Goal: Task Accomplishment & Management: Complete application form

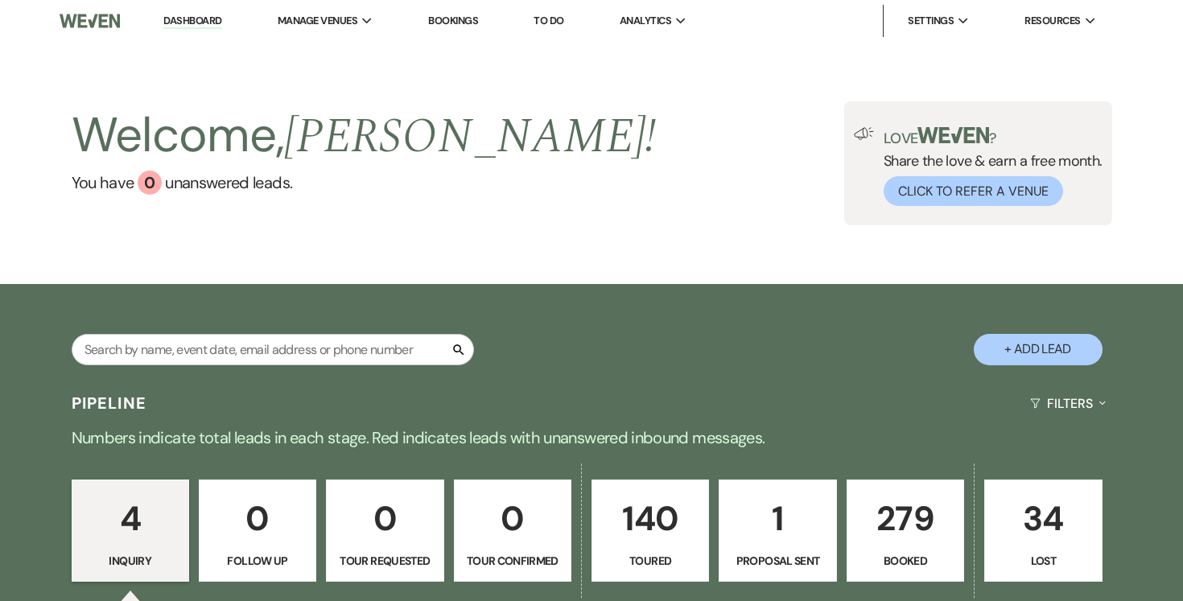
click at [1032, 353] on button "+ Add Lead" at bounding box center [1038, 349] width 129 height 31
select select "834"
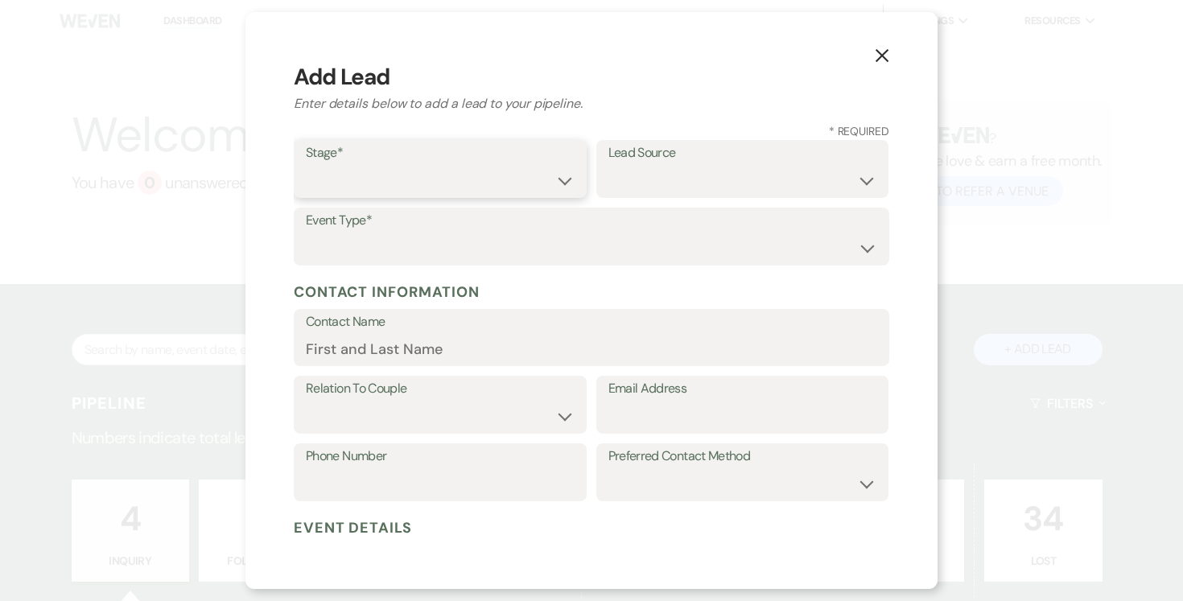
click at [566, 188] on select "Inquiry Follow Up Tour Requested Tour Confirmed Toured Proposal Sent Booked Lost" at bounding box center [440, 180] width 269 height 31
select select "5"
click at [306, 165] on select "Inquiry Follow Up Tour Requested Tour Confirmed Toured Proposal Sent Booked Lost" at bounding box center [440, 180] width 269 height 31
click at [749, 179] on select "Weven Venue Website Instagram Facebook Pinterest Google The Knot Wedding Wire H…" at bounding box center [743, 180] width 269 height 31
select select "6"
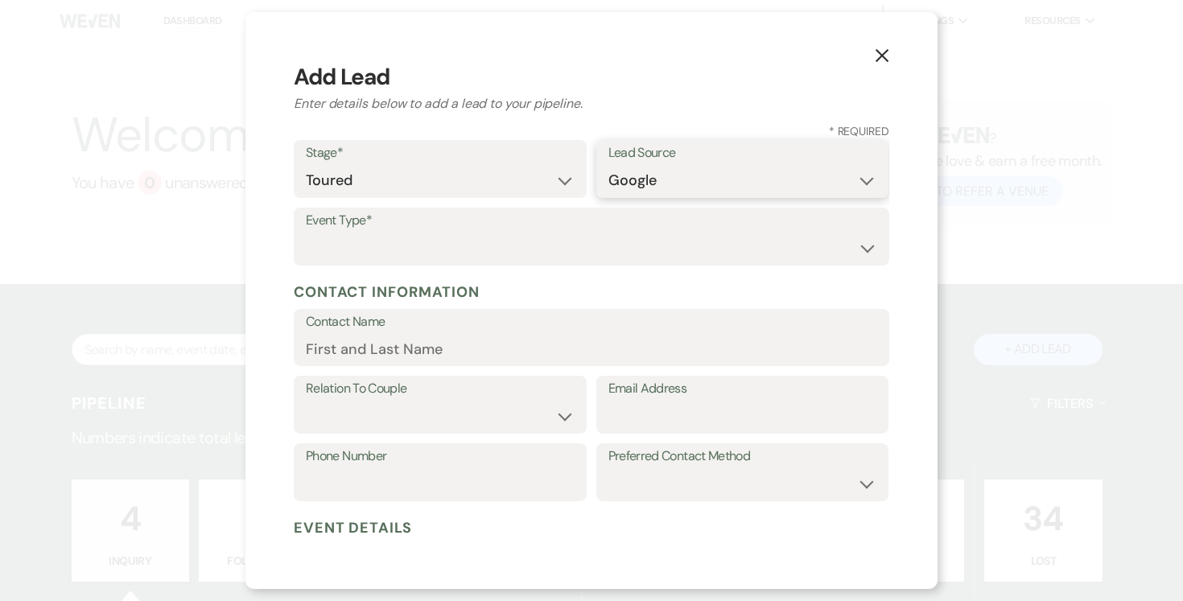
click at [609, 165] on select "Weven Venue Website Instagram Facebook Pinterest Google The Knot Wedding Wire H…" at bounding box center [743, 180] width 269 height 31
click at [608, 250] on select "Wedding Anniversary Party Baby Shower Bachelorette / Bachelor Party Birthday Pa…" at bounding box center [592, 248] width 572 height 31
select select "1"
click at [306, 233] on select "Wedding Anniversary Party Baby Shower Bachelorette / Bachelor Party Birthday Pa…" at bounding box center [592, 248] width 572 height 31
click at [431, 347] on input "Contact Name" at bounding box center [592, 348] width 572 height 31
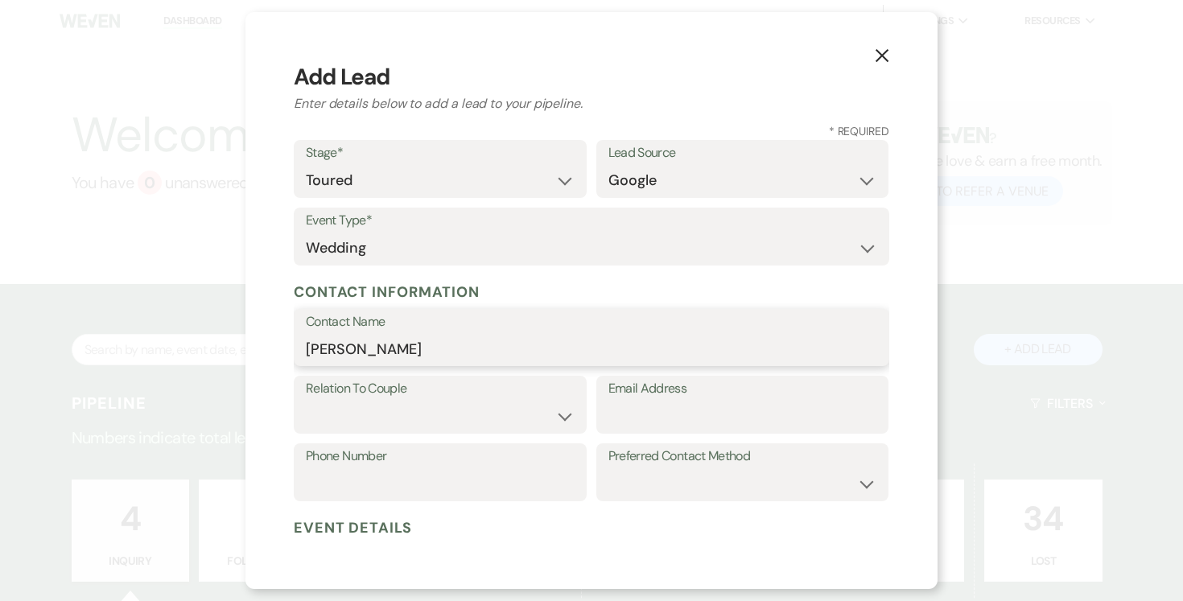
type input "[PERSON_NAME]"
click at [555, 415] on select "Couple Planner Parent of Couple Family Member Friend Other" at bounding box center [440, 416] width 269 height 31
select select "1"
click at [306, 401] on select "Couple Planner Parent of Couple Family Member Friend Other" at bounding box center [440, 416] width 269 height 31
click at [693, 418] on input "Email Address" at bounding box center [743, 416] width 269 height 31
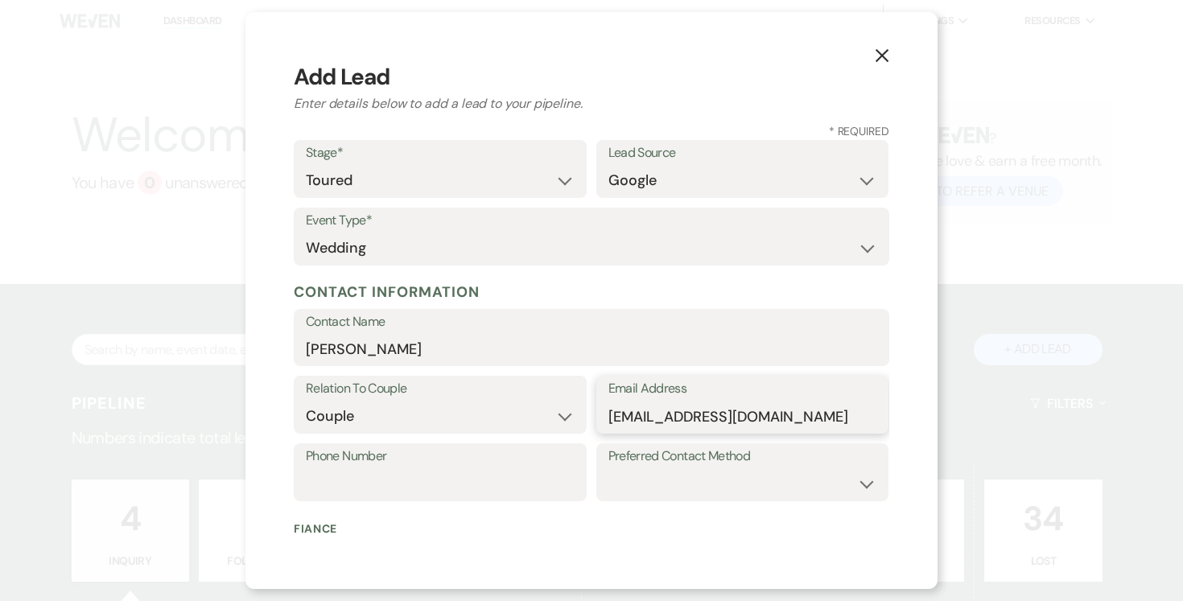
type input "haddadsteph@yahoo.com"
click at [500, 473] on input "Phone Number" at bounding box center [440, 483] width 269 height 31
type input "561-632-8548"
click at [748, 489] on select "Email Phone Text" at bounding box center [743, 483] width 269 height 31
select select "text"
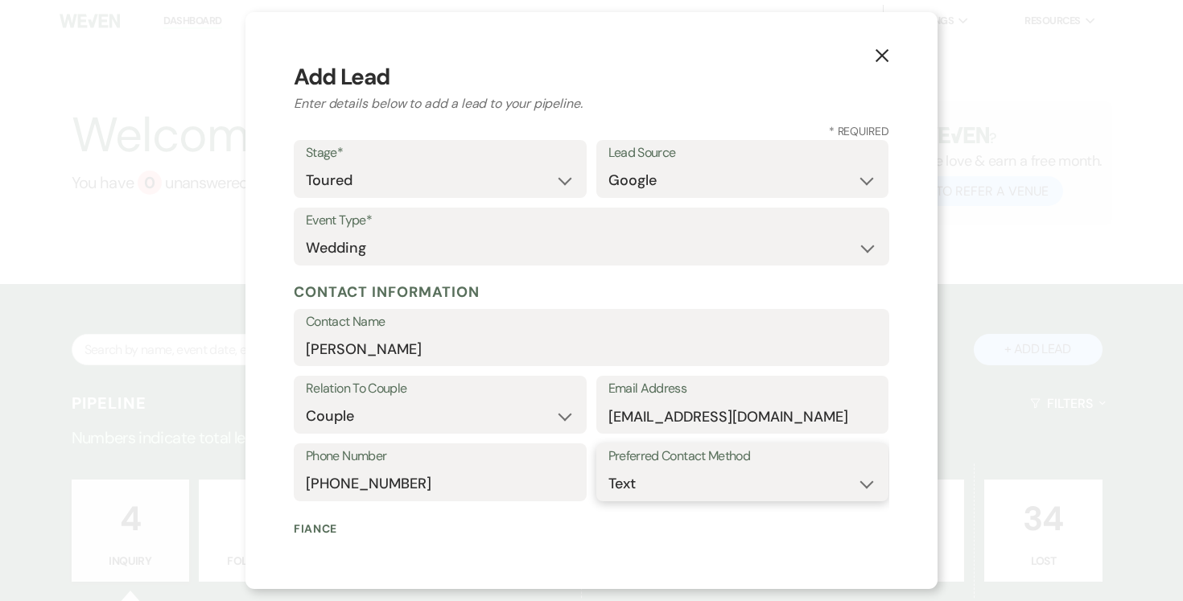
click at [609, 468] on select "Email Phone Text" at bounding box center [743, 483] width 269 height 31
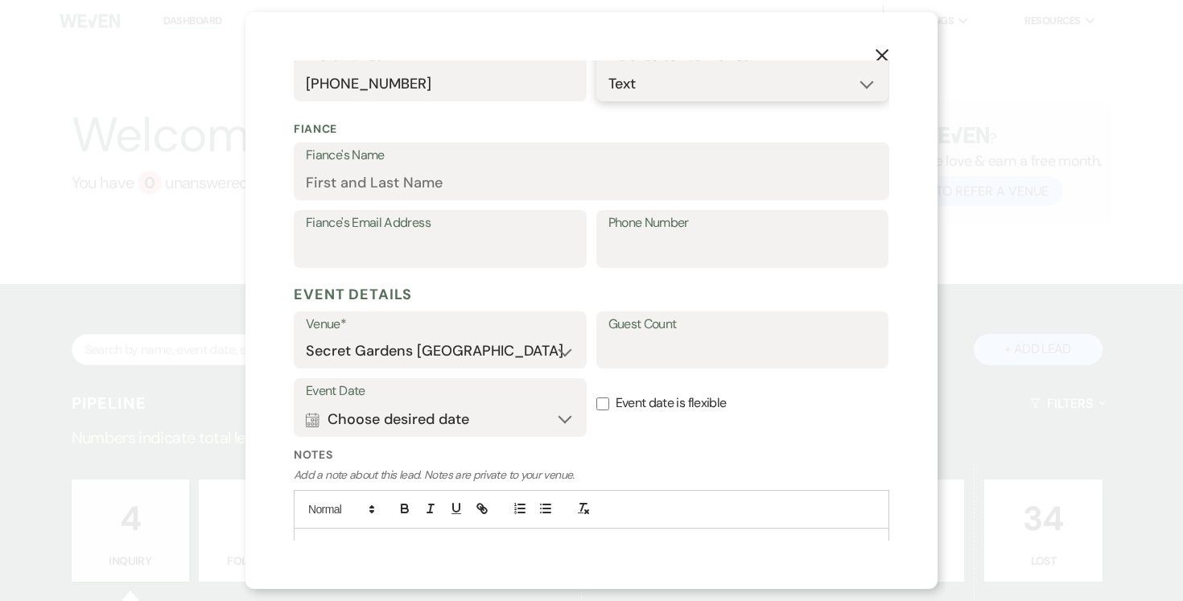
scroll to position [411, 0]
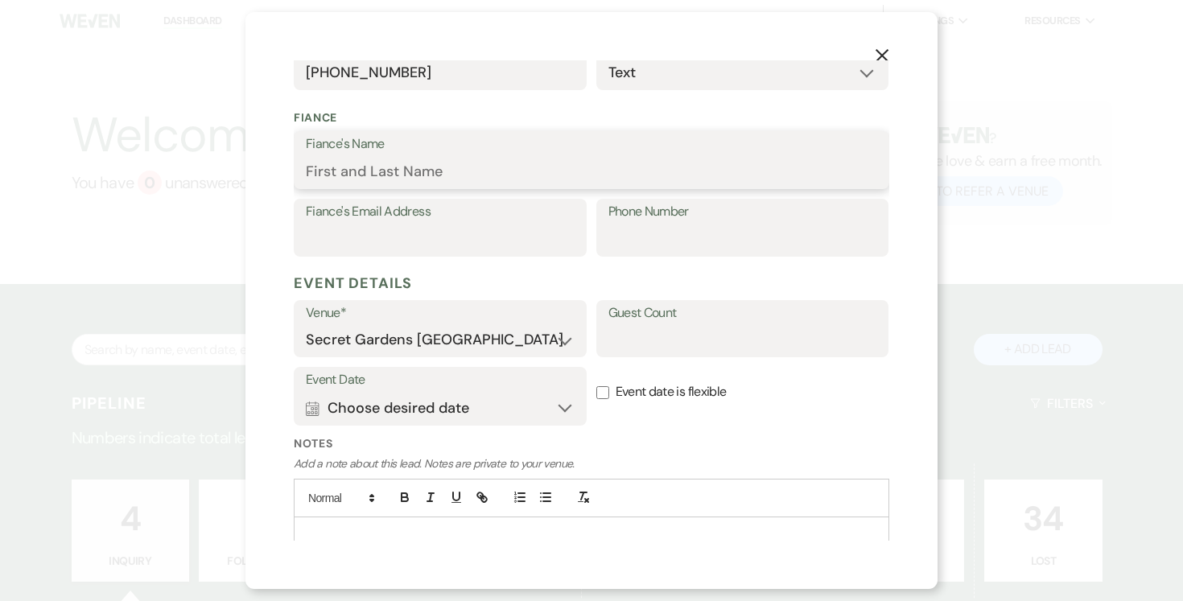
click at [551, 167] on input "Fiance's Name" at bounding box center [592, 171] width 572 height 31
type input "[PERSON_NAME]"
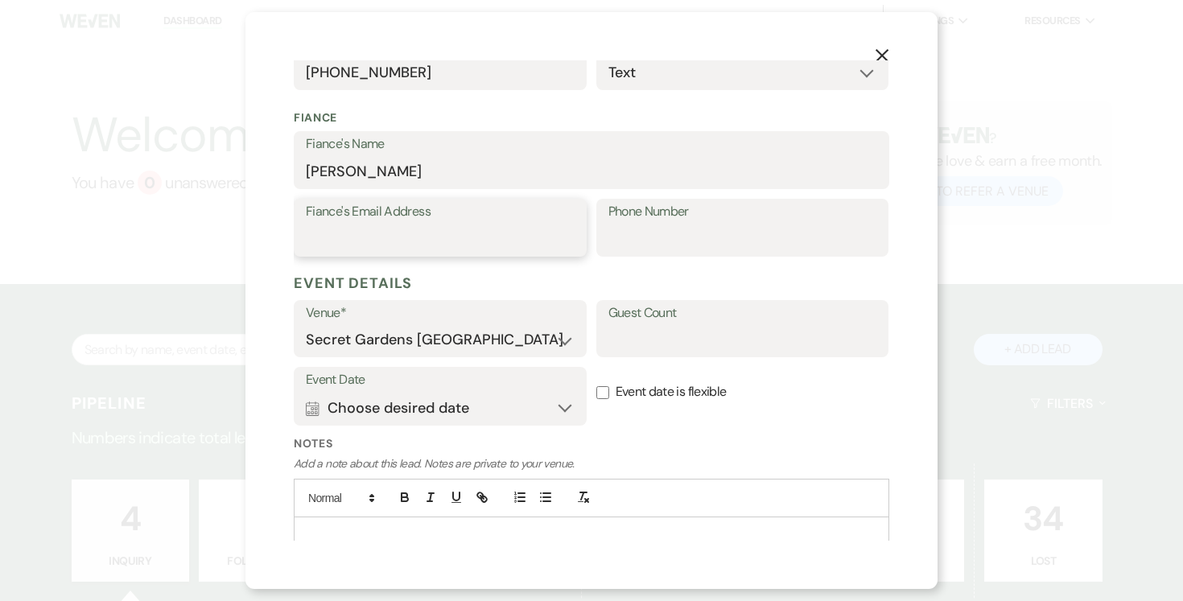
click at [473, 241] on input "Fiance's Email Address" at bounding box center [440, 239] width 269 height 31
type input "sajuncphares@gmail.com"
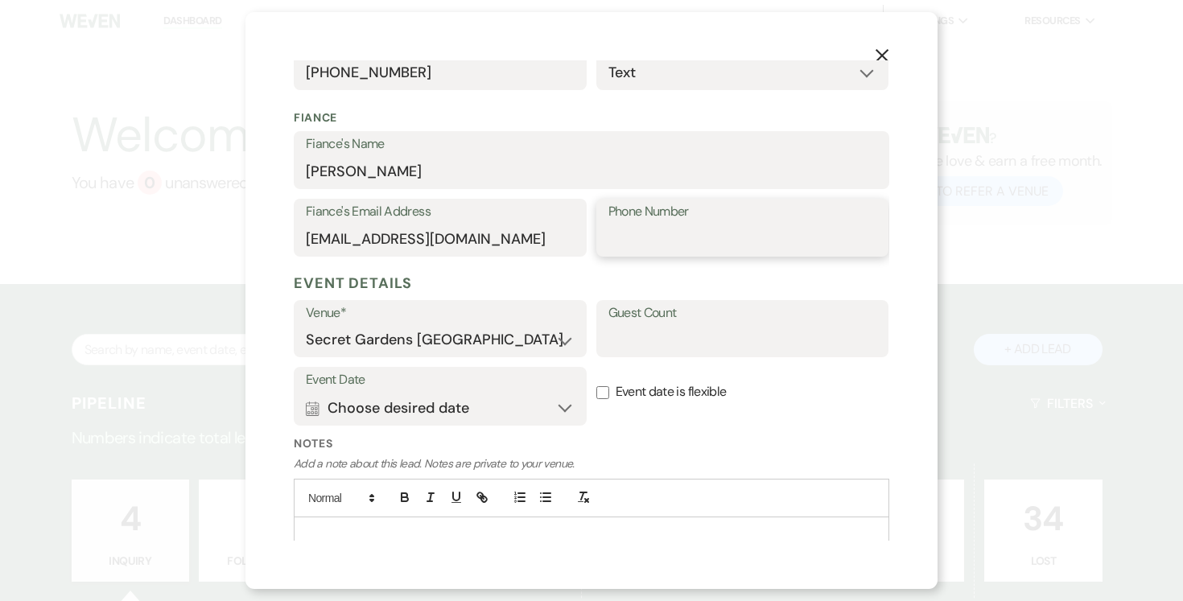
click at [650, 229] on input "Phone Number" at bounding box center [743, 239] width 269 height 31
type input "682-224-9197"
click at [650, 341] on input "Guest Count" at bounding box center [743, 339] width 269 height 31
type input "100"
click at [560, 405] on button "Calendar Choose desired date Expand" at bounding box center [440, 408] width 269 height 32
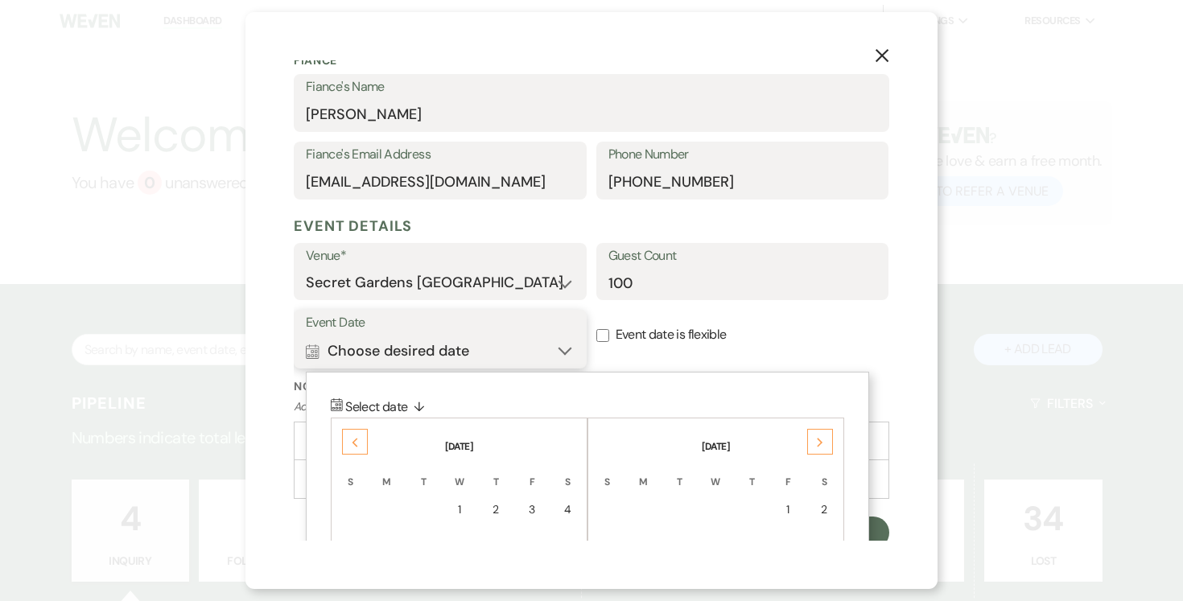
scroll to position [475, 0]
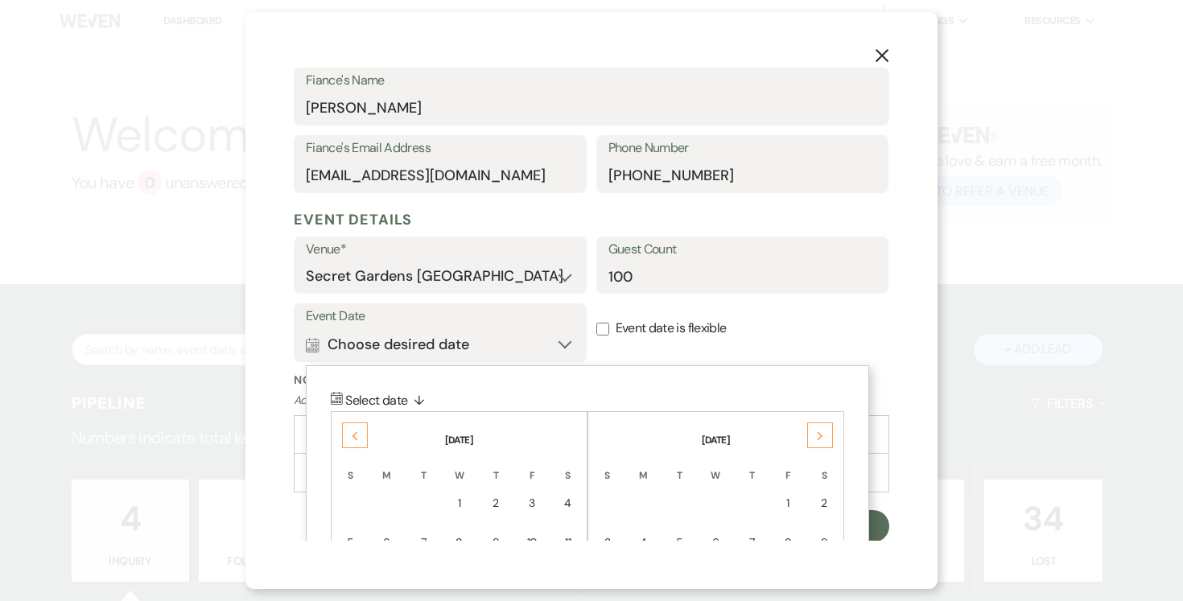
click at [815, 444] on div "Next" at bounding box center [820, 436] width 26 height 26
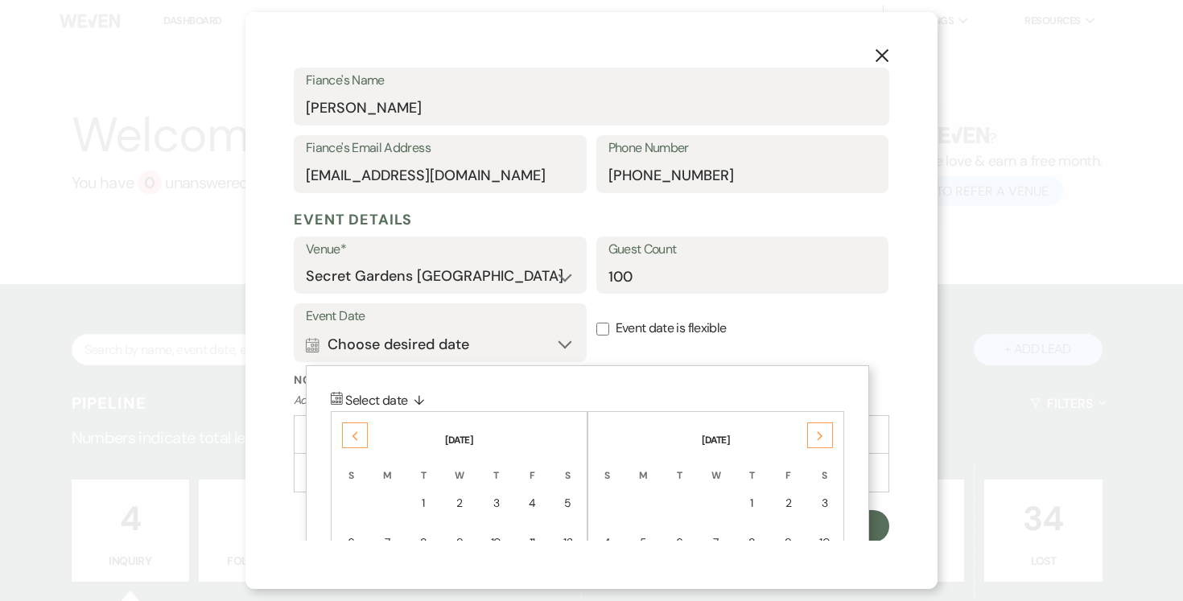
click at [815, 444] on div "Next" at bounding box center [820, 436] width 26 height 26
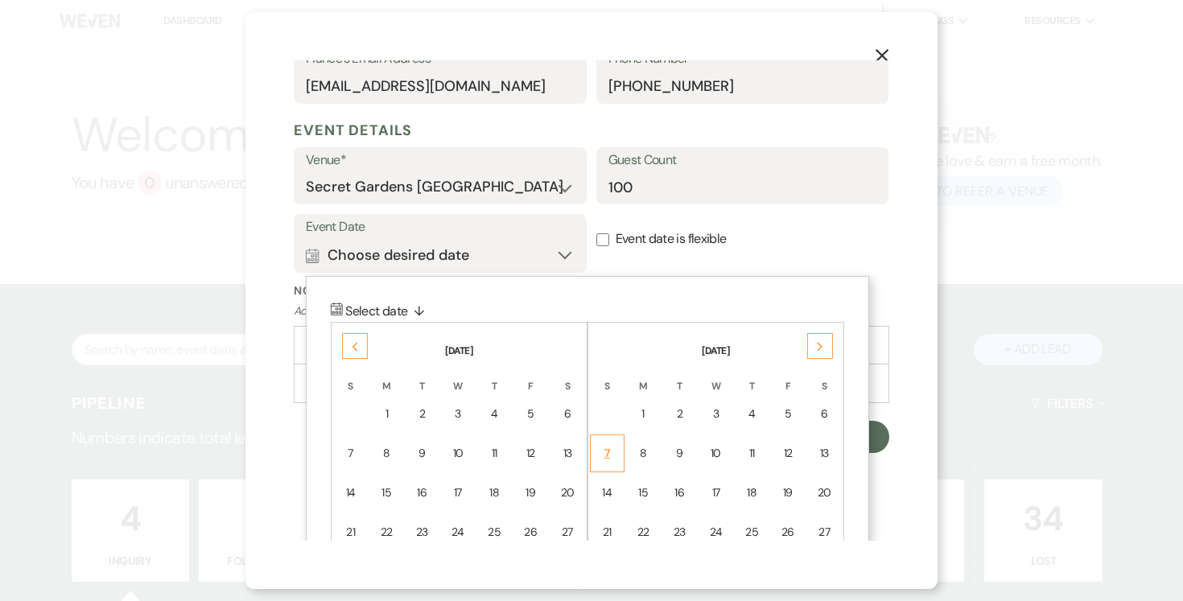
click at [609, 450] on div "7" at bounding box center [608, 453] width 14 height 17
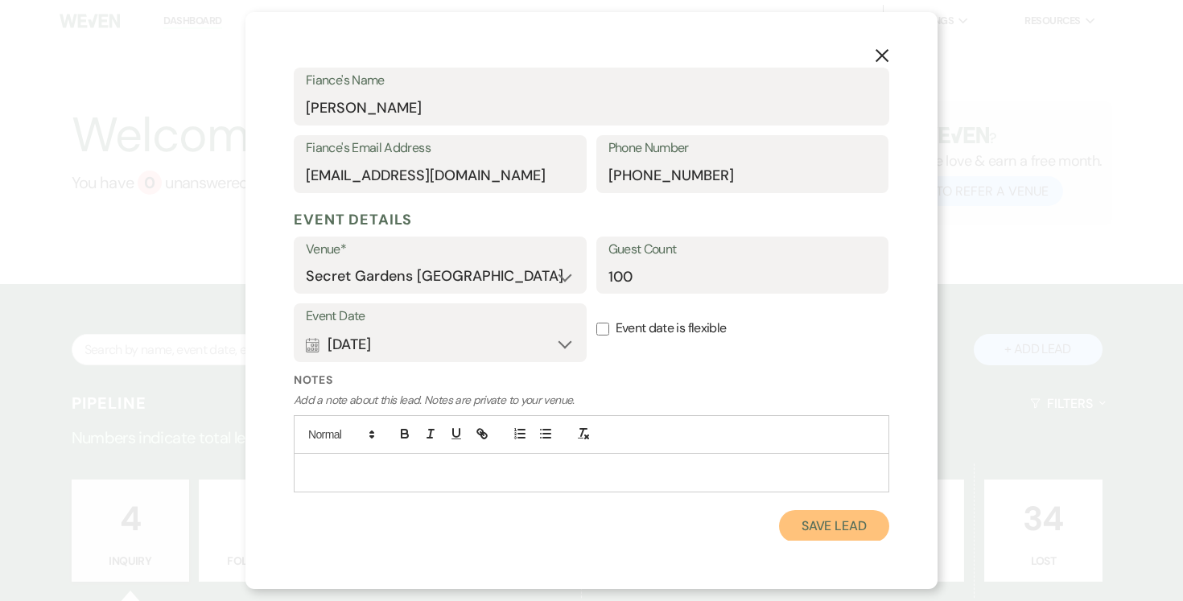
click at [840, 522] on button "Save Lead" at bounding box center [834, 526] width 110 height 32
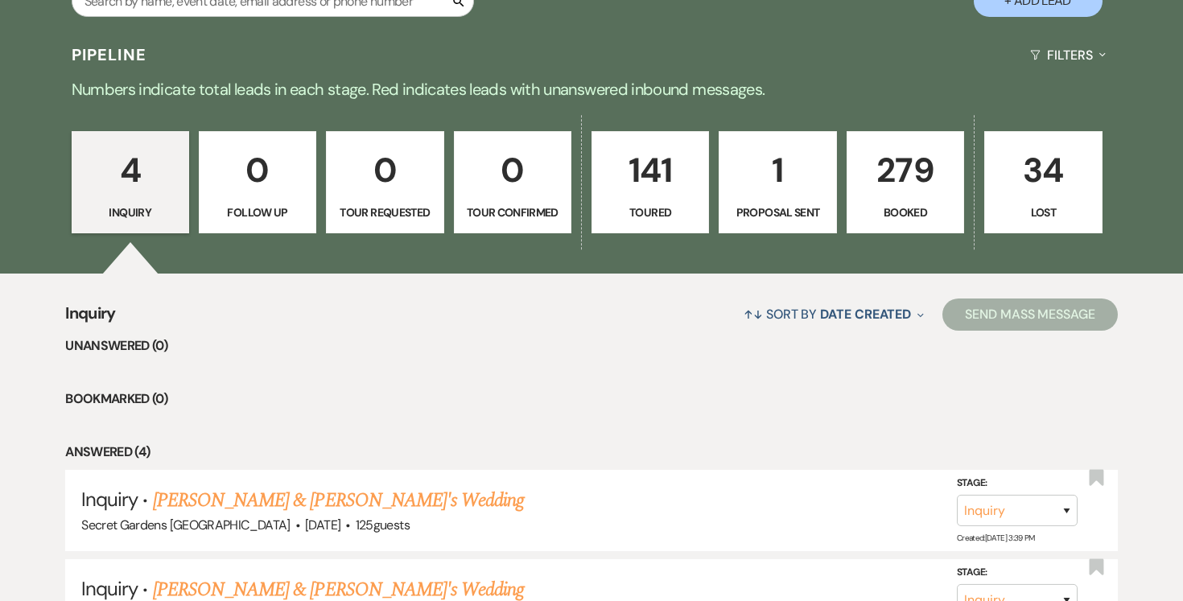
scroll to position [375, 0]
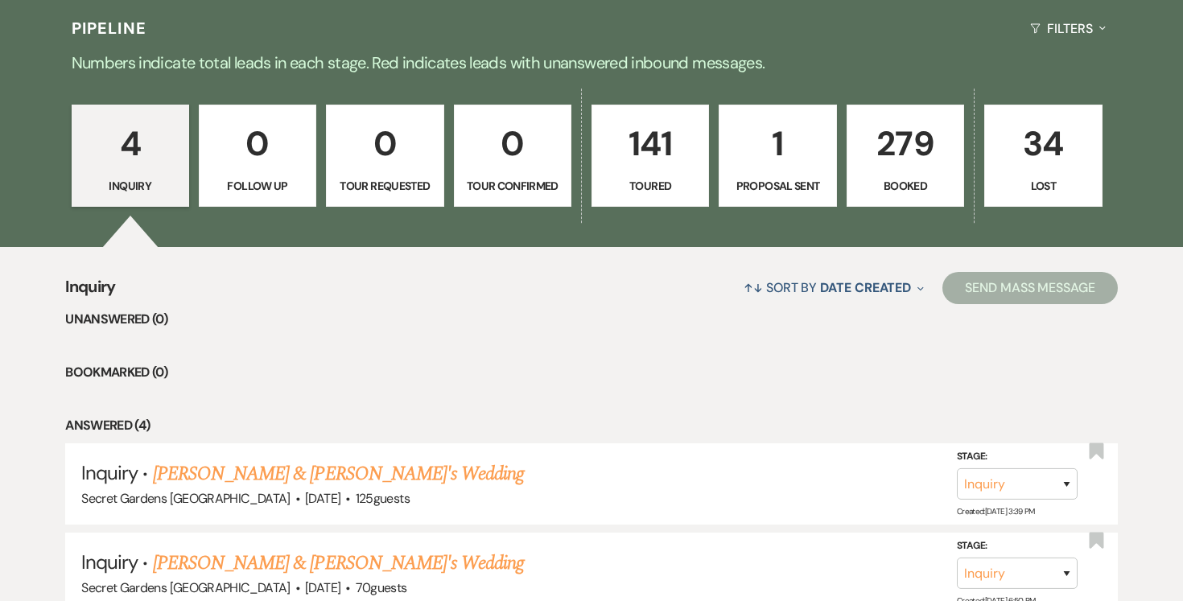
click at [660, 149] on p "141" at bounding box center [650, 144] width 97 height 54
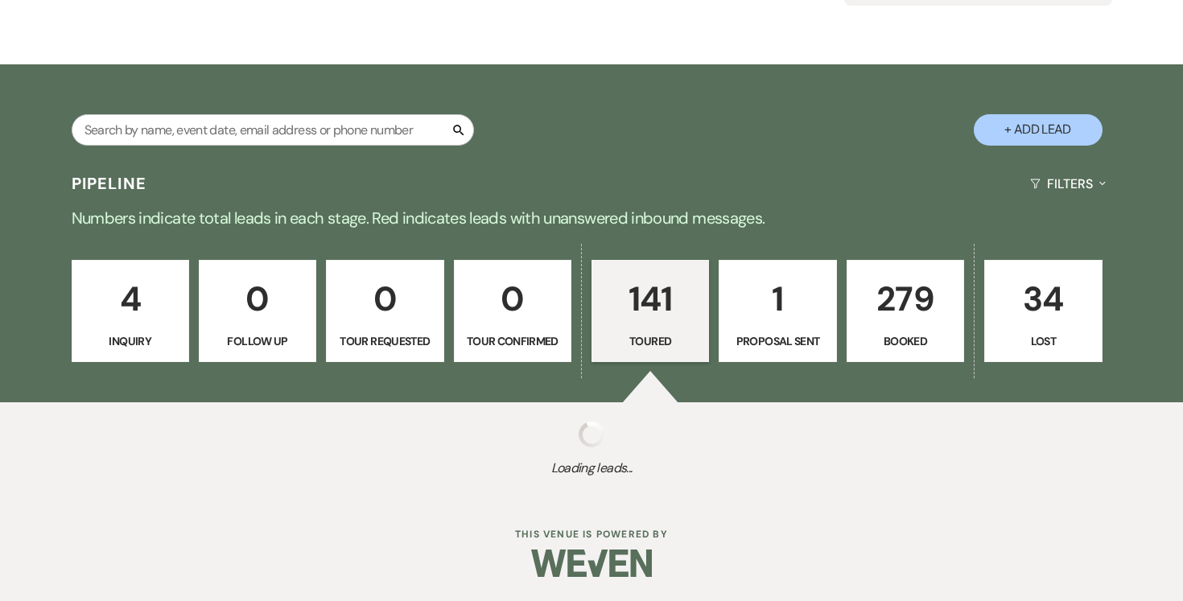
select select "5"
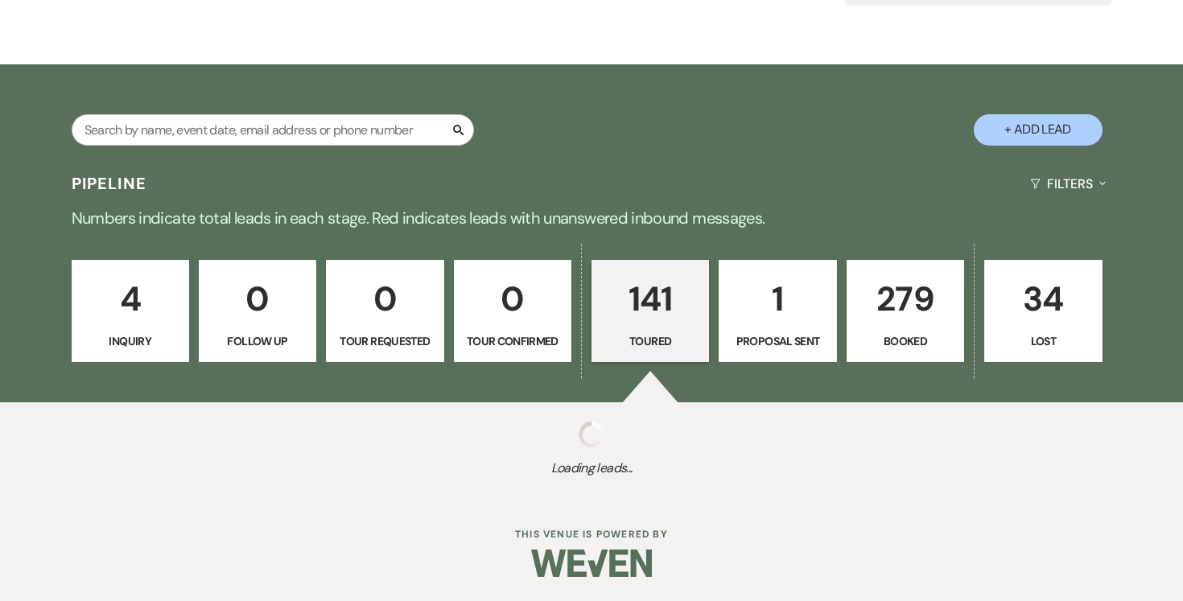
select select "5"
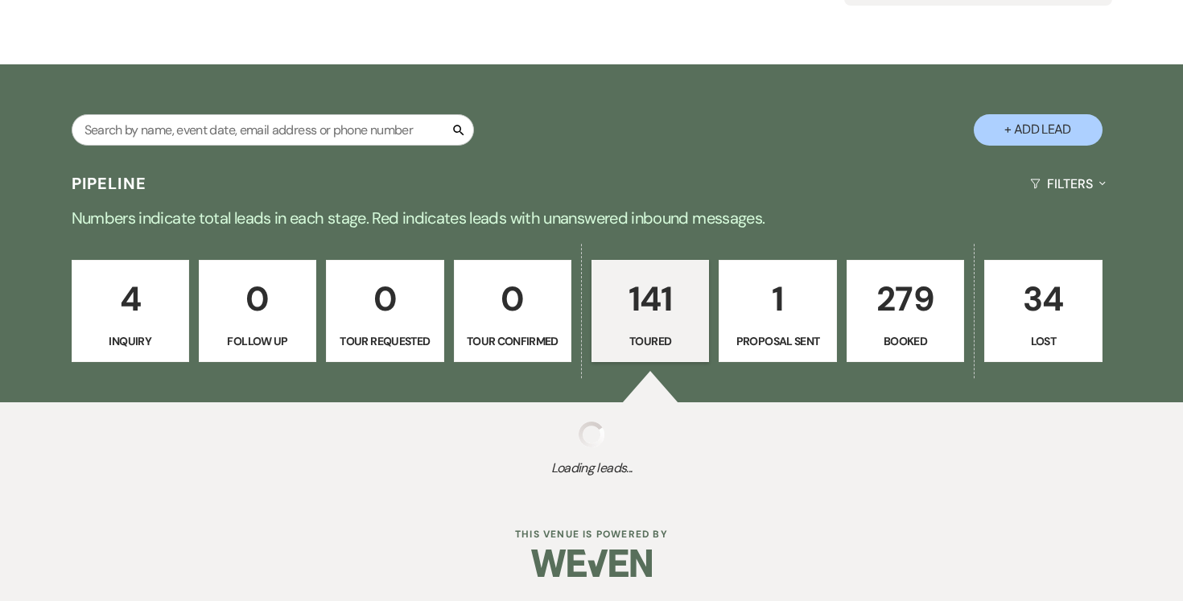
select select "5"
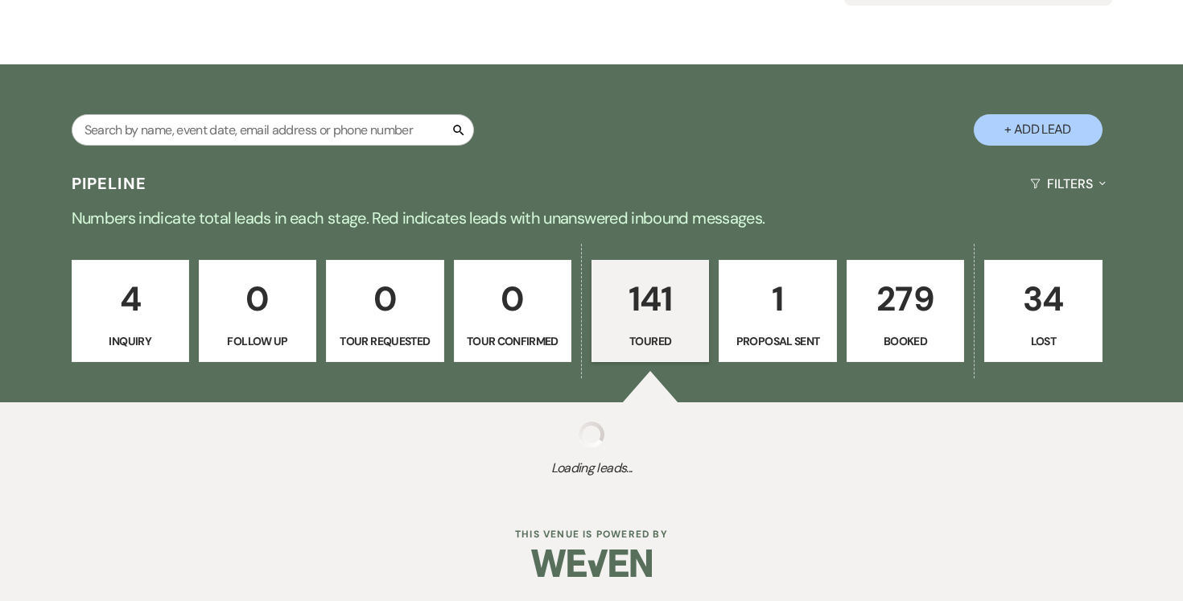
select select "5"
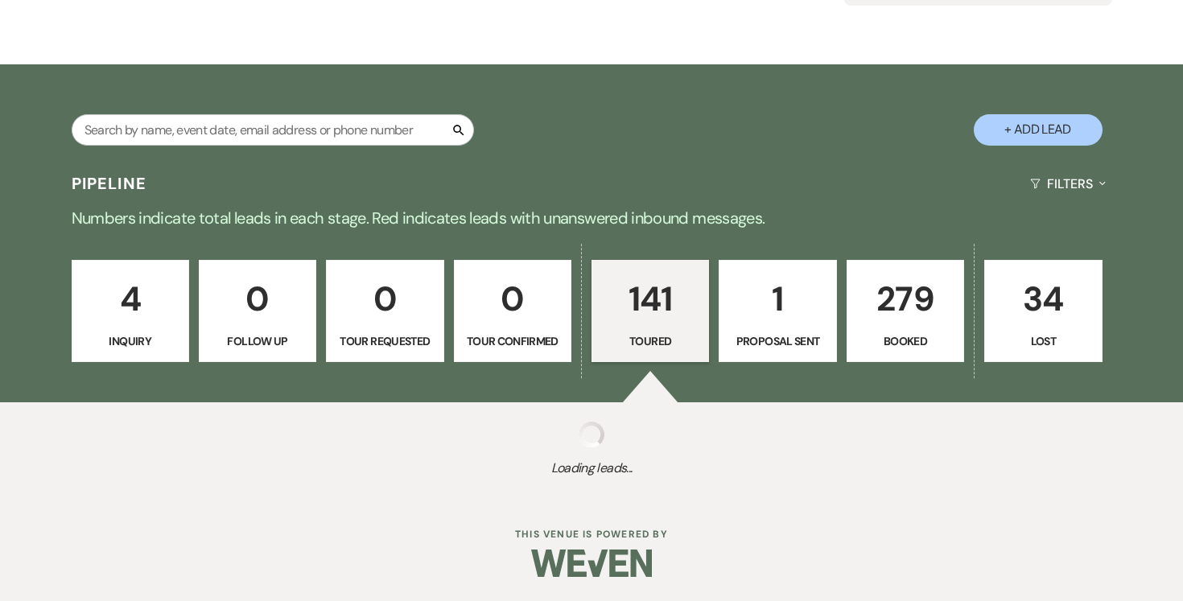
select select "5"
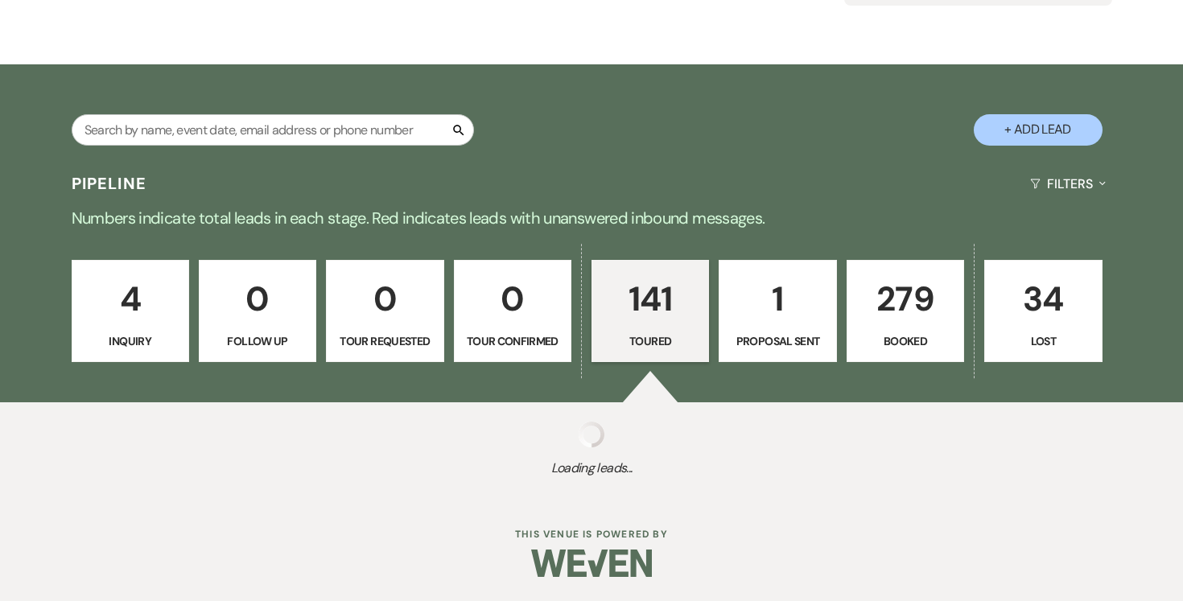
select select "5"
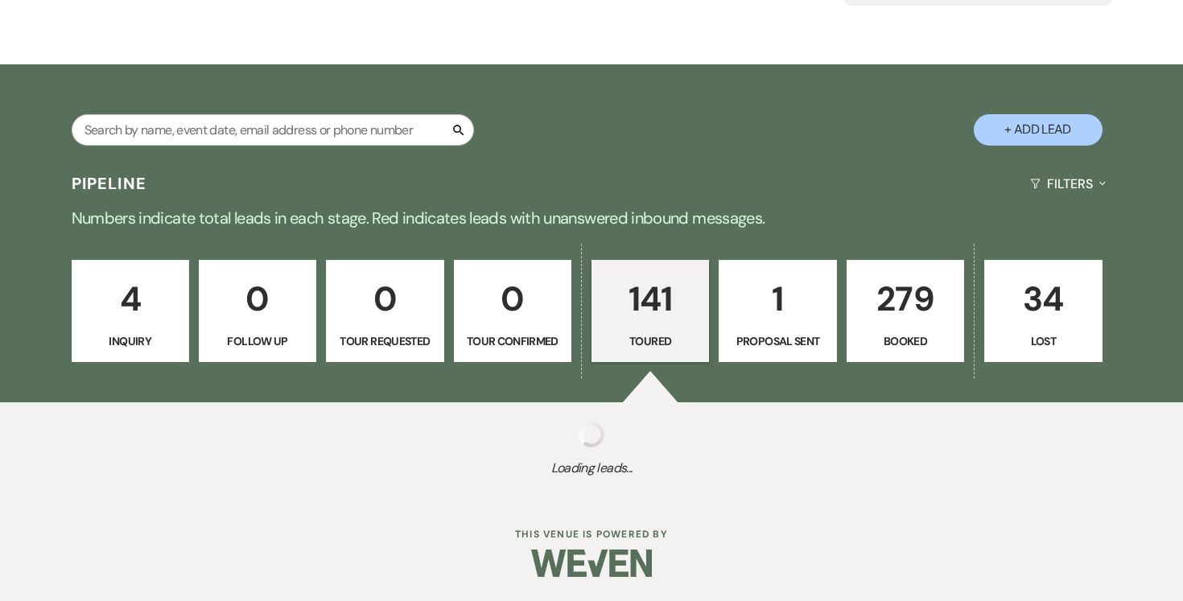
select select "5"
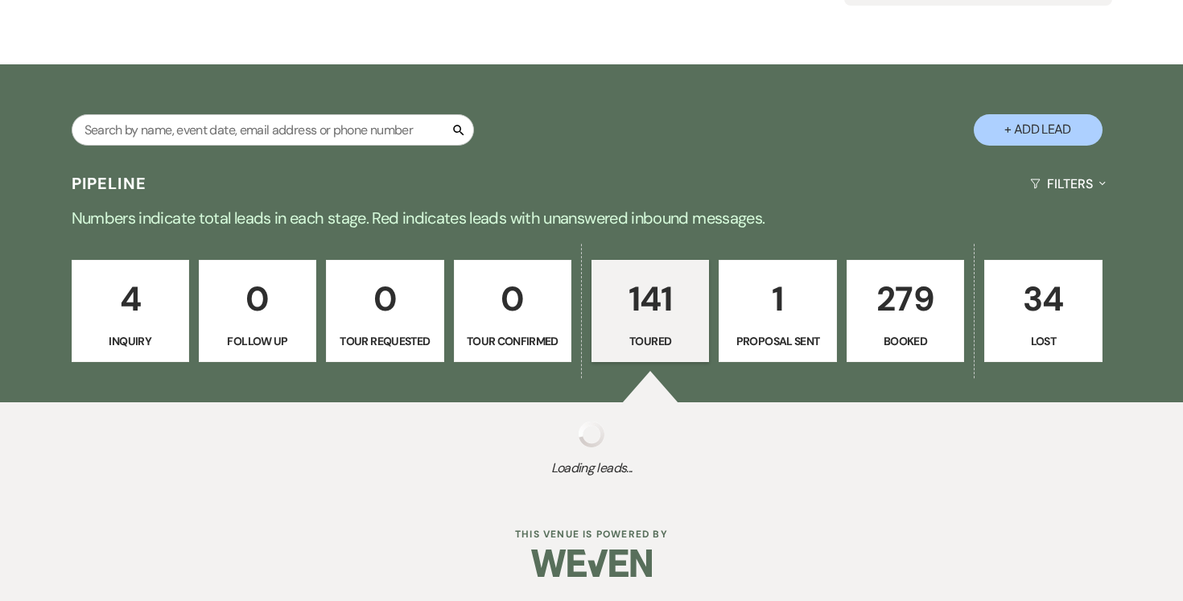
select select "5"
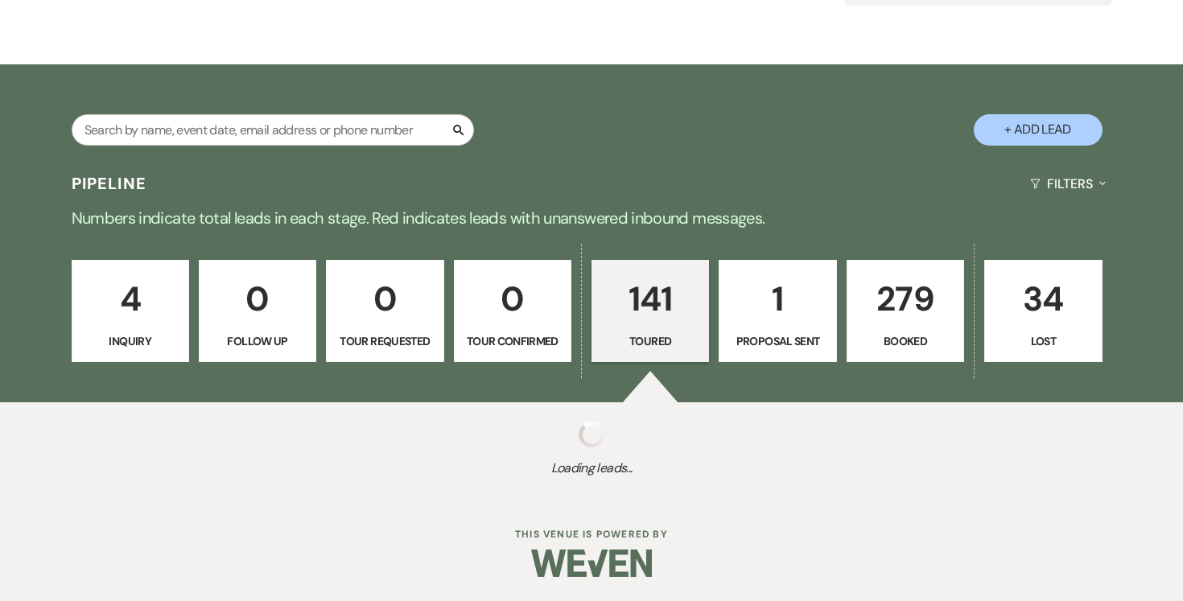
select select "5"
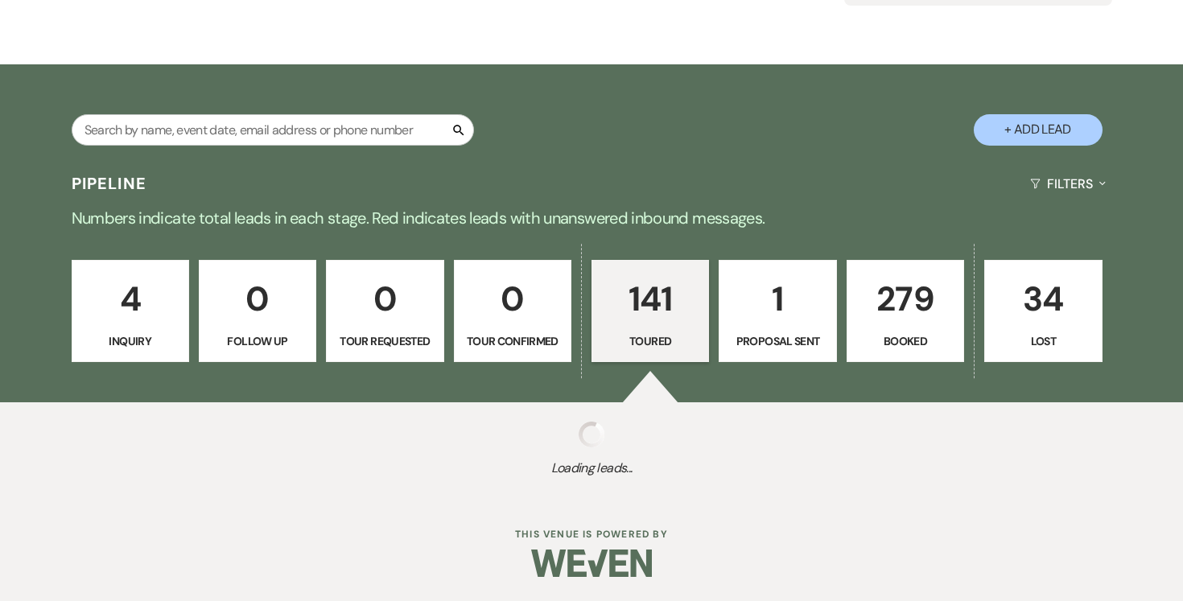
select select "5"
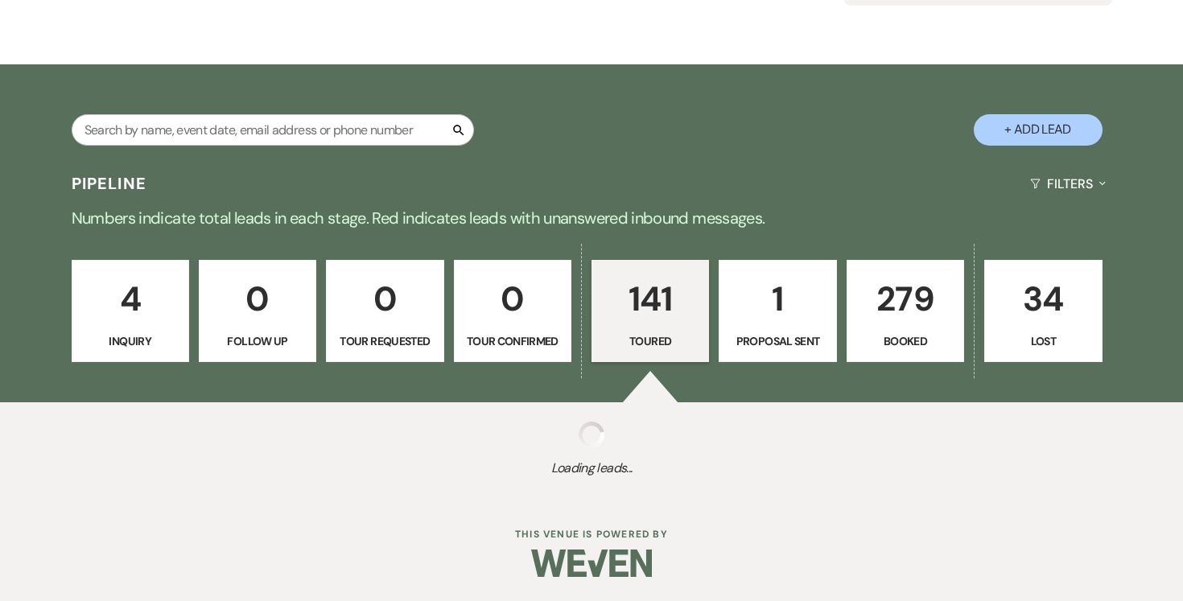
select select "5"
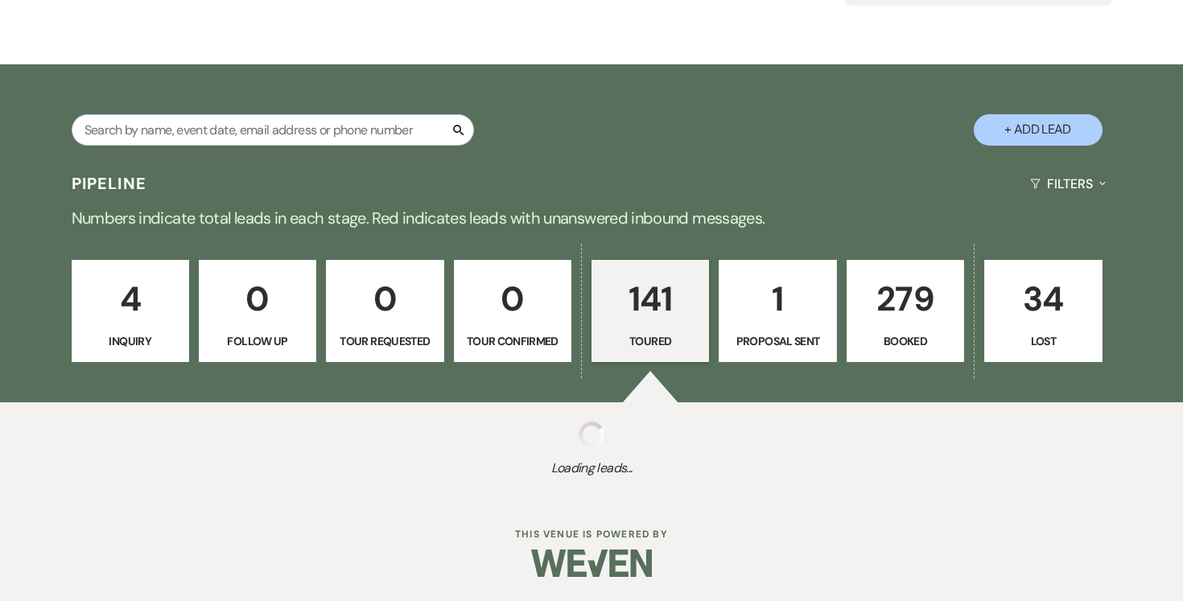
select select "5"
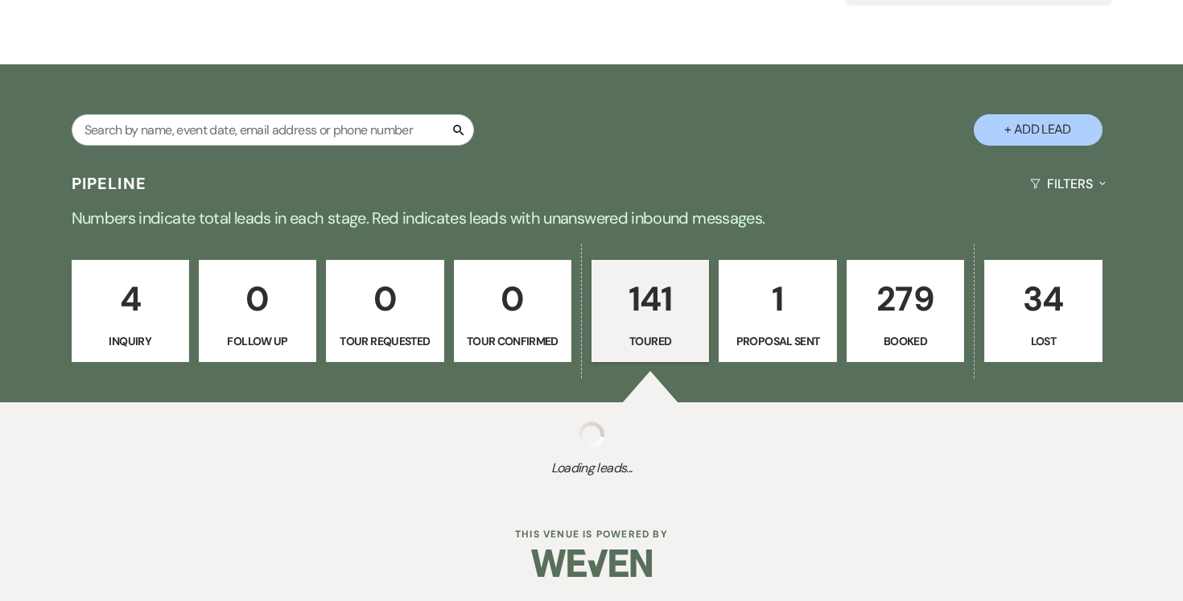
select select "5"
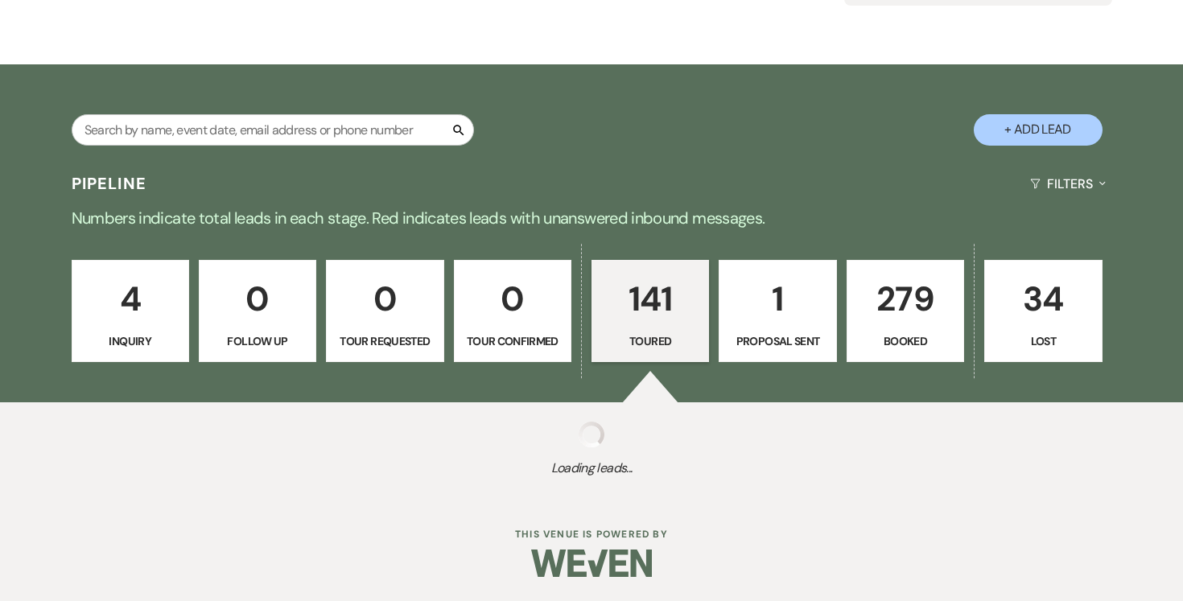
select select "5"
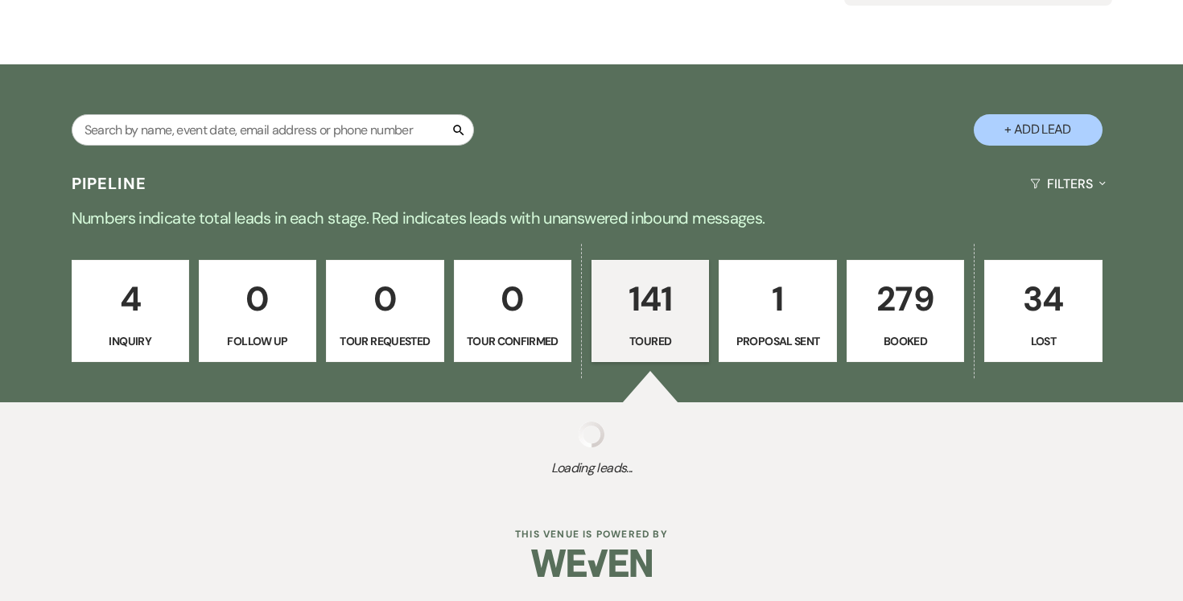
select select "5"
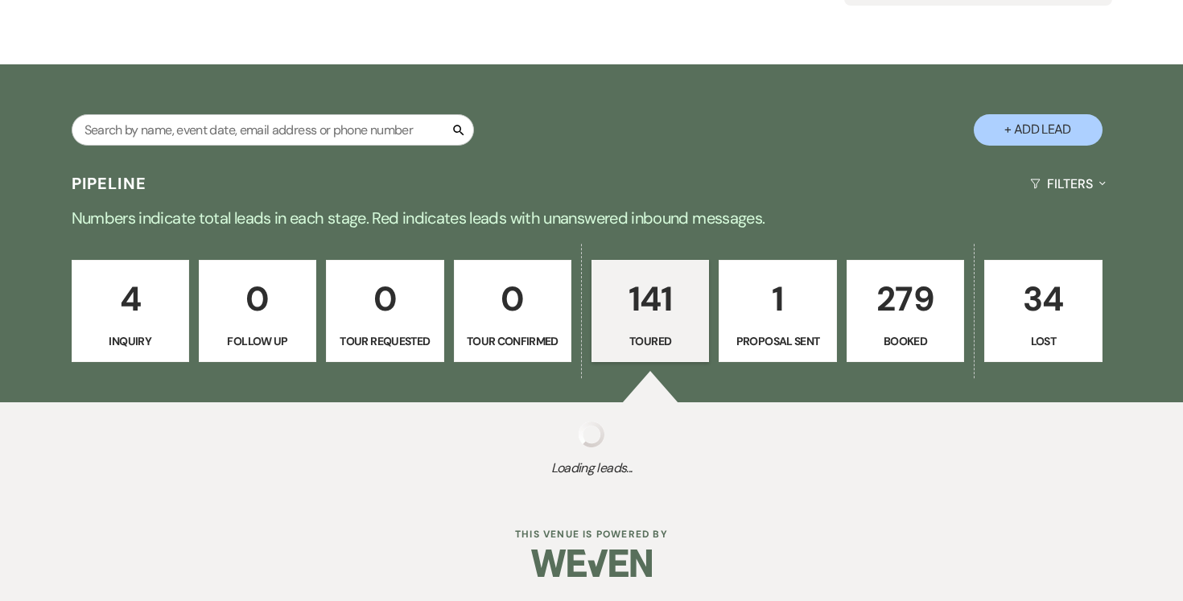
select select "5"
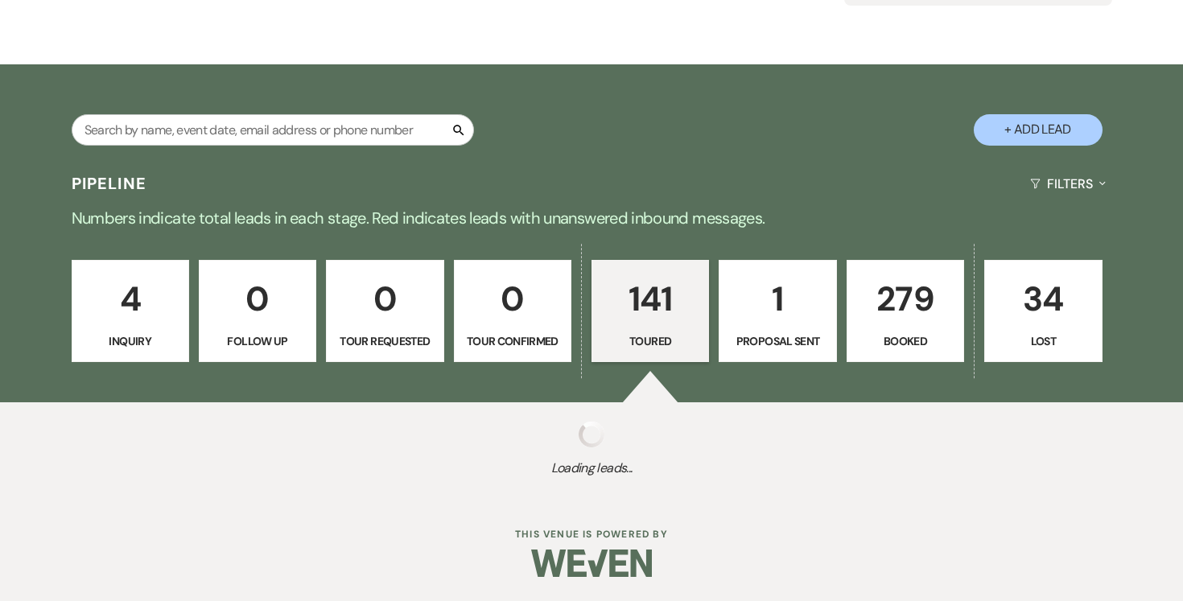
select select "5"
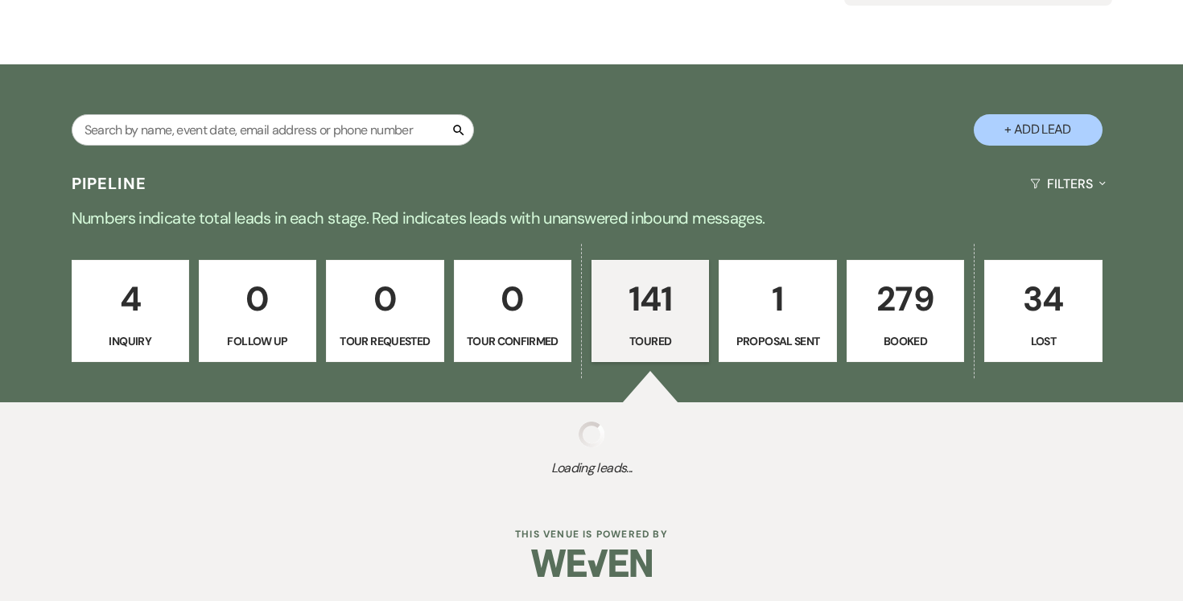
select select "5"
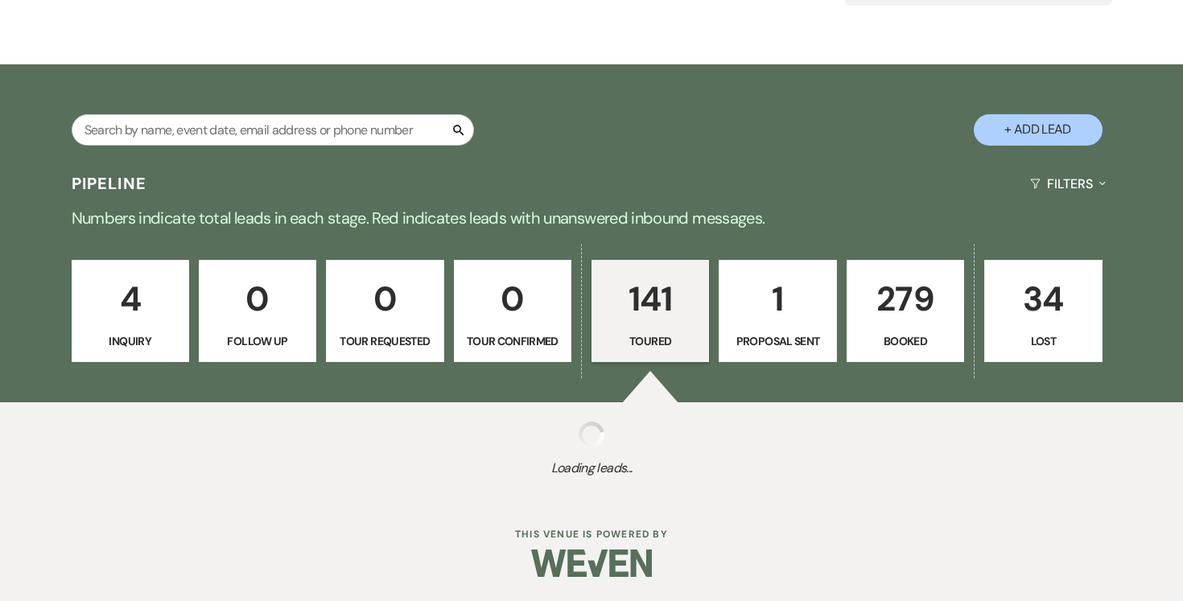
select select "5"
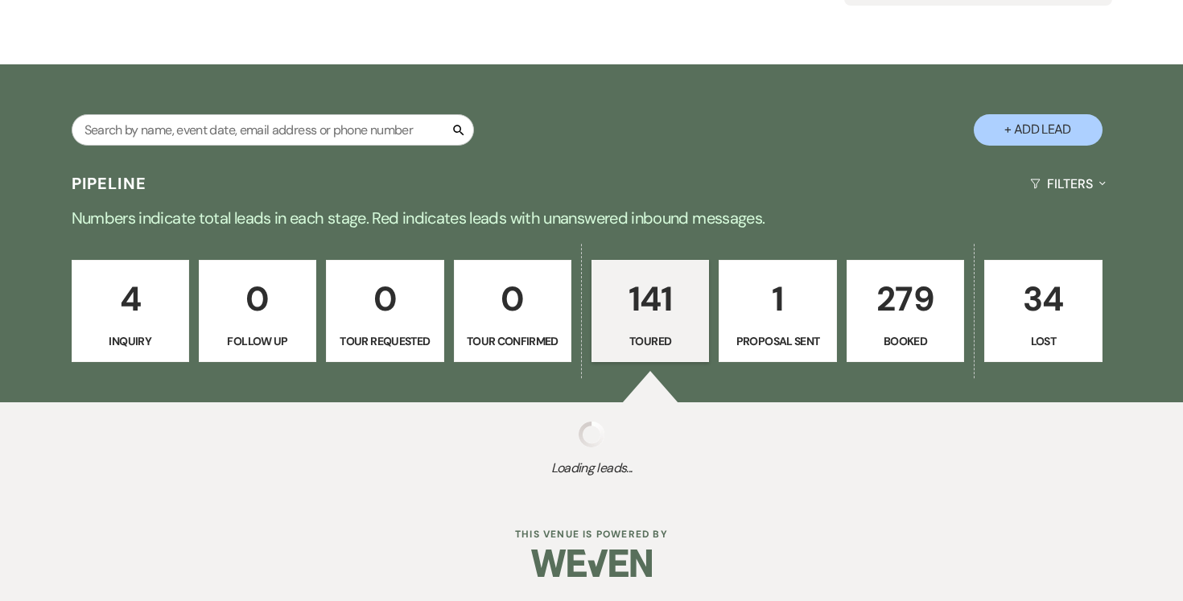
select select "5"
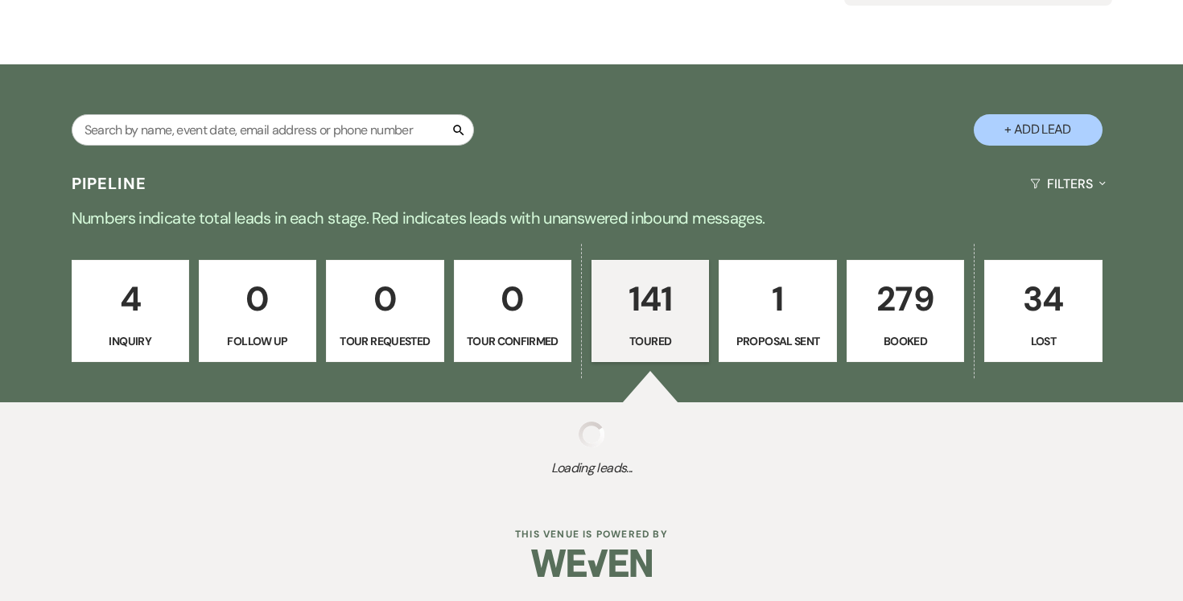
select select "5"
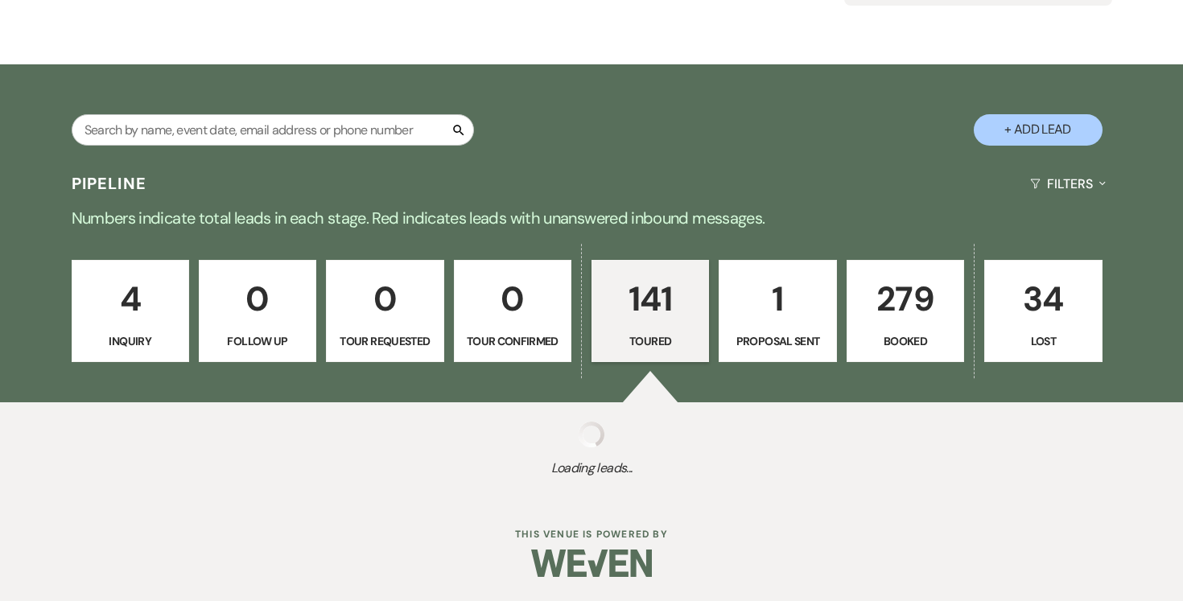
select select "5"
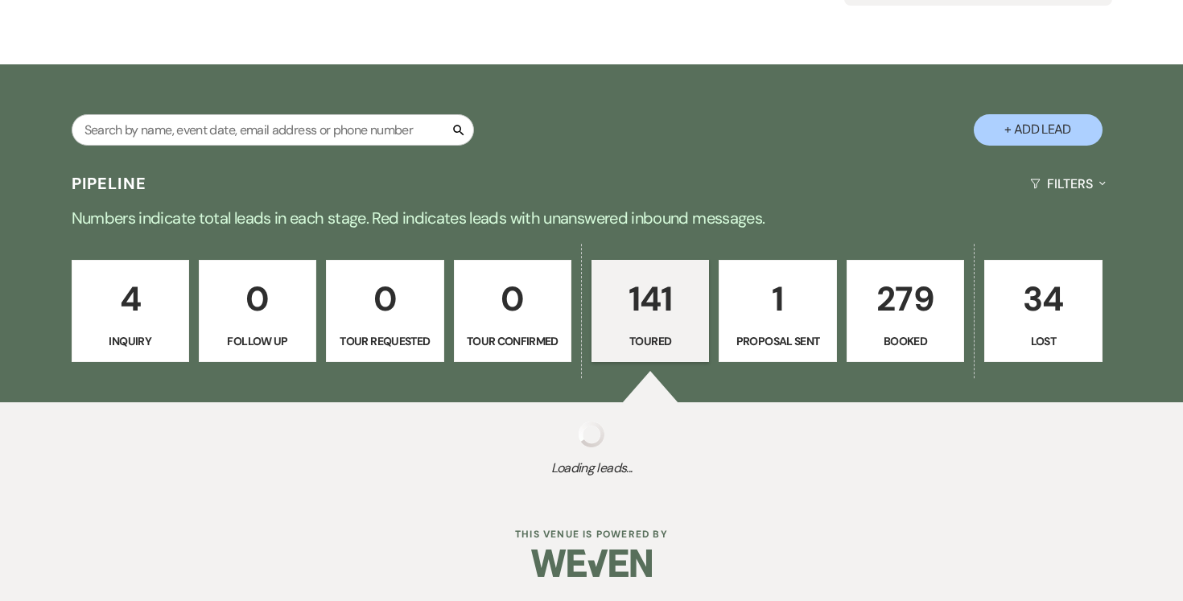
select select "5"
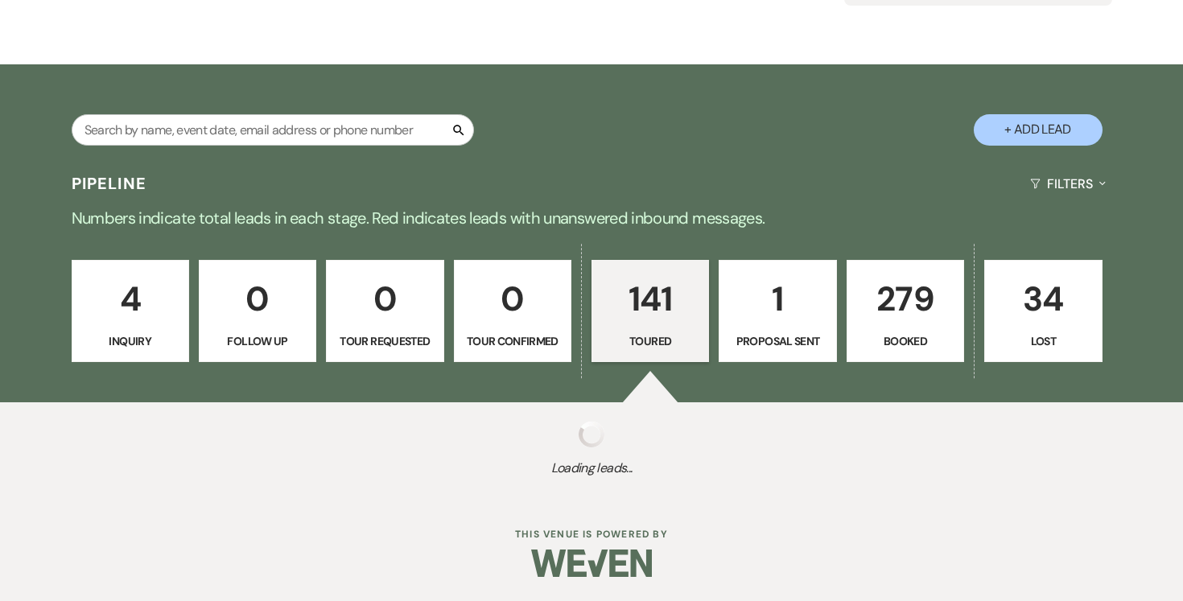
select select "5"
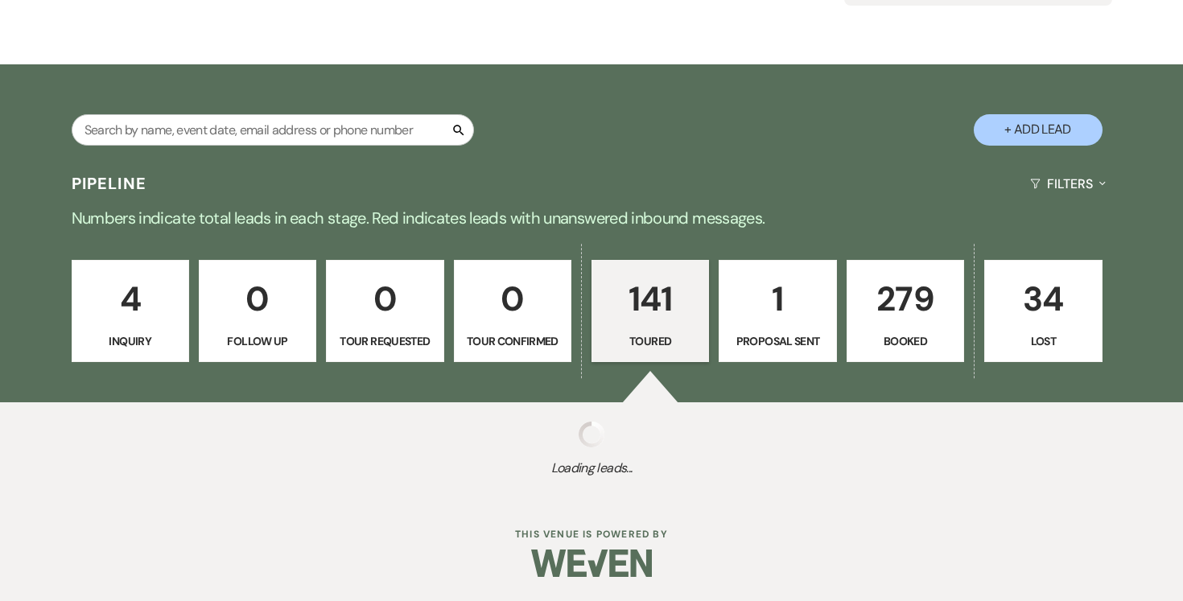
select select "5"
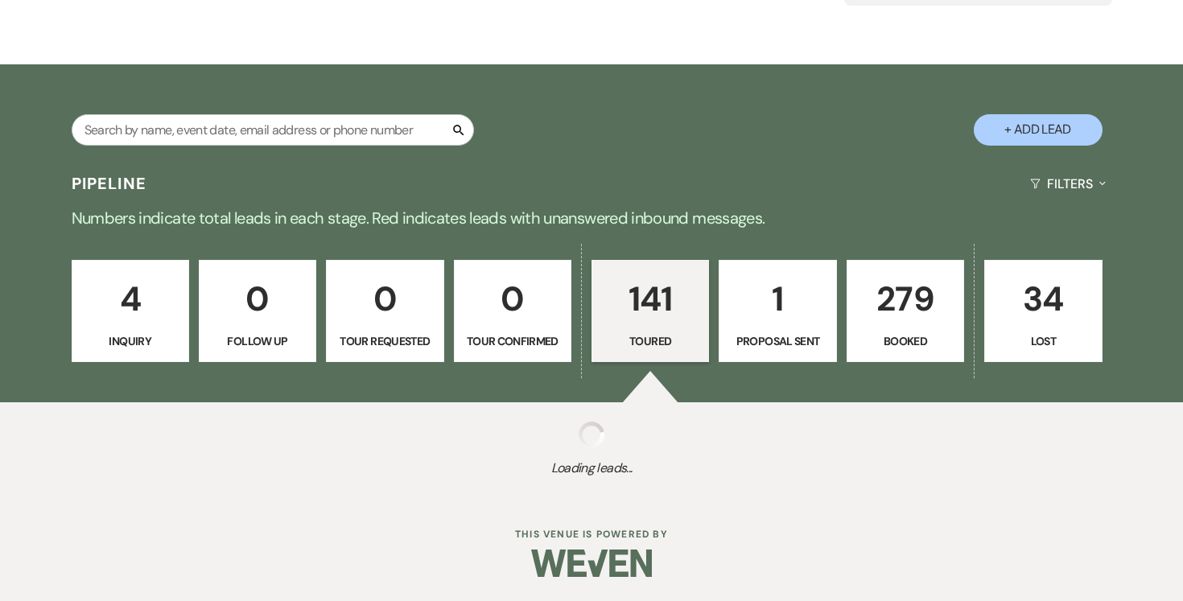
select select "5"
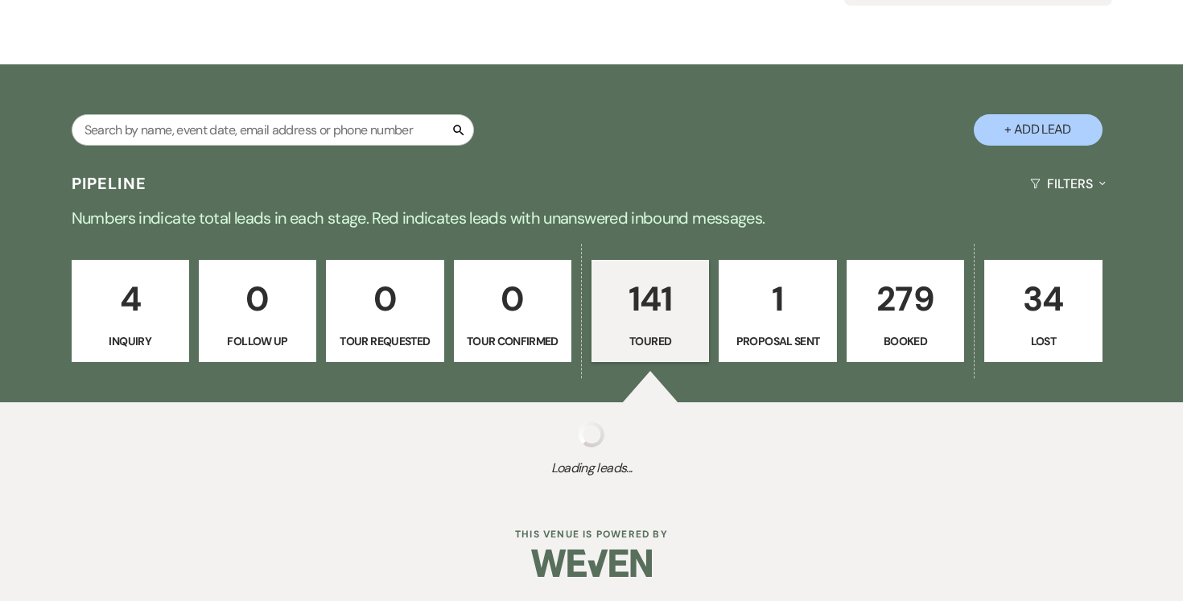
select select "5"
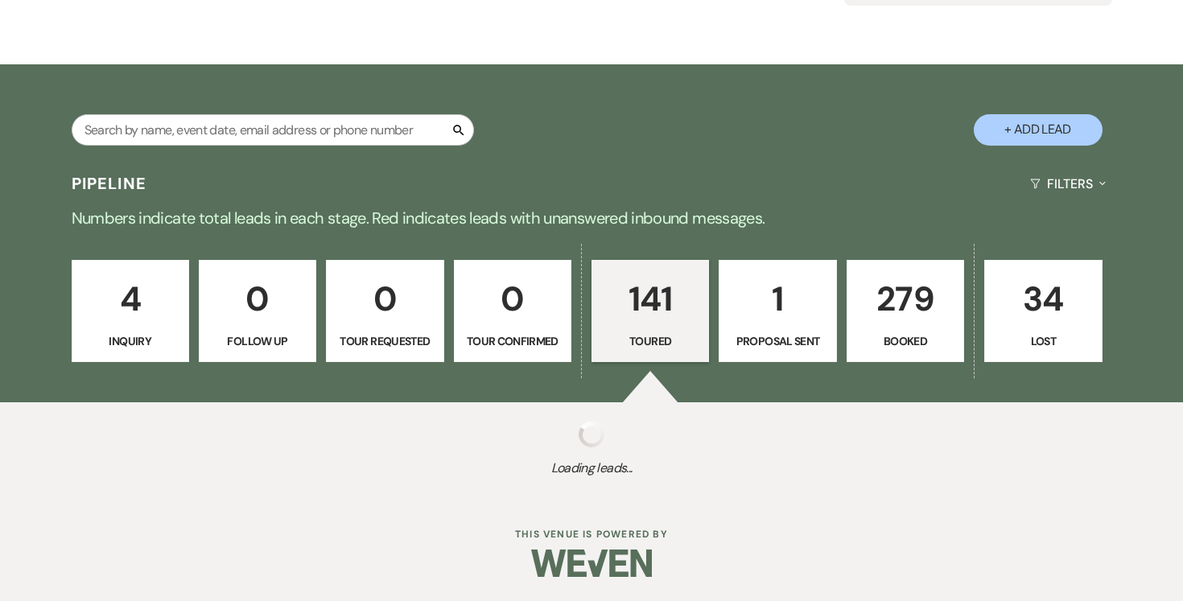
select select "5"
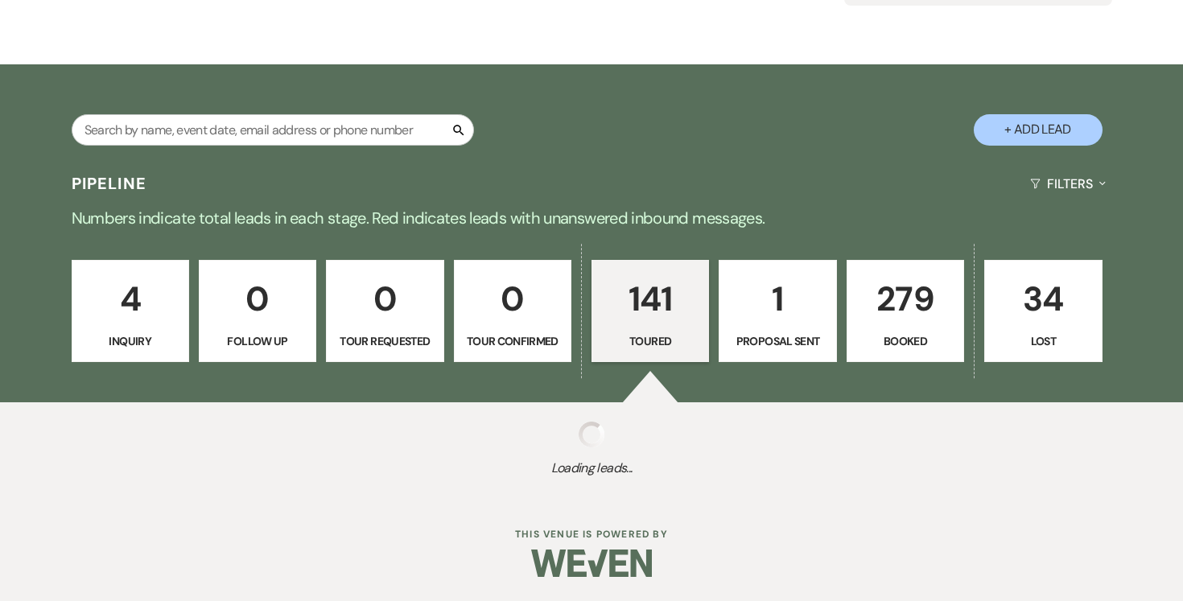
select select "5"
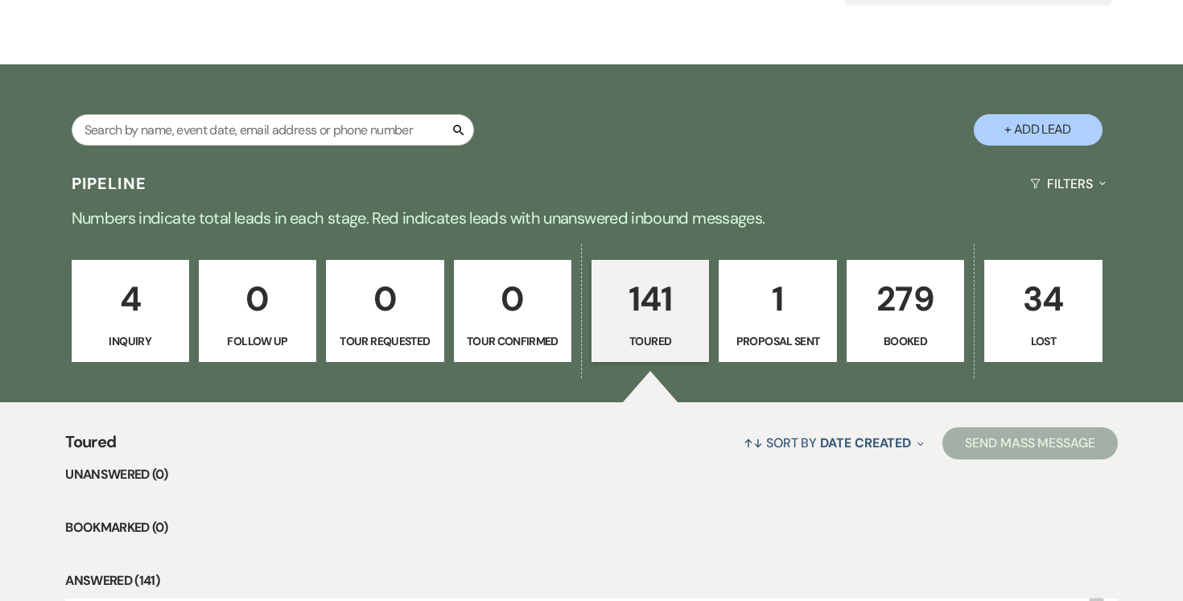
scroll to position [375, 0]
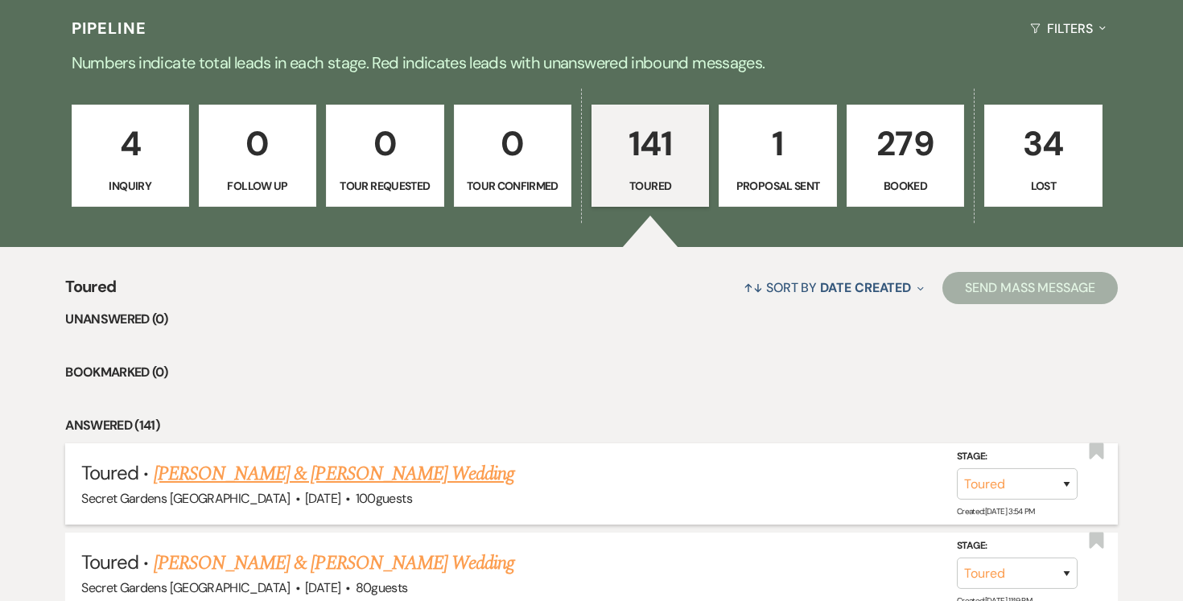
click at [324, 473] on link "[PERSON_NAME] & [PERSON_NAME] Wedding" at bounding box center [334, 474] width 361 height 29
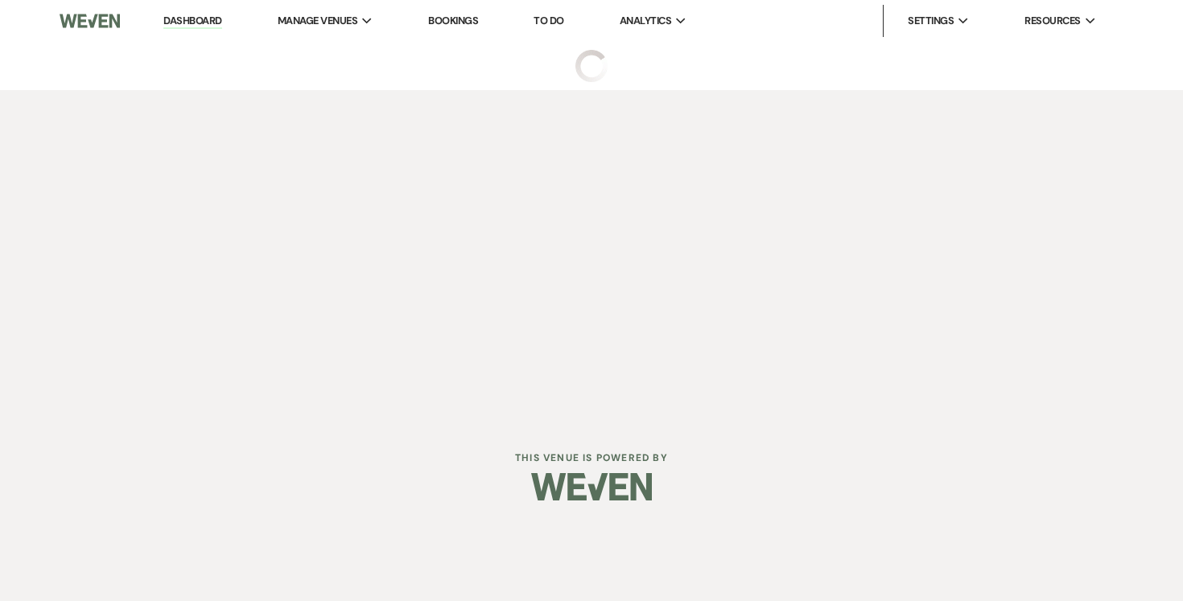
select select "5"
select select "6"
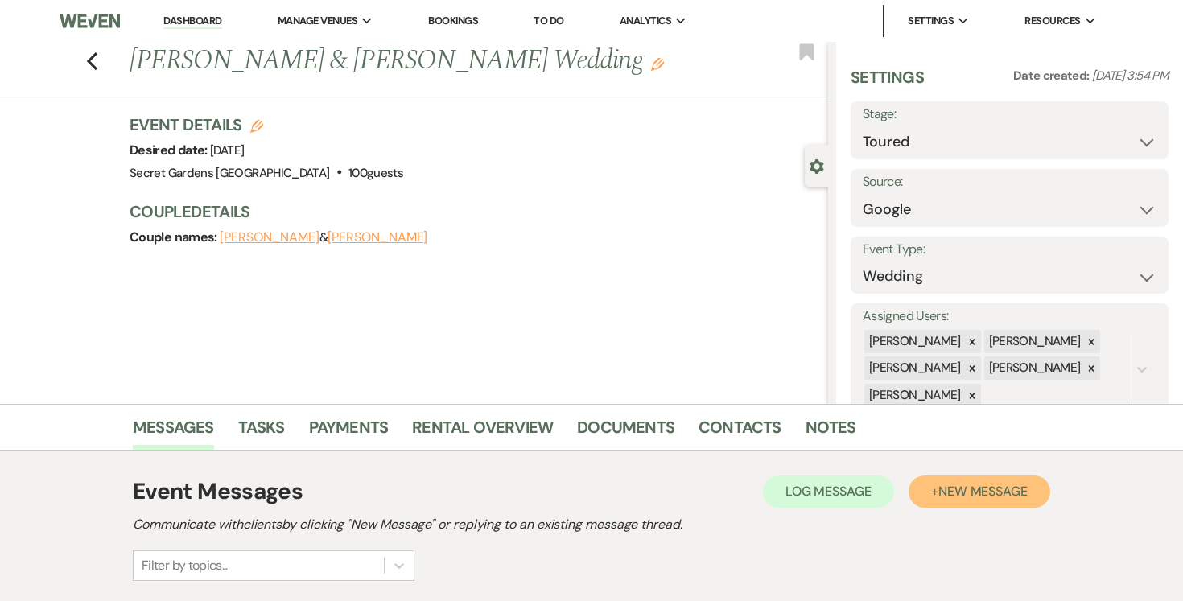
click at [1002, 491] on span "New Message" at bounding box center [983, 491] width 89 height 17
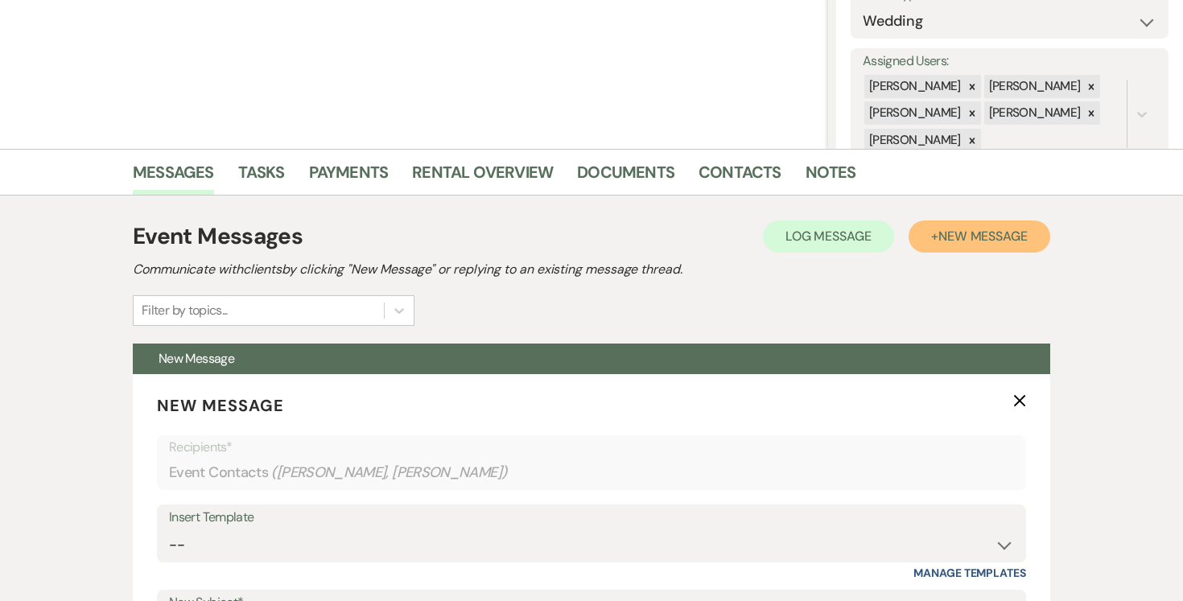
scroll to position [418, 0]
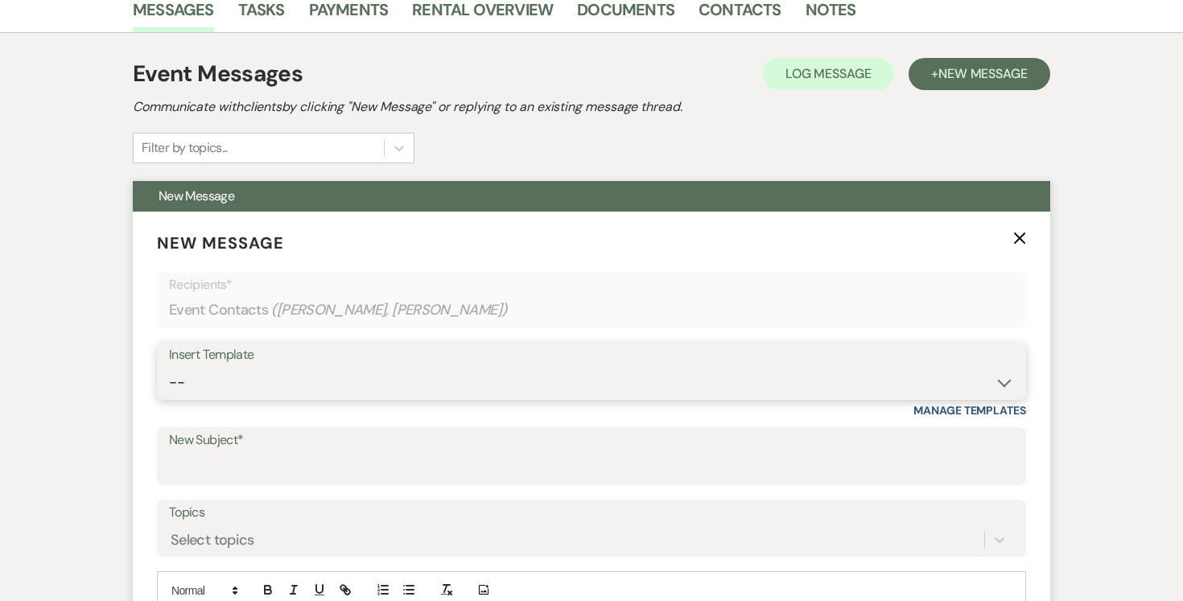
click at [1005, 383] on select "-- Weven Planning Portal Introduction (Booked Events) Tour Request Response Fol…" at bounding box center [591, 382] width 845 height 31
select select "5733"
click at [169, 367] on select "-- Weven Planning Portal Introduction (Booked Events) Tour Request Response Fol…" at bounding box center [591, 382] width 845 height 31
type input "Venue Tour Follow Up"
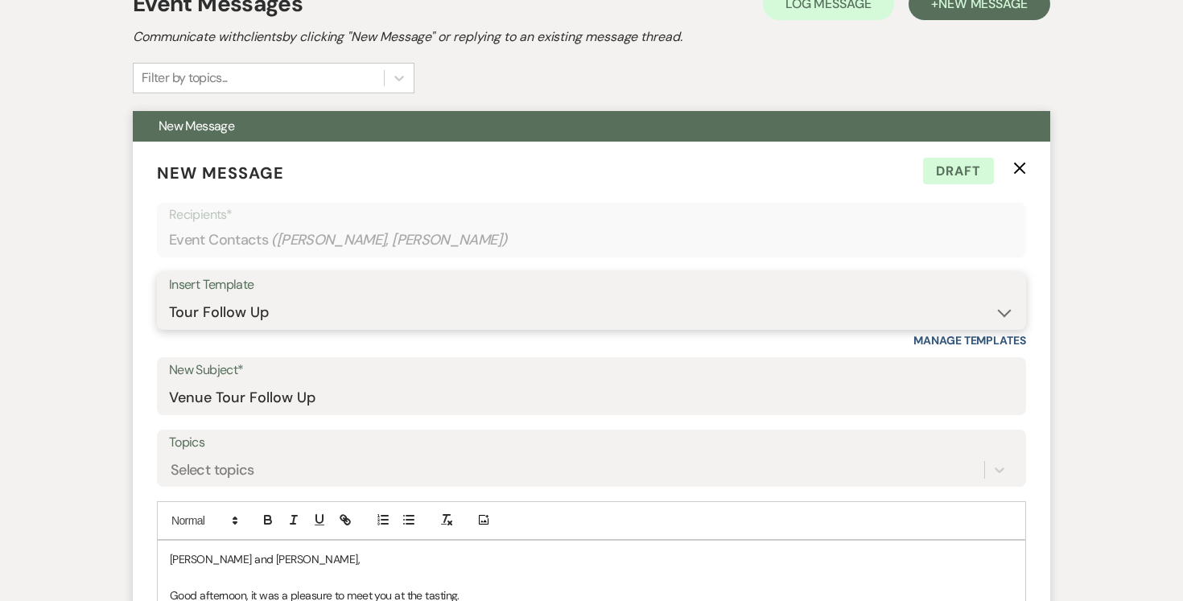
scroll to position [522, 0]
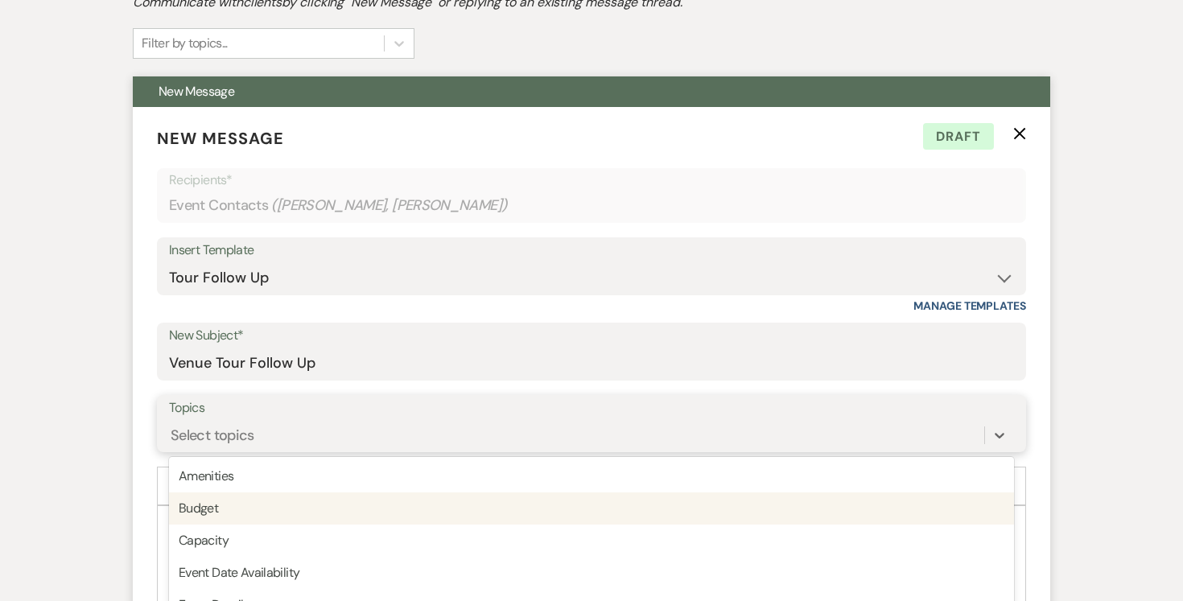
click at [704, 426] on div "option Budget focused, 2 of 20. 20 results available. Use Up and Down to choose…" at bounding box center [591, 435] width 845 height 31
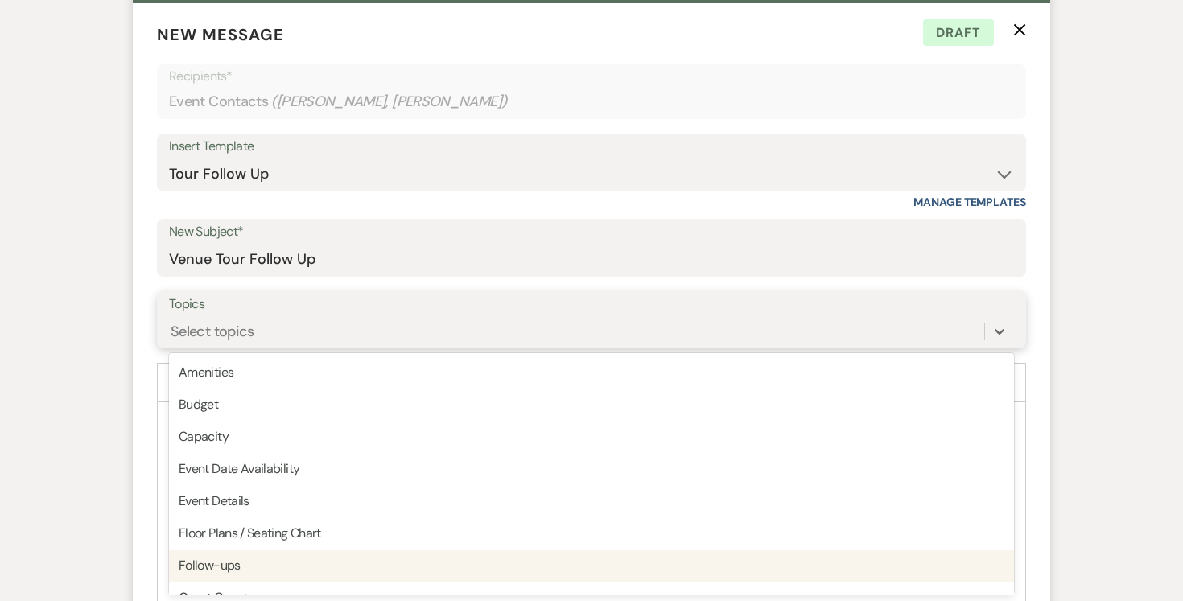
click at [641, 551] on div "Follow-ups" at bounding box center [591, 566] width 845 height 32
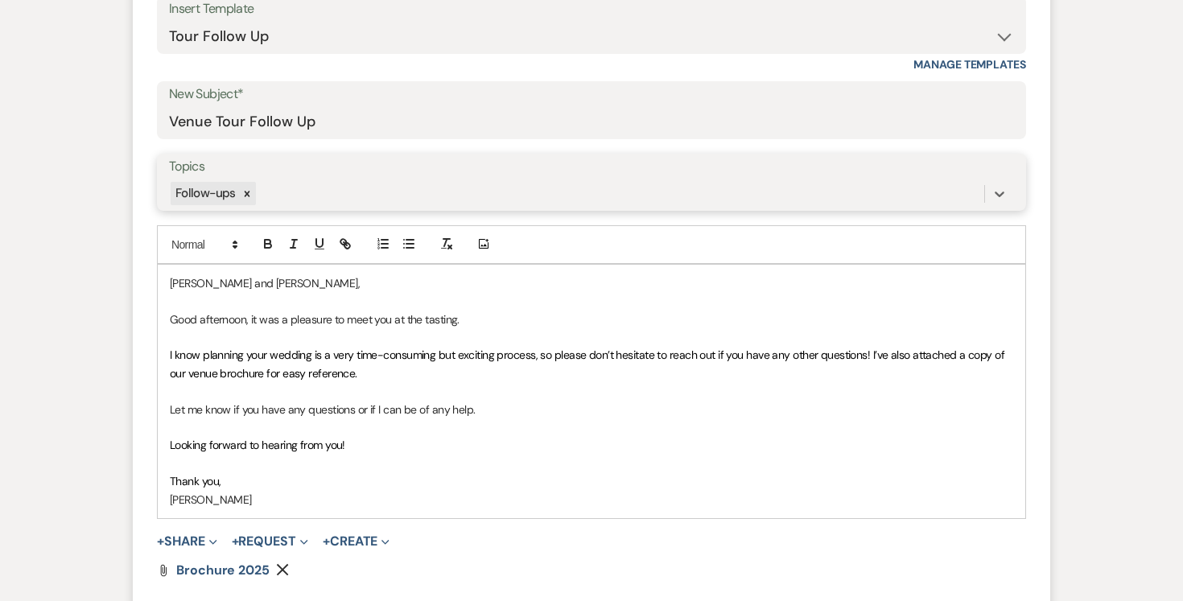
scroll to position [800, 0]
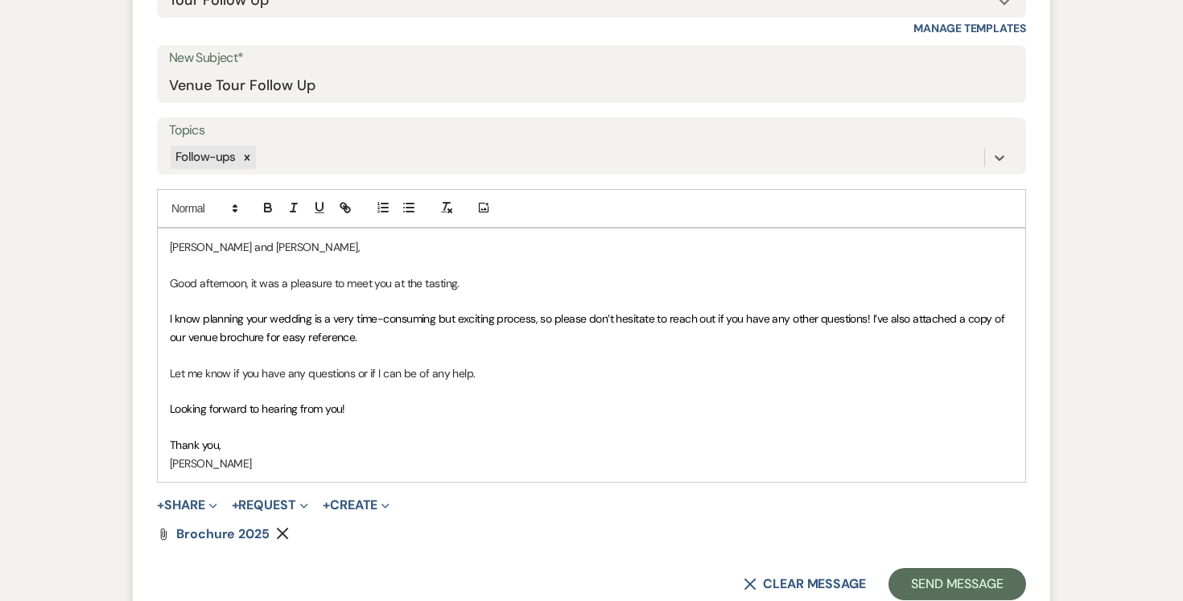
click at [267, 441] on p "Thank you," at bounding box center [592, 445] width 844 height 18
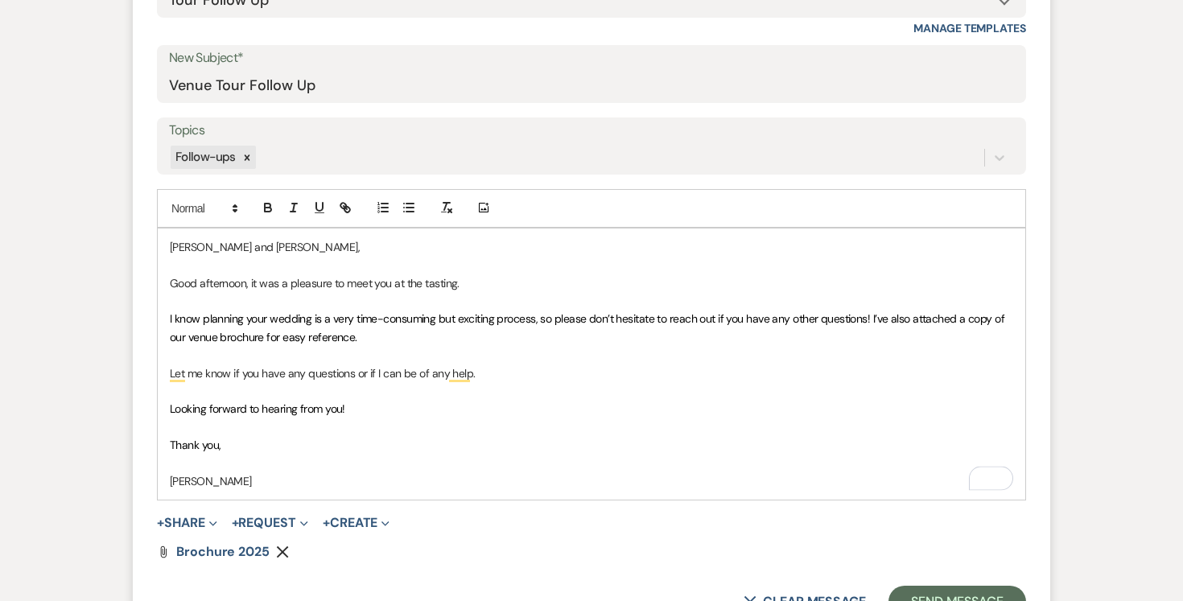
click at [233, 480] on p "[PERSON_NAME]" at bounding box center [592, 482] width 844 height 18
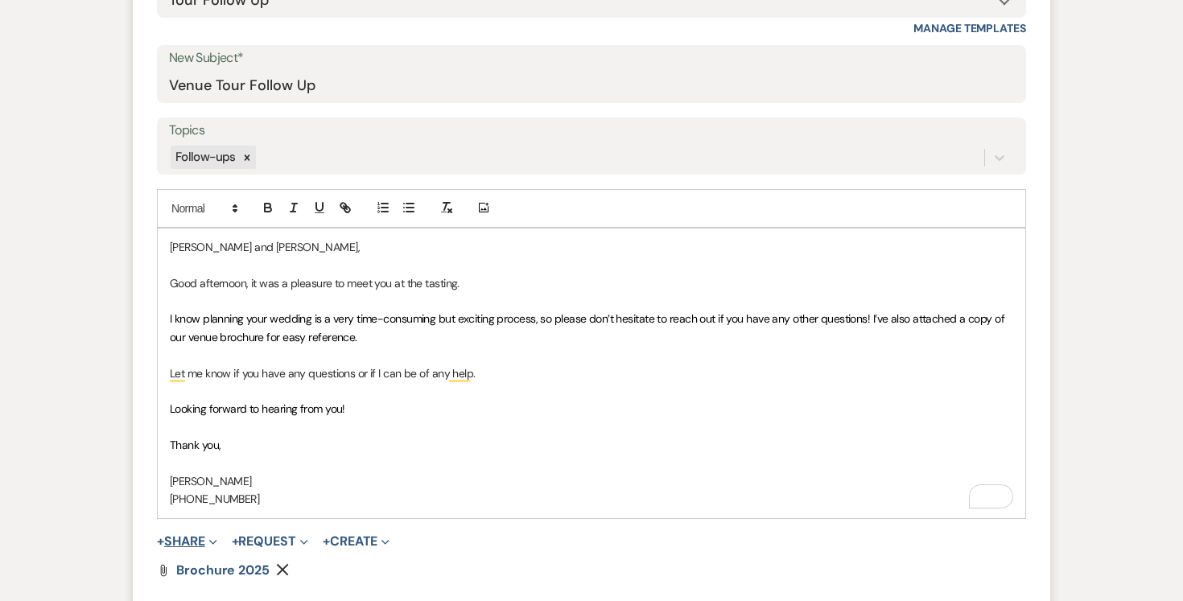
click at [186, 540] on button "+ Share Expand" at bounding box center [187, 541] width 60 height 13
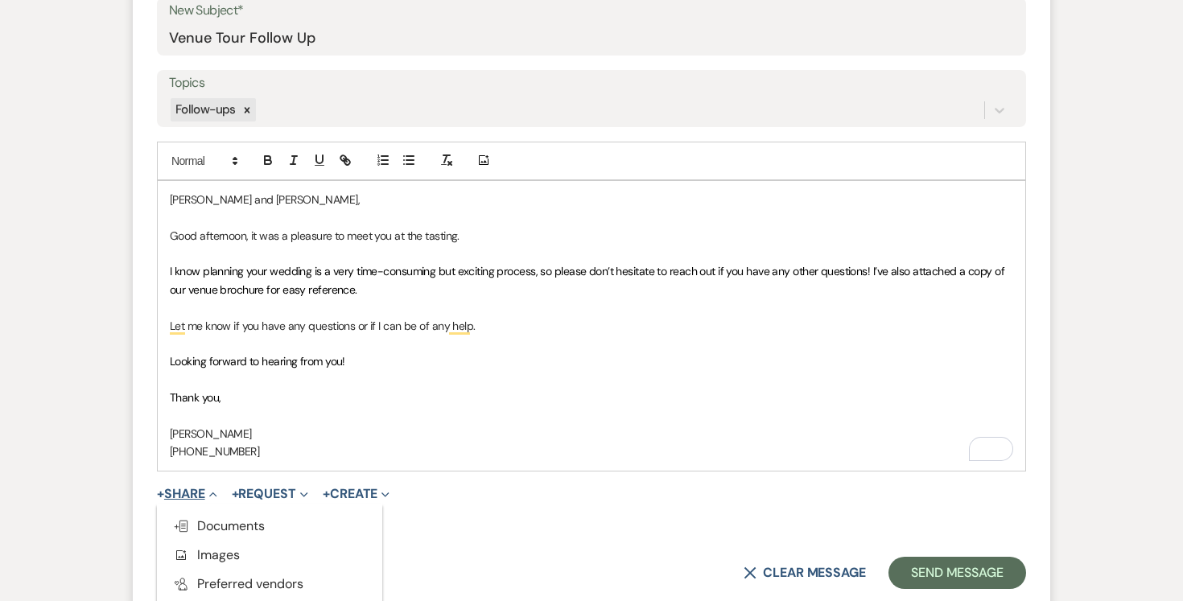
scroll to position [858, 0]
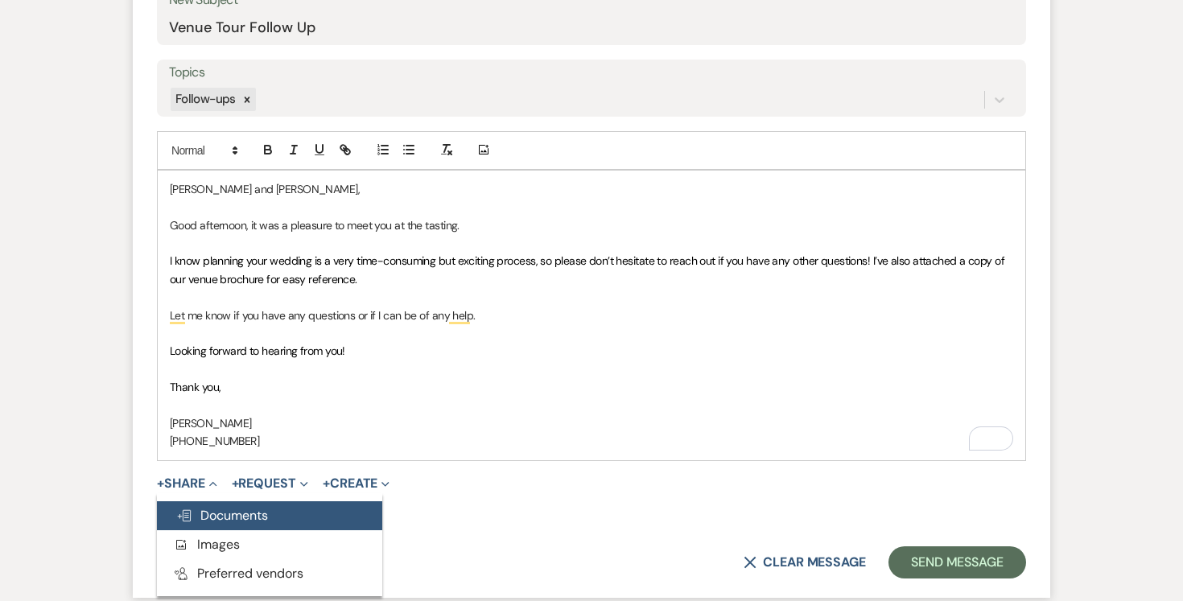
click at [212, 519] on span "Doc Upload Documents" at bounding box center [222, 515] width 92 height 17
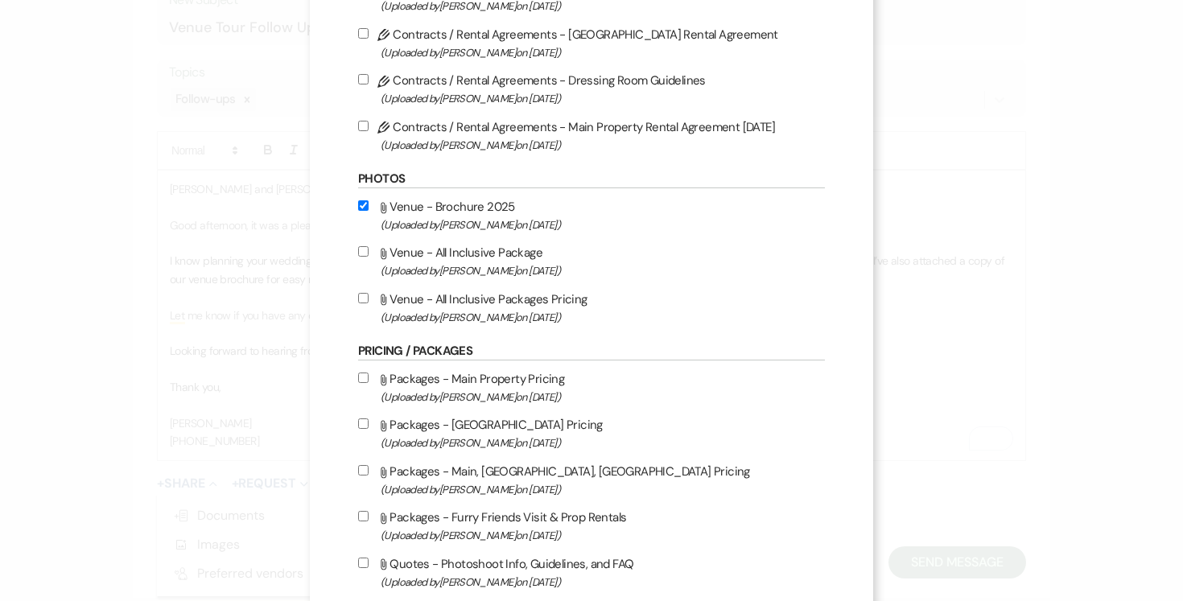
scroll to position [530, 0]
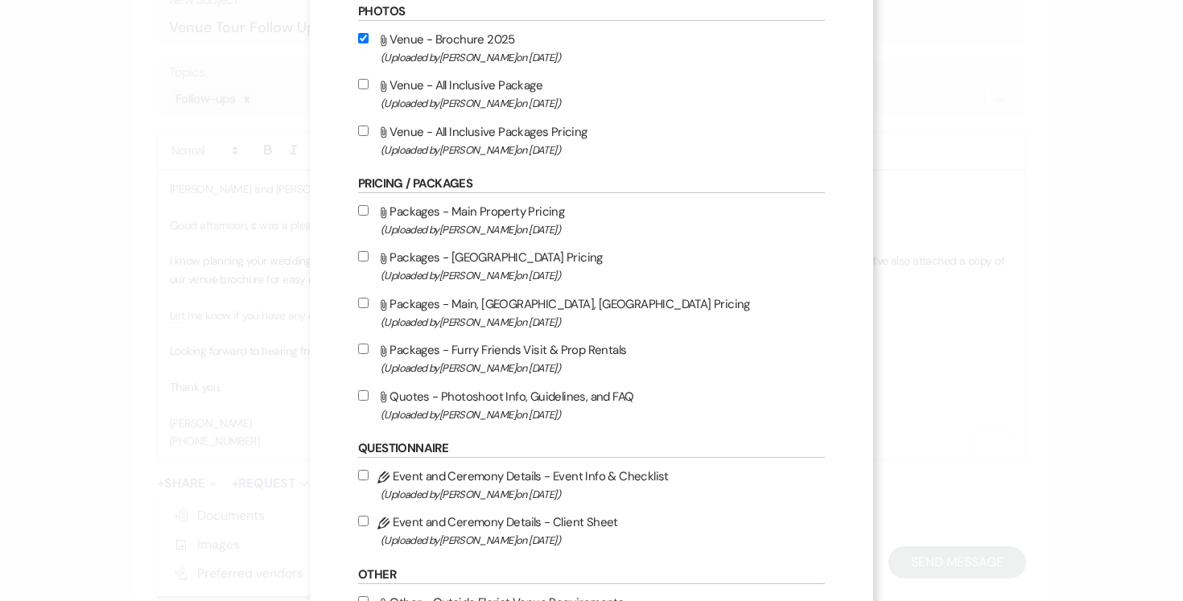
click at [364, 133] on input "Attach File Venue - All Inclusive Packages Pricing (Uploaded by Joe Doyle on Ju…" at bounding box center [363, 131] width 10 height 10
checkbox input "true"
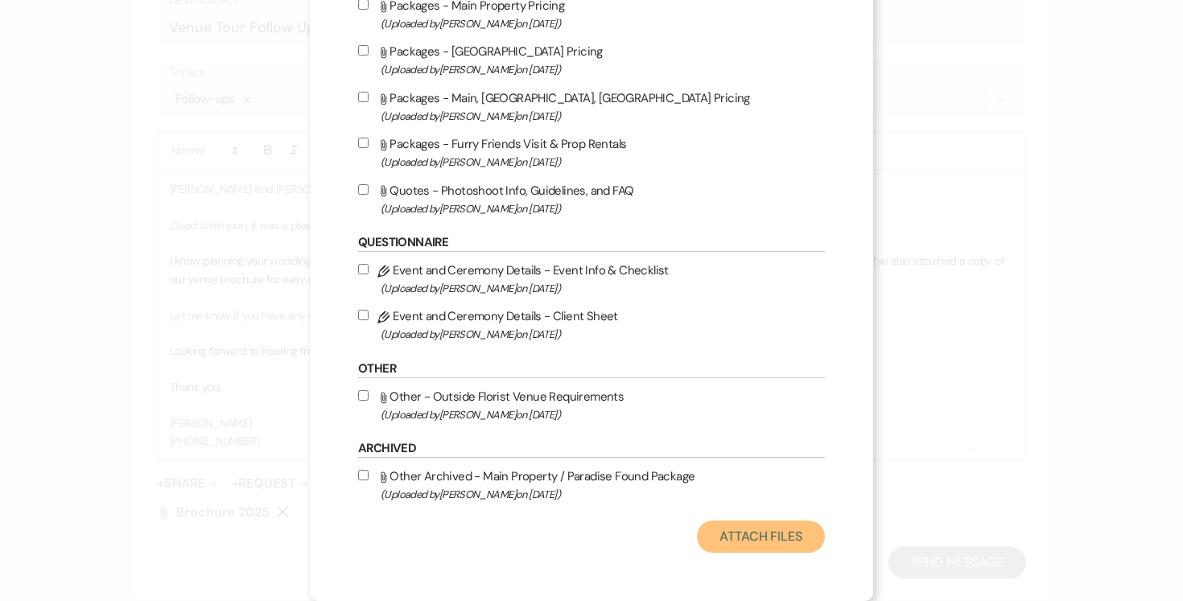
click at [756, 533] on button "Attach Files" at bounding box center [761, 537] width 128 height 32
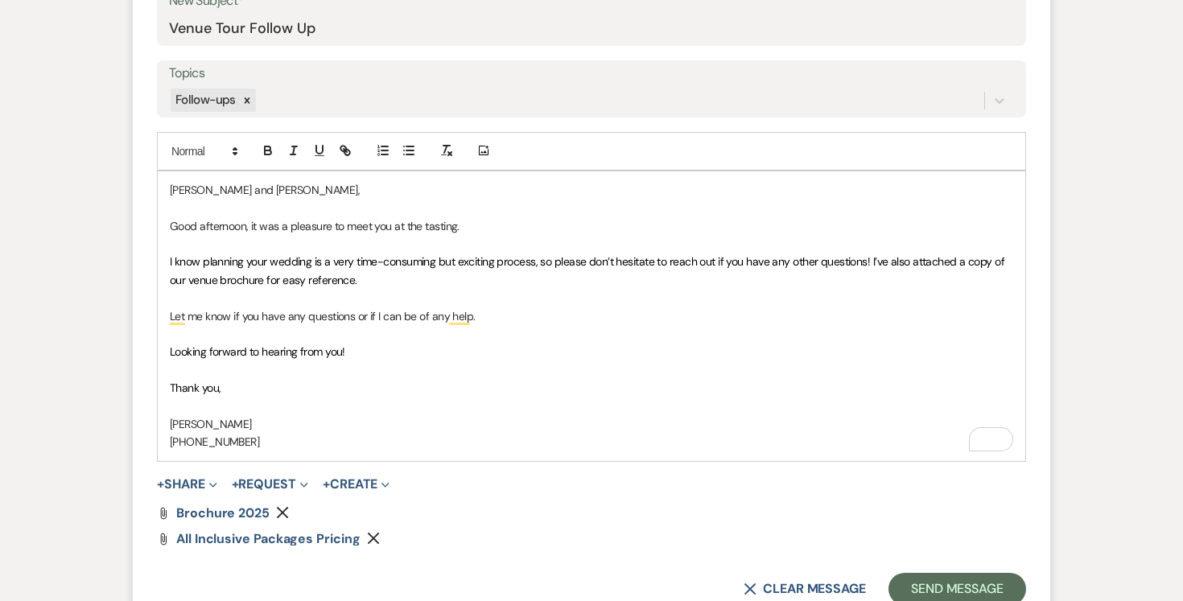
scroll to position [862, 0]
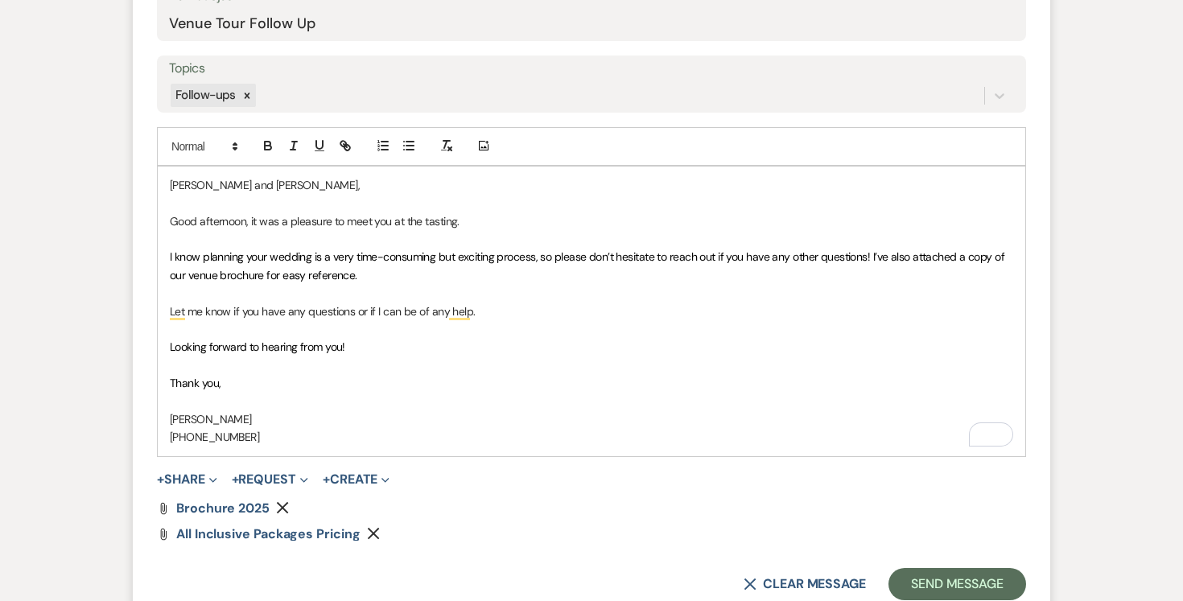
click at [417, 430] on p "305-962-3874" at bounding box center [592, 437] width 844 height 18
click at [402, 365] on p "To enrich screen reader interactions, please activate Accessibility in Grammarl…" at bounding box center [592, 366] width 844 height 18
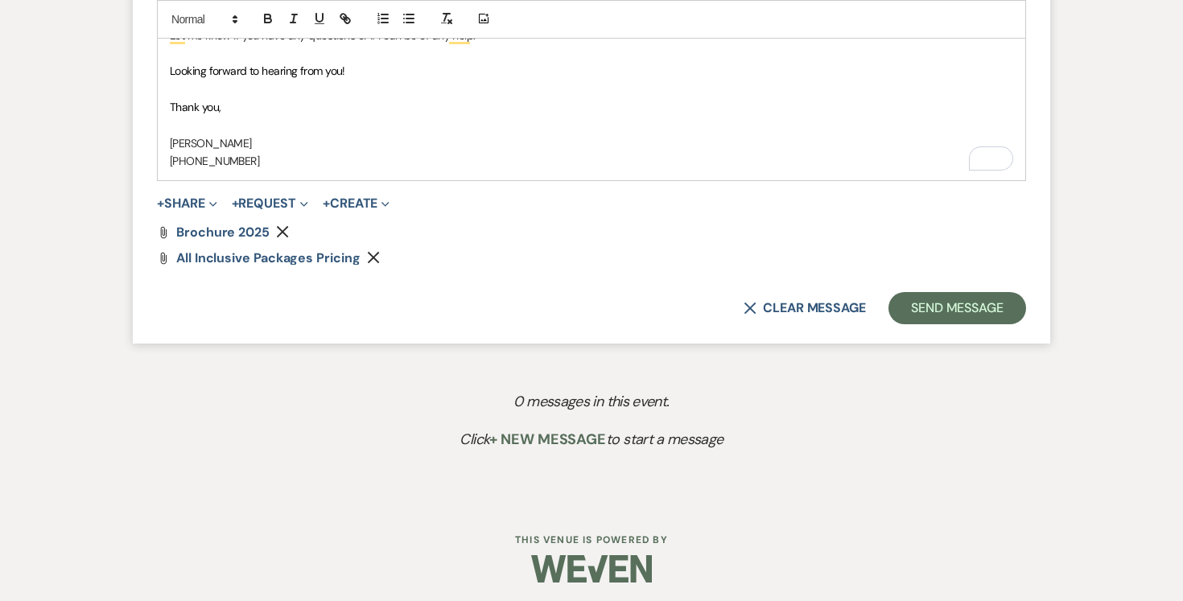
scroll to position [1143, 0]
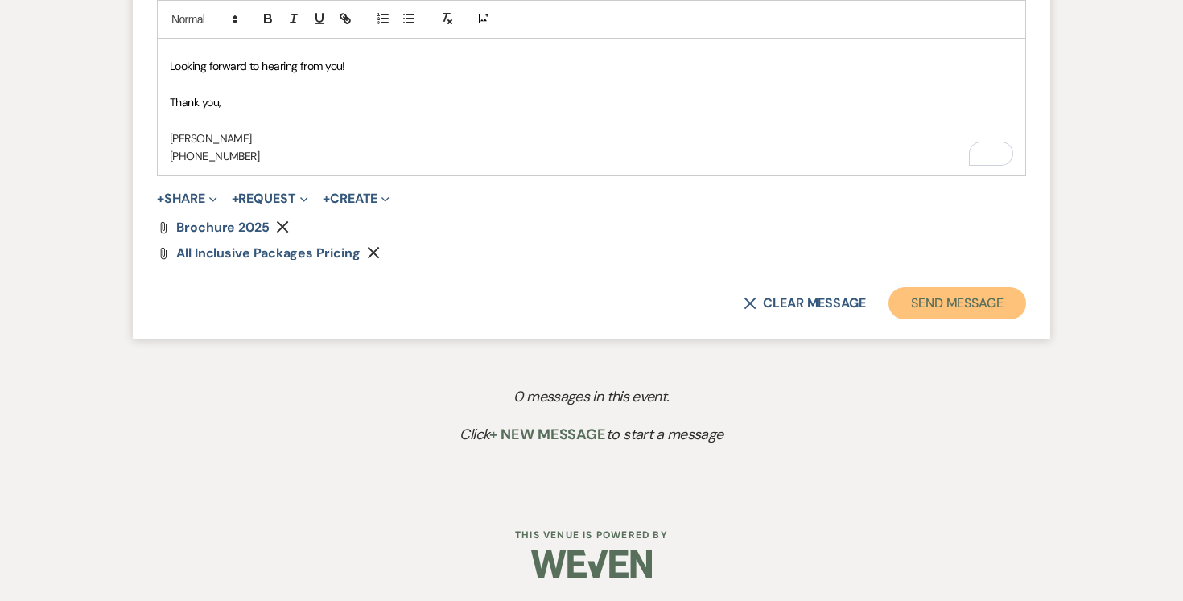
click at [972, 299] on button "Send Message" at bounding box center [958, 303] width 138 height 32
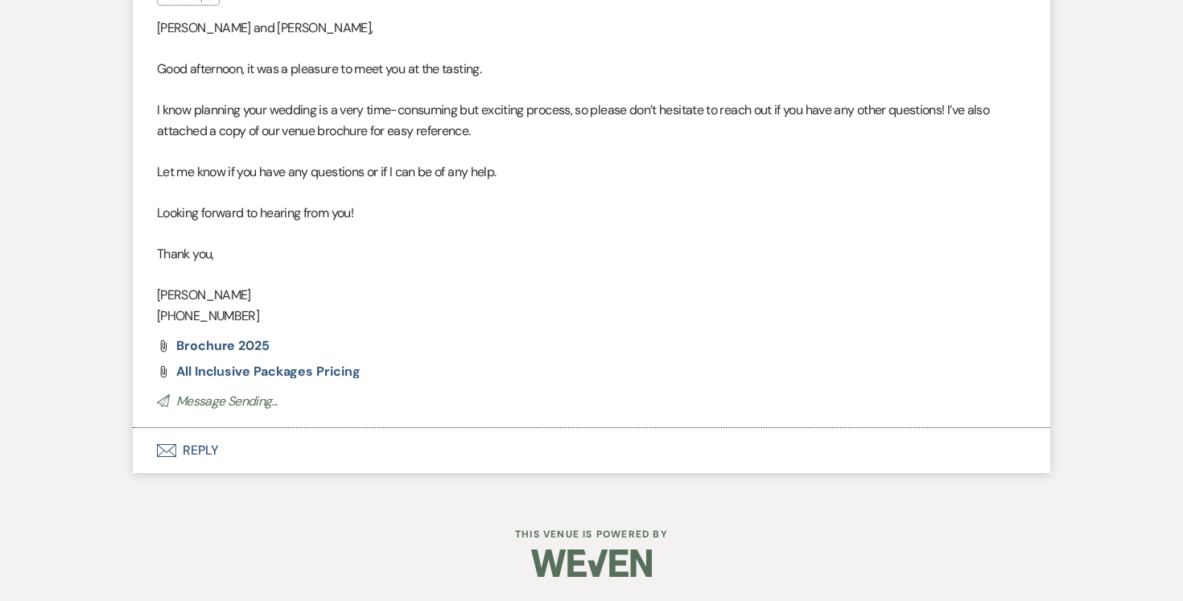
scroll to position [435, 0]
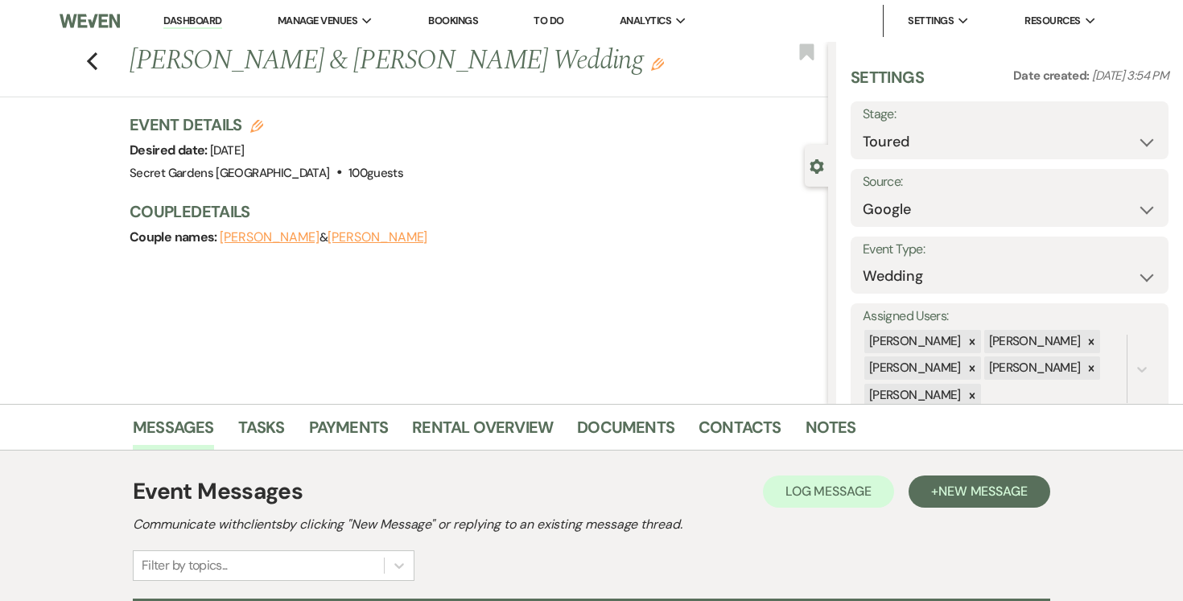
click at [190, 14] on link "Dashboard" at bounding box center [192, 21] width 58 height 15
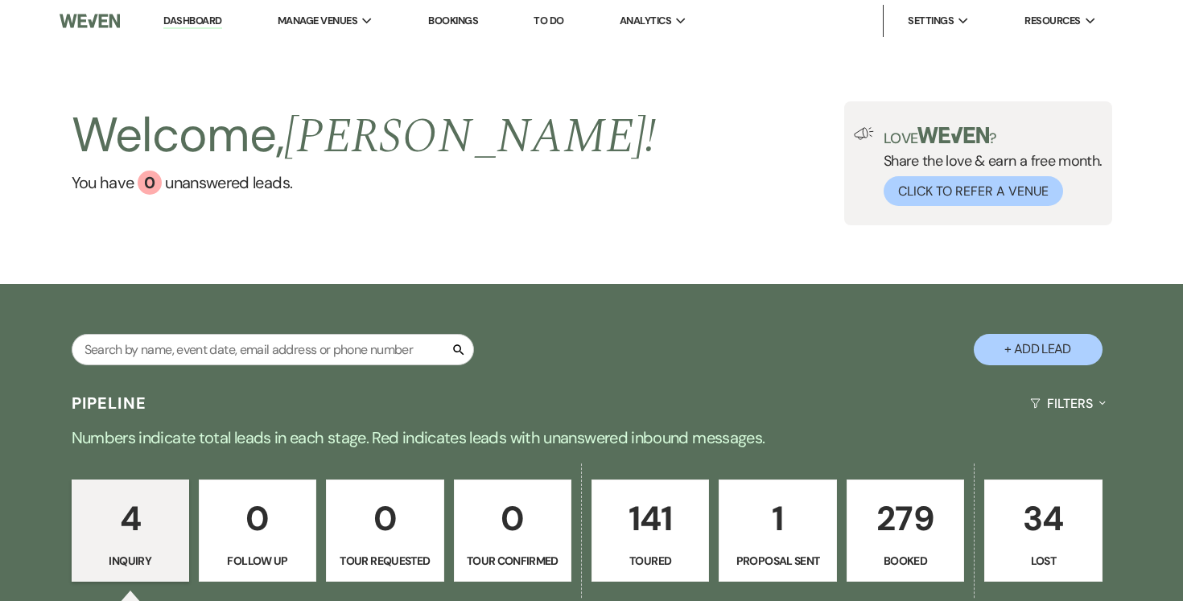
click at [1046, 345] on button "+ Add Lead" at bounding box center [1038, 349] width 129 height 31
select select "834"
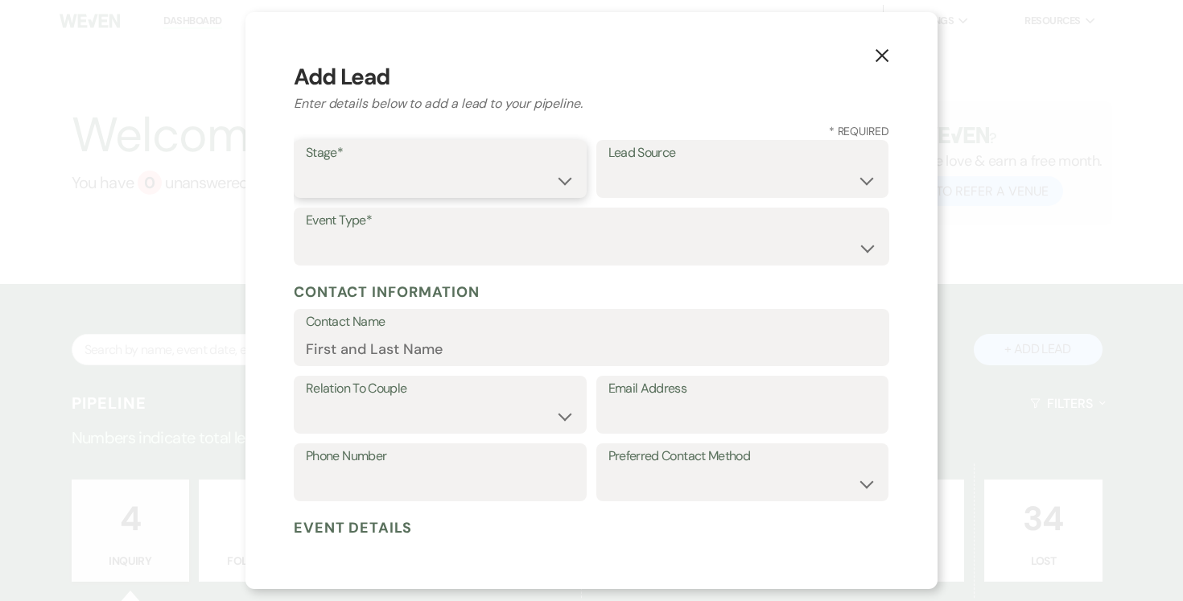
click at [569, 189] on select "Inquiry Follow Up Tour Requested Tour Confirmed Toured Proposal Sent Booked Lost" at bounding box center [440, 180] width 269 height 31
select select "5"
click at [306, 165] on select "Inquiry Follow Up Tour Requested Tour Confirmed Toured Proposal Sent Booked Lost" at bounding box center [440, 180] width 269 height 31
click at [753, 164] on label "Lead Source" at bounding box center [743, 153] width 269 height 23
click at [850, 180] on select "Weven Venue Website Instagram Facebook Pinterest Google The Knot Wedding Wire H…" at bounding box center [743, 180] width 269 height 31
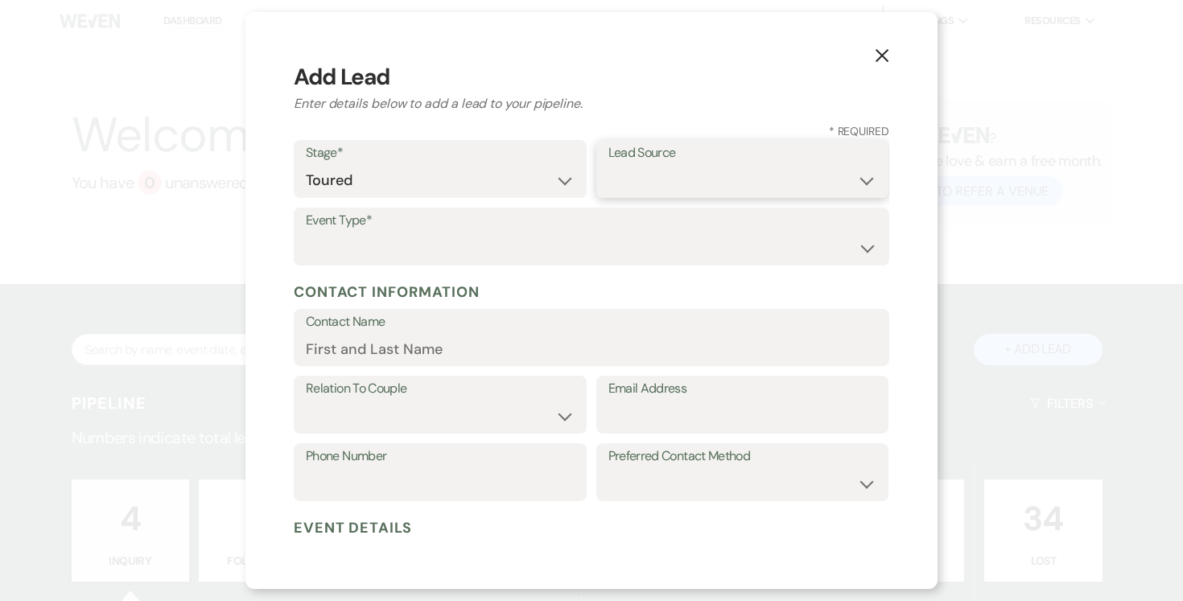
select select "20"
click at [609, 165] on select "Weven Venue Website Instagram Facebook Pinterest Google The Knot Wedding Wire H…" at bounding box center [743, 180] width 269 height 31
click at [737, 243] on select "Wedding Anniversary Party Baby Shower Bachelorette / Bachelor Party Birthday Pa…" at bounding box center [592, 248] width 572 height 31
select select "1"
click at [306, 233] on select "Wedding Anniversary Party Baby Shower Bachelorette / Bachelor Party Birthday Pa…" at bounding box center [592, 248] width 572 height 31
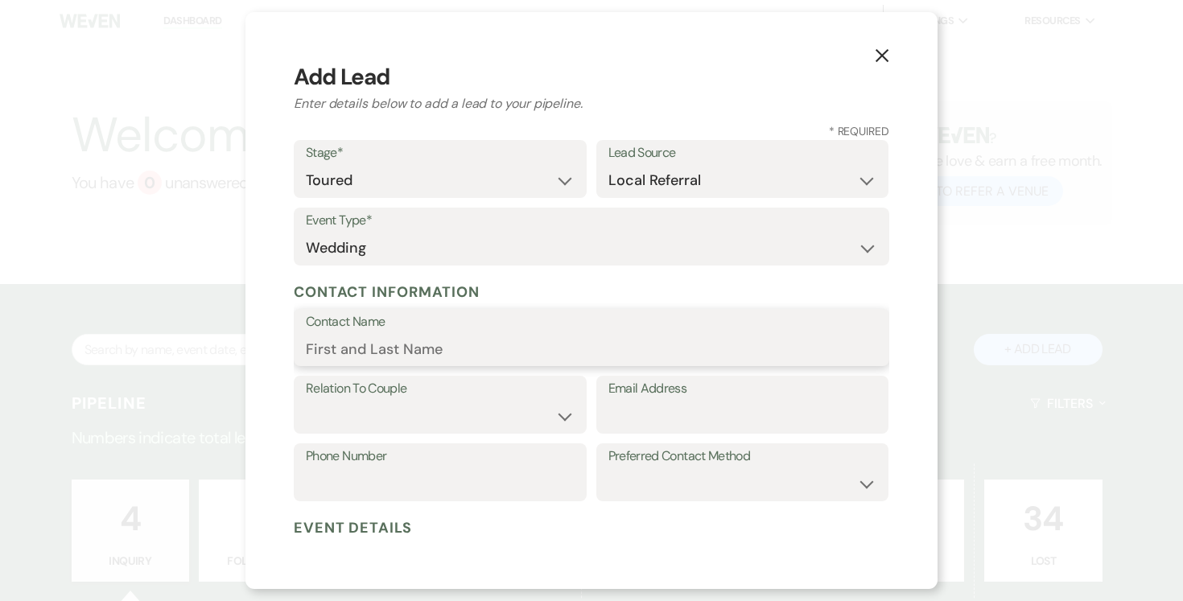
click at [601, 345] on input "Contact Name" at bounding box center [592, 348] width 572 height 31
type input "[PERSON_NAME]"
click at [528, 409] on select "Couple Planner Parent of Couple Family Member Friend Other" at bounding box center [440, 416] width 269 height 31
select select "1"
click at [306, 401] on select "Couple Planner Parent of Couple Family Member Friend Other" at bounding box center [440, 416] width 269 height 31
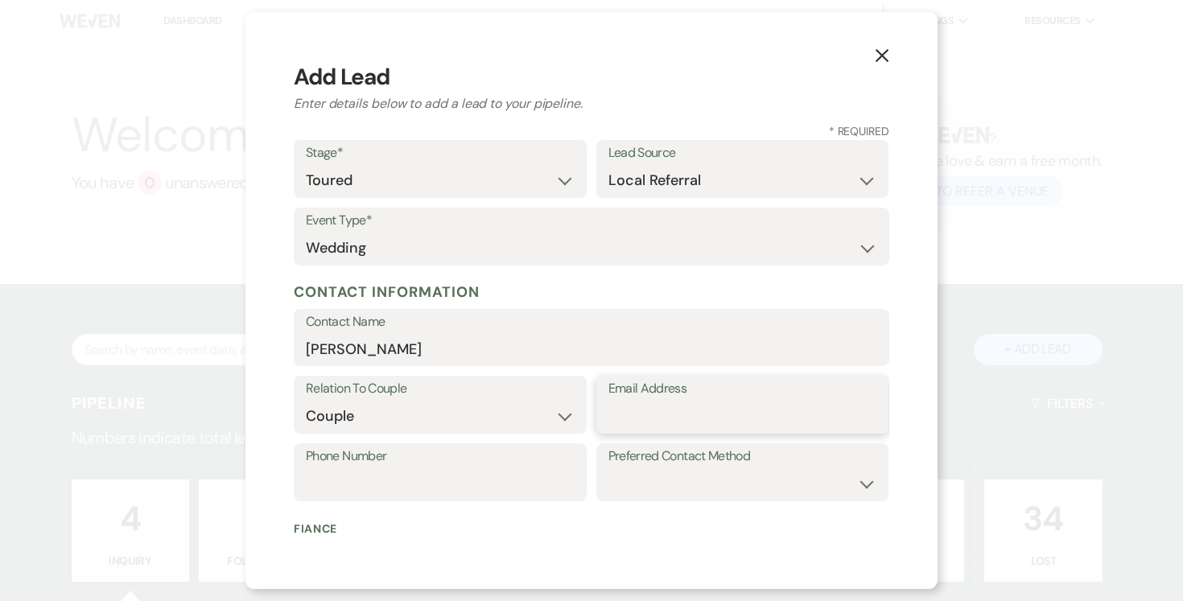
click at [700, 409] on input "Email Address" at bounding box center [743, 416] width 269 height 31
type input "[EMAIL_ADDRESS][PERSON_NAME][DOMAIN_NAME]"
click at [440, 488] on input "Phone Number" at bounding box center [440, 483] width 269 height 31
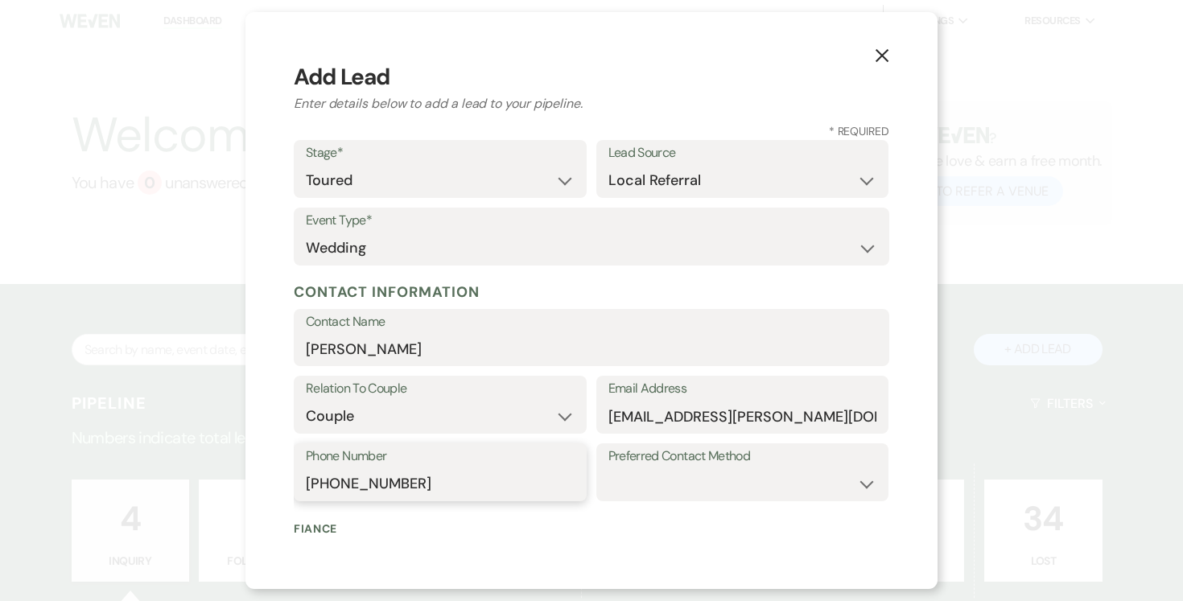
type input "[PHONE_NUMBER]"
click at [691, 478] on select "Email Phone Text" at bounding box center [743, 483] width 269 height 31
select select "text"
click at [609, 468] on select "Email Phone Text" at bounding box center [743, 483] width 269 height 31
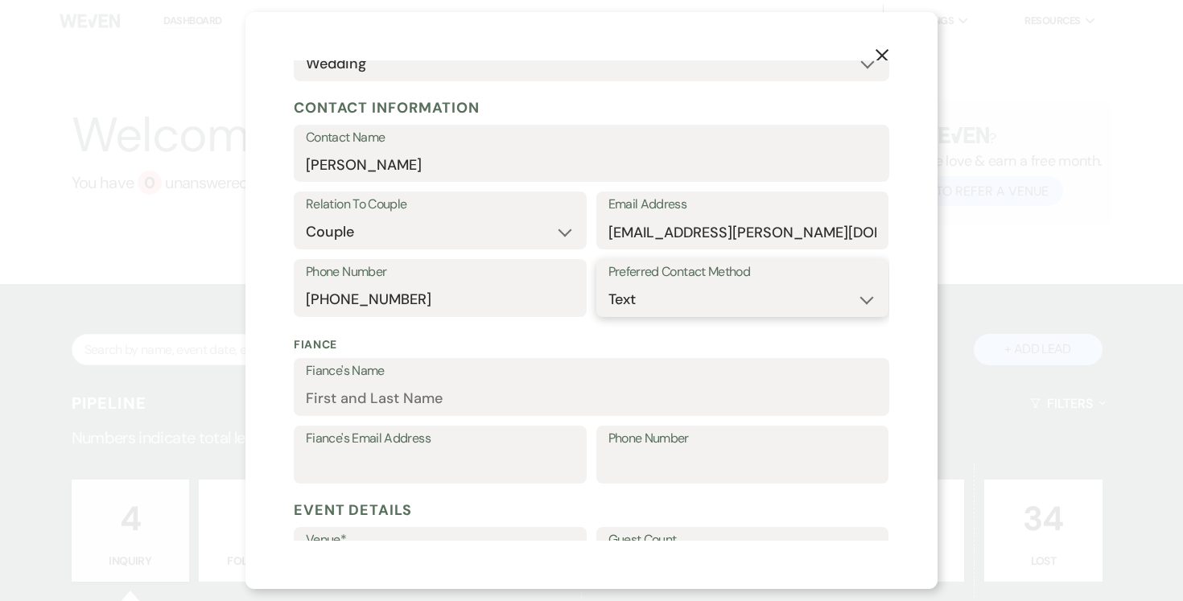
scroll to position [192, 0]
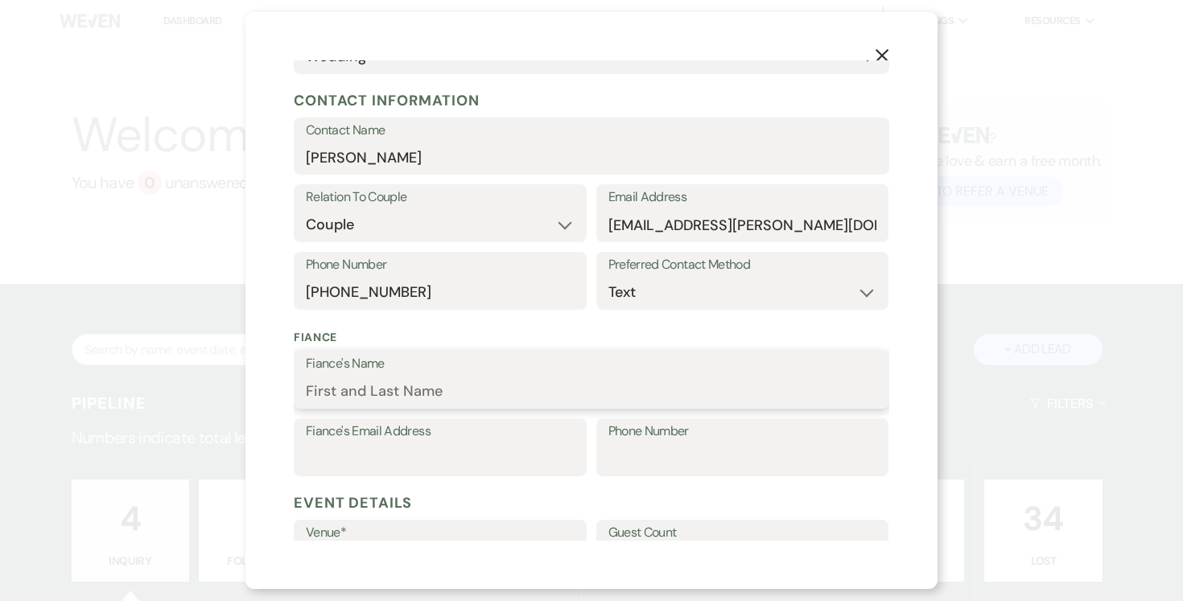
click at [539, 386] on input "Fiance's Name" at bounding box center [592, 391] width 572 height 31
type input "[PERSON_NAME]"
click at [370, 454] on input "Fiance's Email Address" at bounding box center [440, 459] width 269 height 31
type input "[PHONE_NUMBER]"
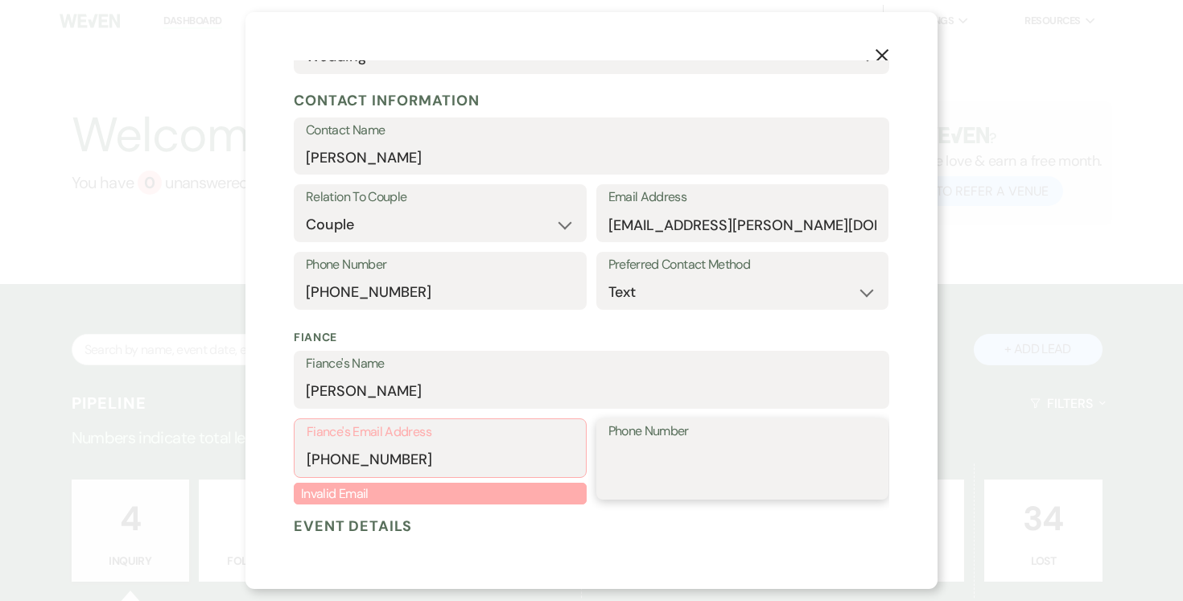
click at [658, 456] on input "Phone Number" at bounding box center [743, 459] width 269 height 31
type input "7"
click at [442, 462] on input "[PHONE_NUMBER]" at bounding box center [440, 459] width 267 height 31
type input "7"
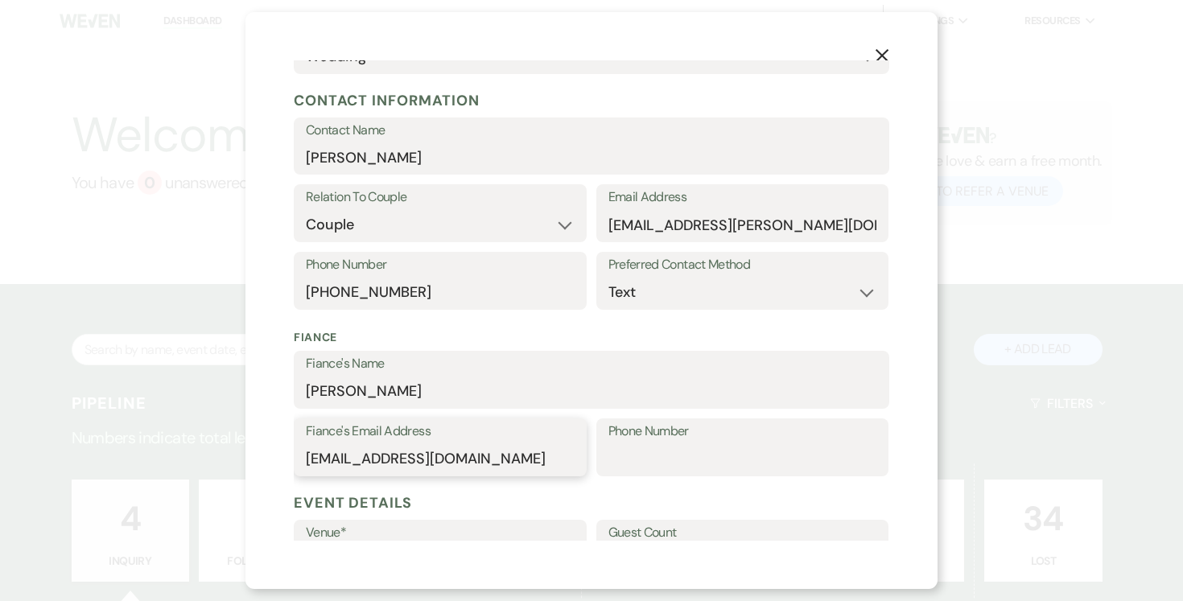
type input "[EMAIL_ADDRESS][DOMAIN_NAME]"
click at [683, 460] on input "Phone Number" at bounding box center [743, 459] width 269 height 31
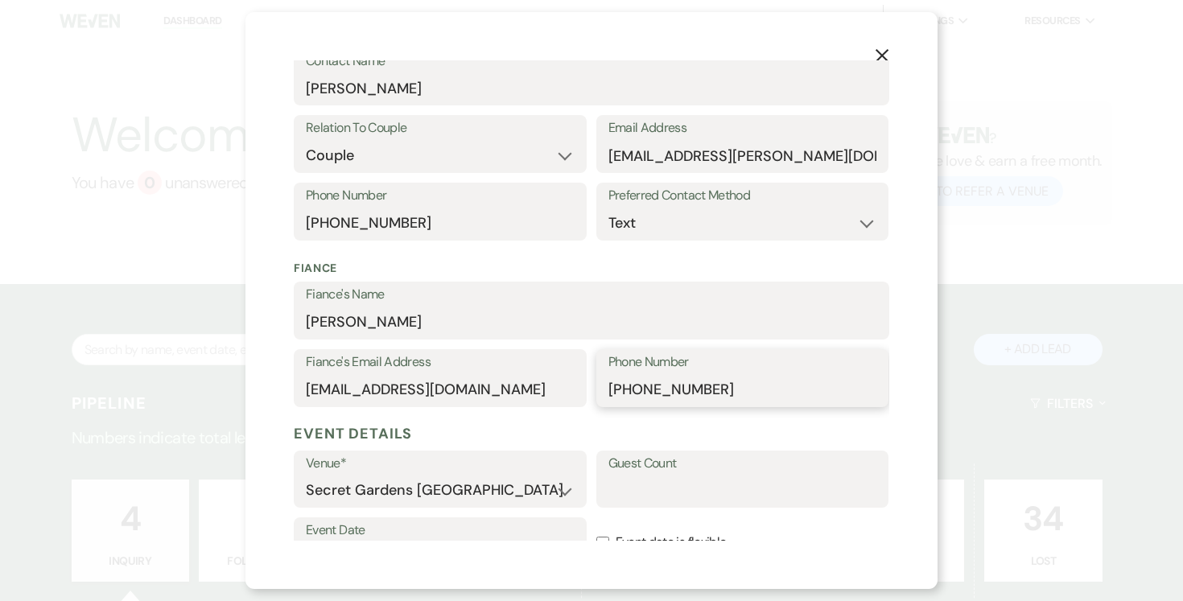
scroll to position [265, 0]
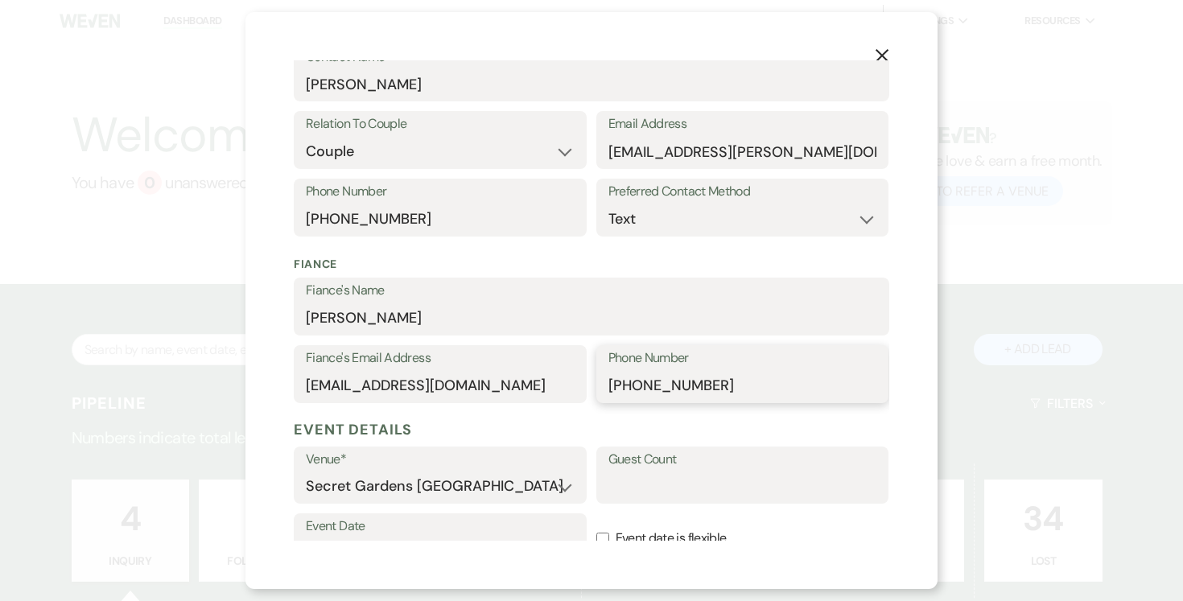
type input "[PHONE_NUMBER]"
click at [668, 476] on input "Guest Count" at bounding box center [743, 486] width 269 height 31
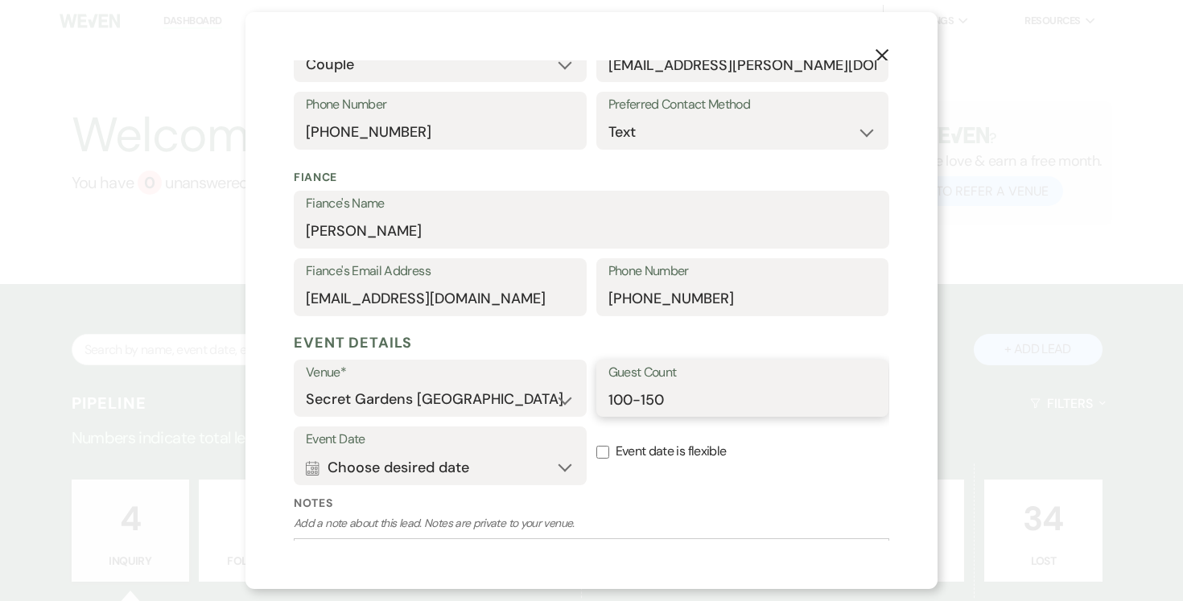
scroll to position [425, 0]
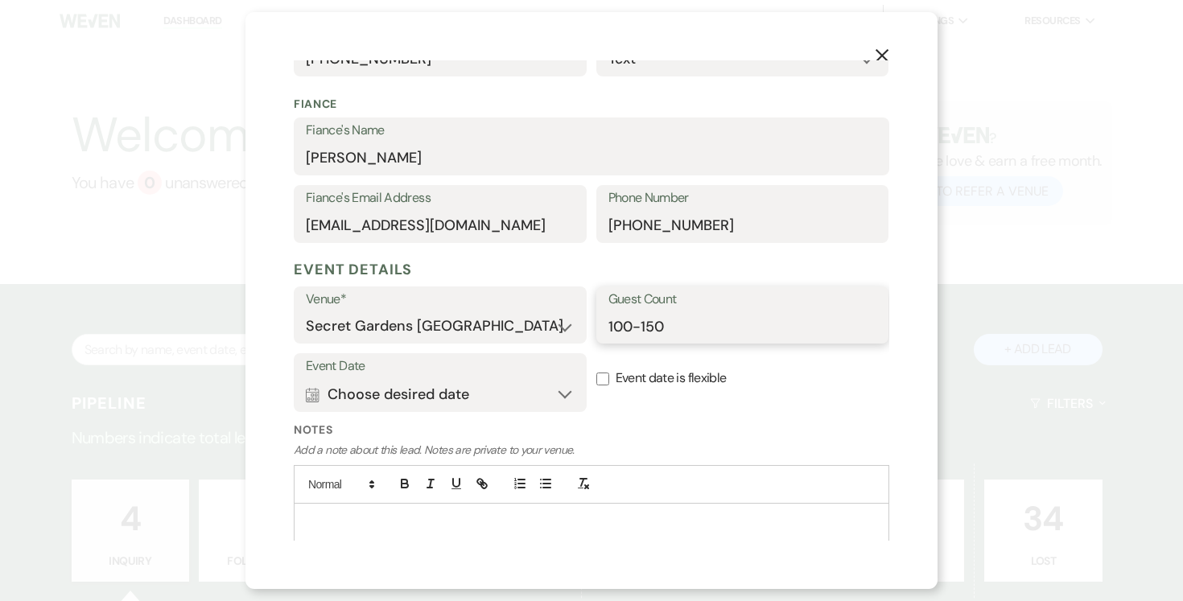
type input "100-150"
click at [563, 387] on button "Calendar Choose desired date Expand" at bounding box center [440, 394] width 269 height 32
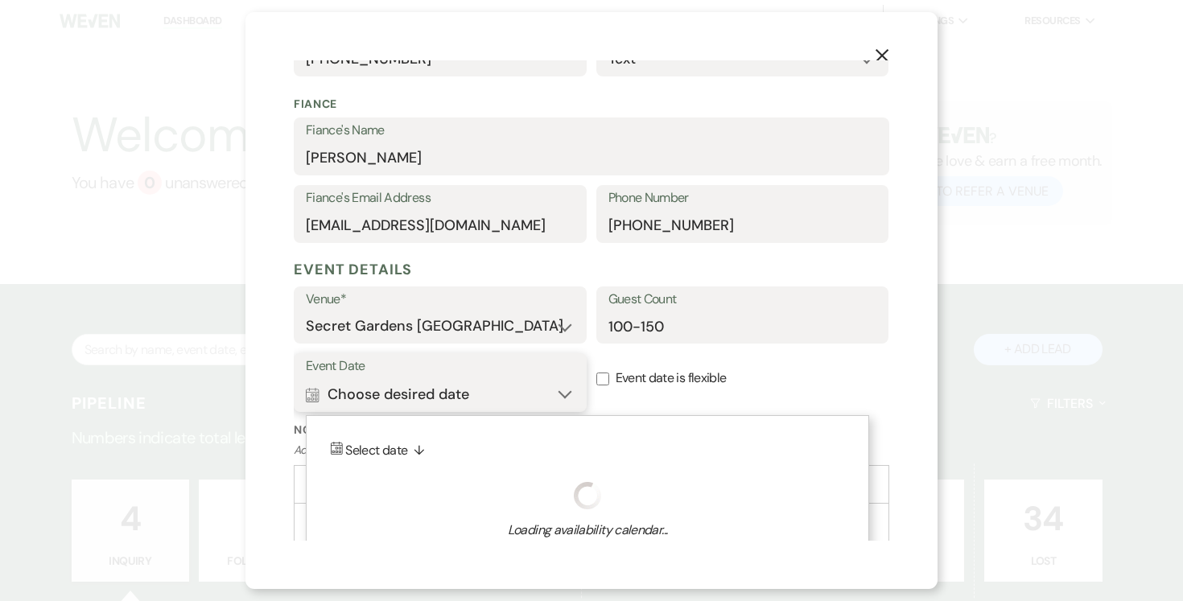
scroll to position [475, 0]
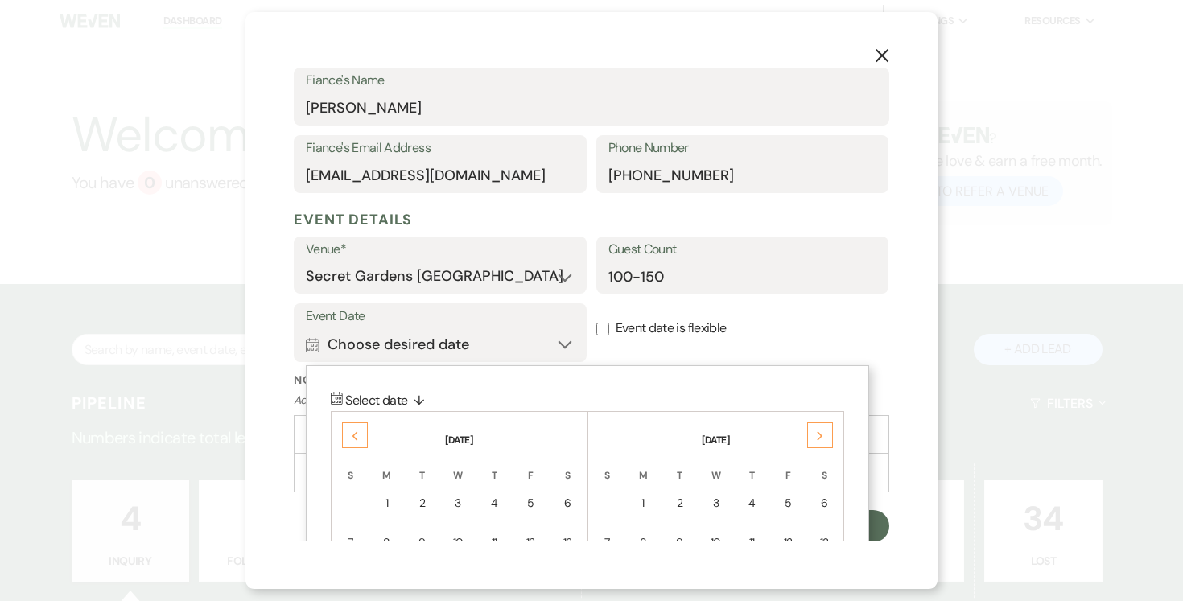
click at [824, 432] on div "Next" at bounding box center [820, 436] width 26 height 26
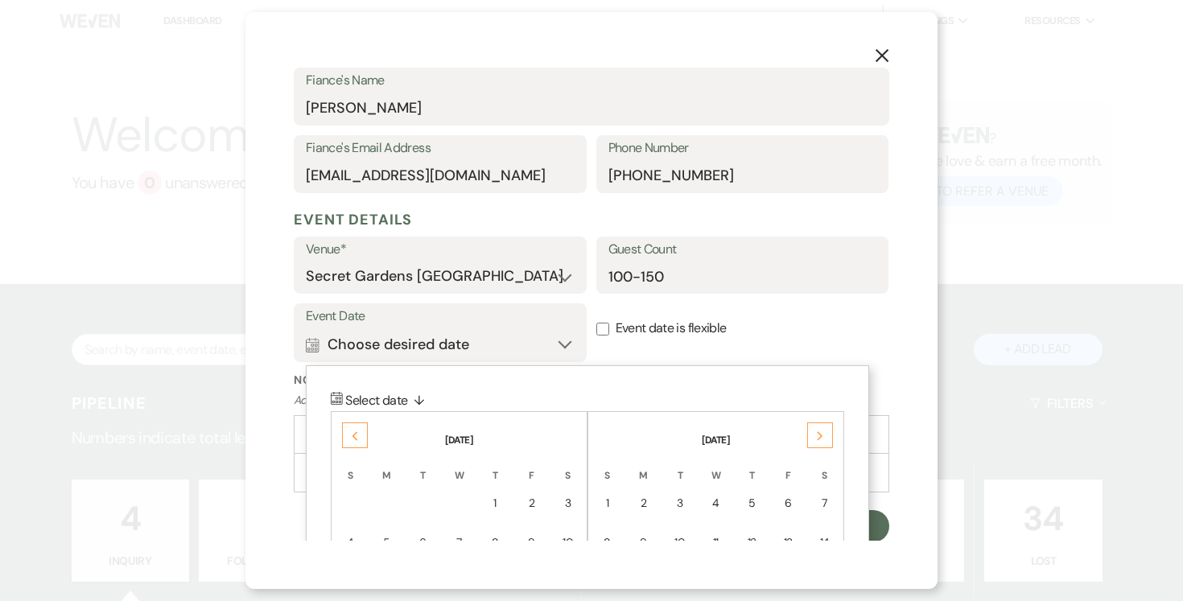
click at [824, 432] on div "Next" at bounding box center [820, 436] width 26 height 26
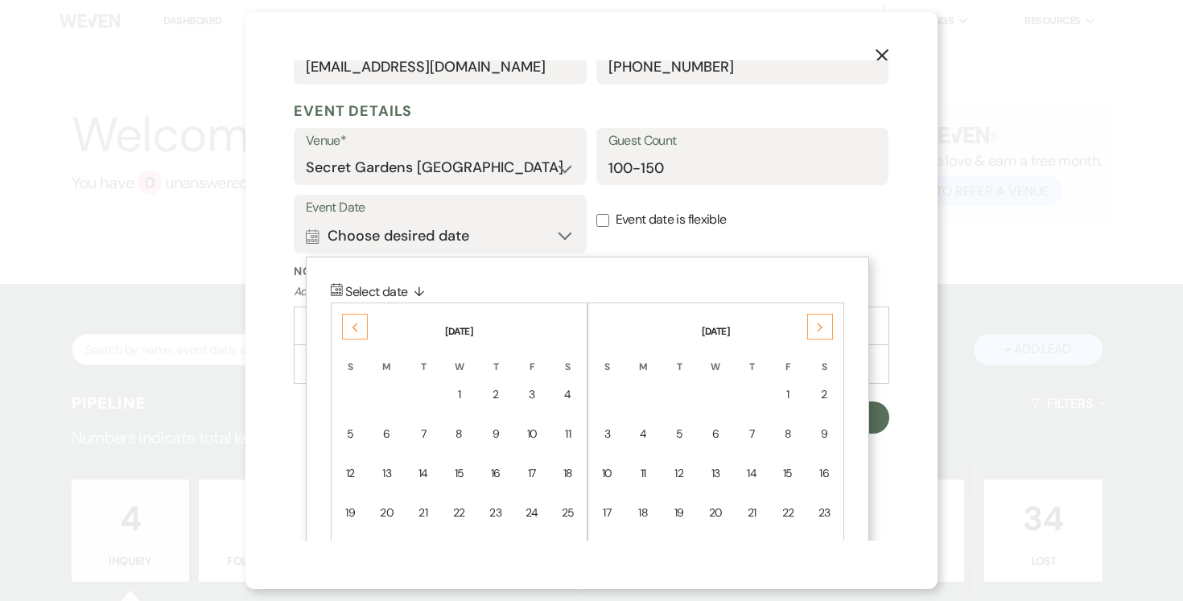
scroll to position [633, 0]
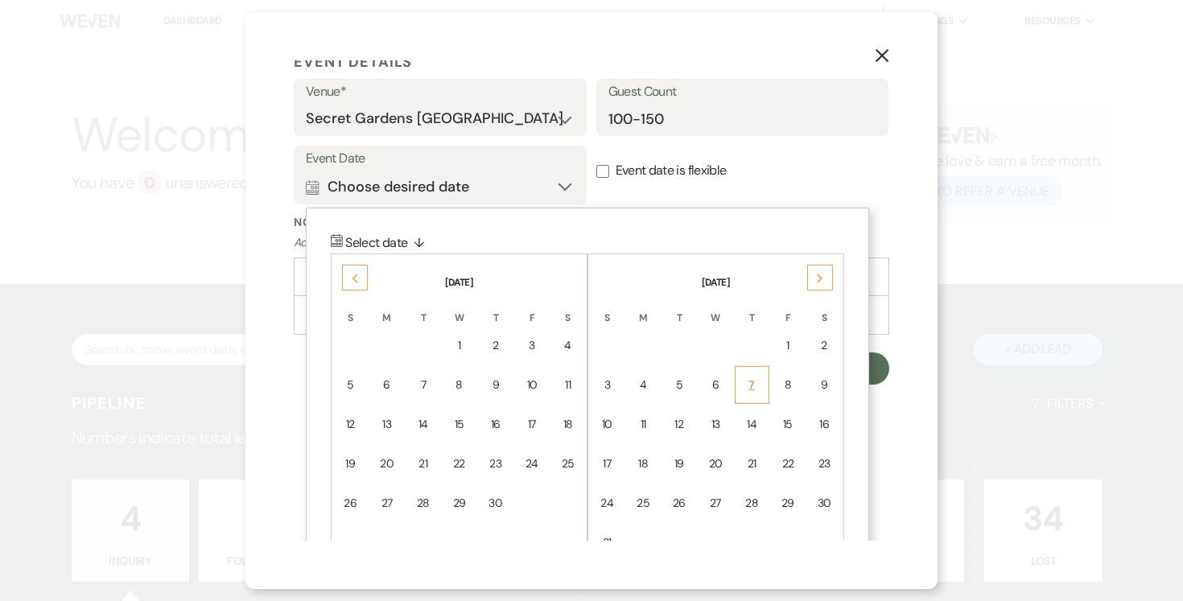
click at [755, 382] on div "7" at bounding box center [752, 385] width 14 height 17
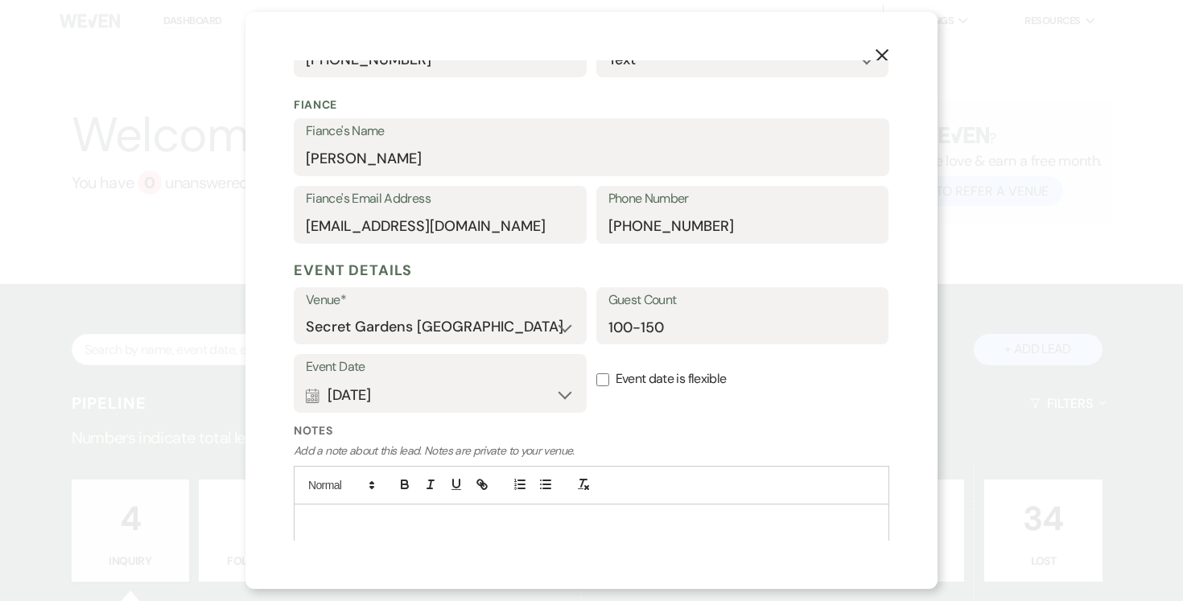
scroll to position [475, 0]
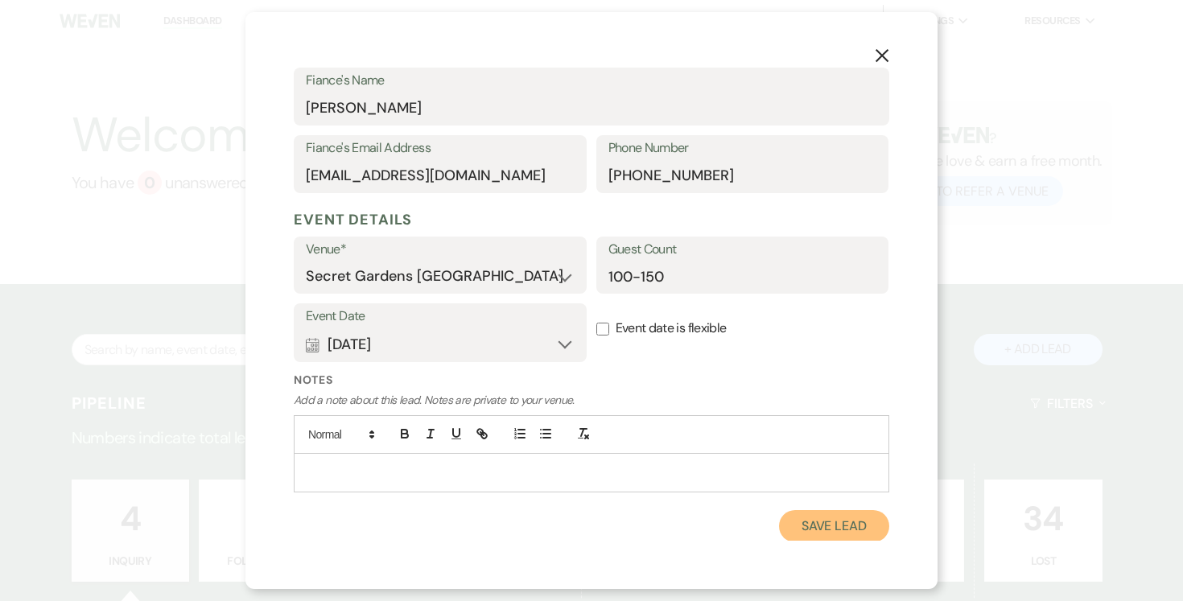
click at [831, 524] on button "Save Lead" at bounding box center [834, 526] width 110 height 32
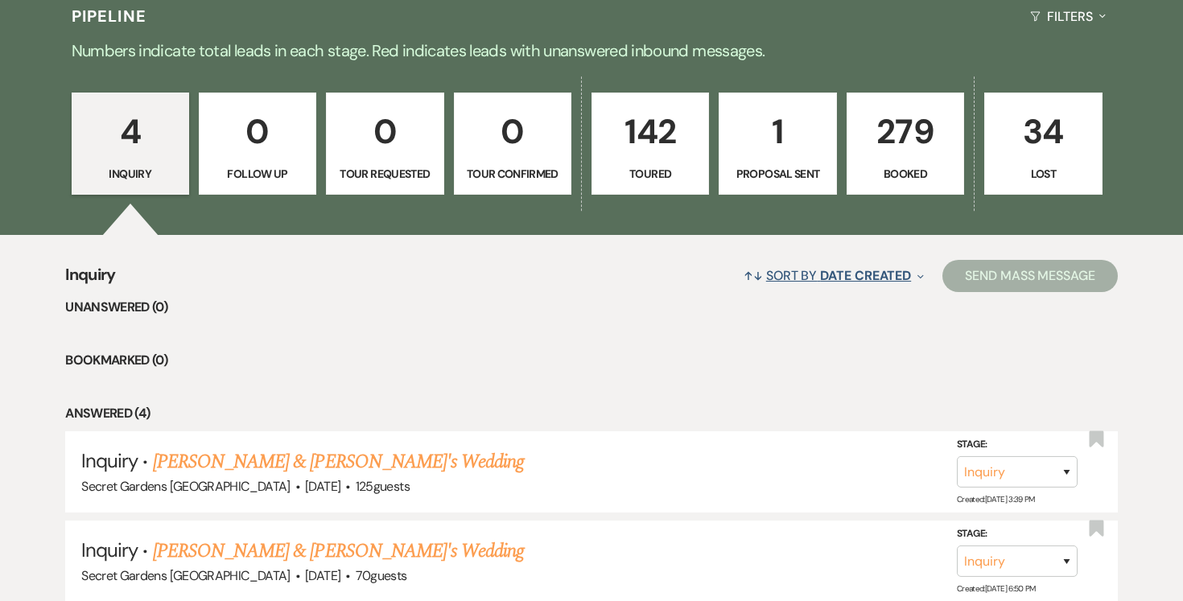
scroll to position [389, 0]
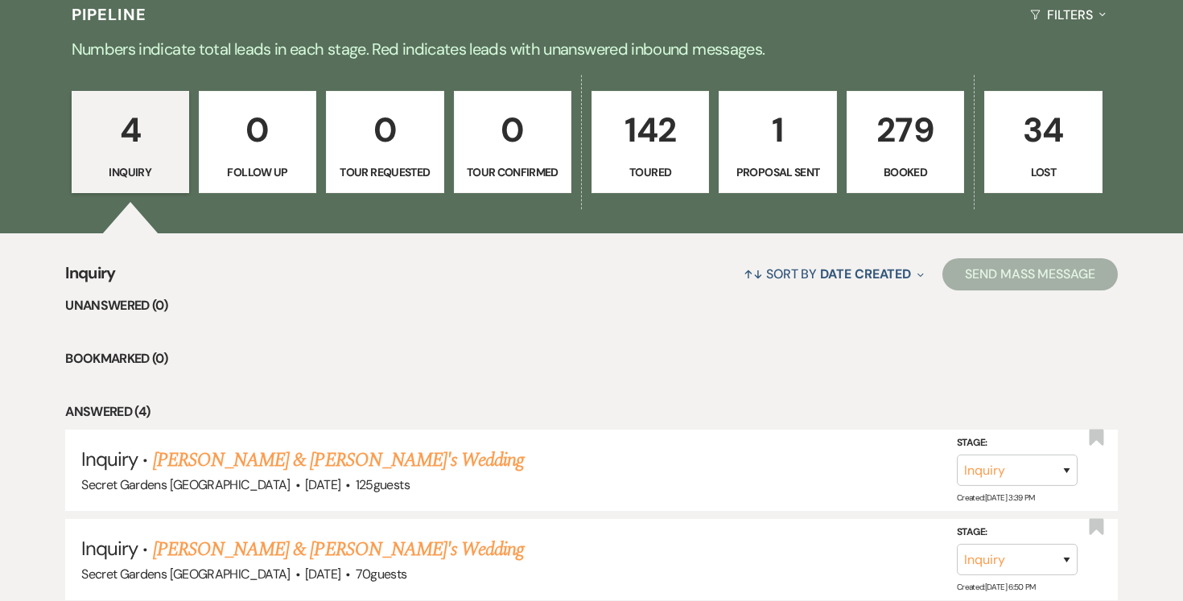
click at [648, 138] on p "142" at bounding box center [650, 130] width 97 height 54
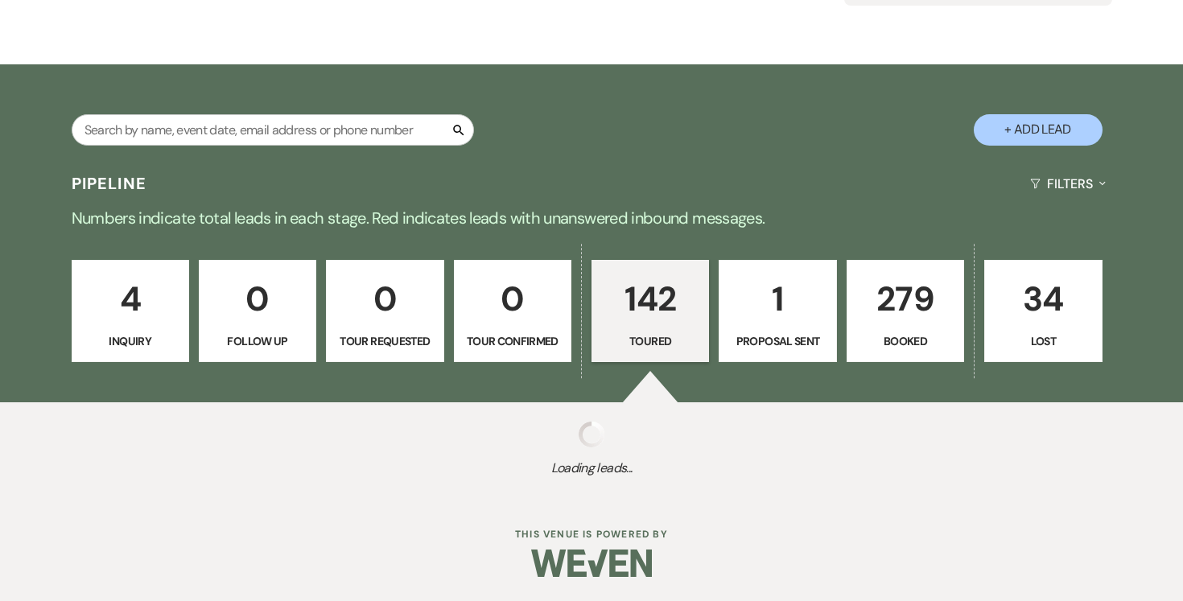
scroll to position [220, 0]
select select "5"
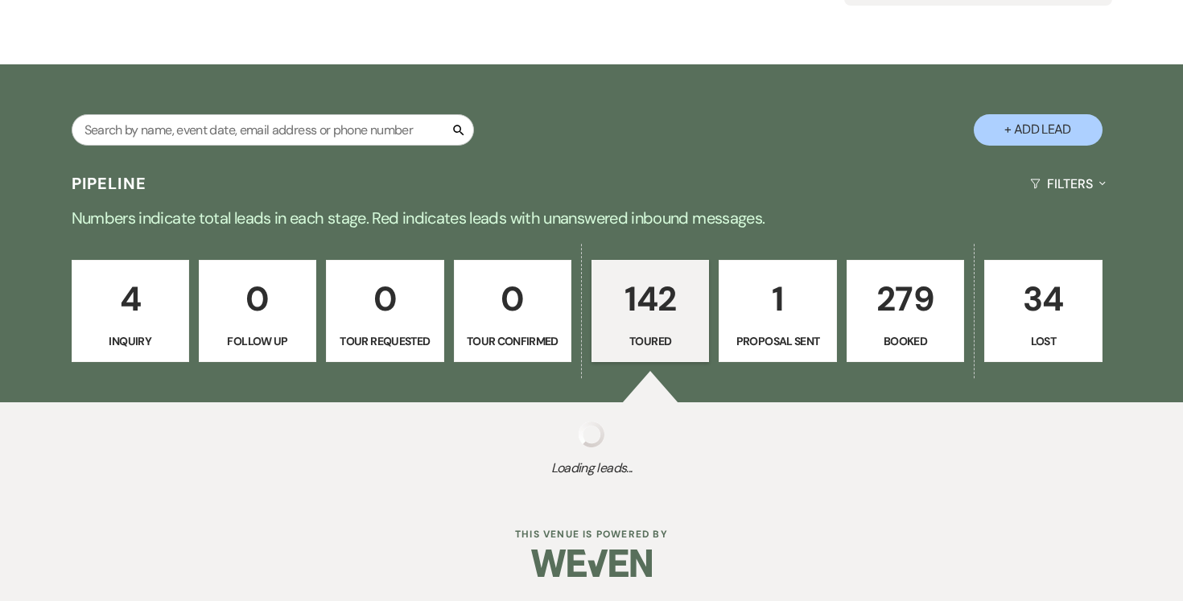
select select "5"
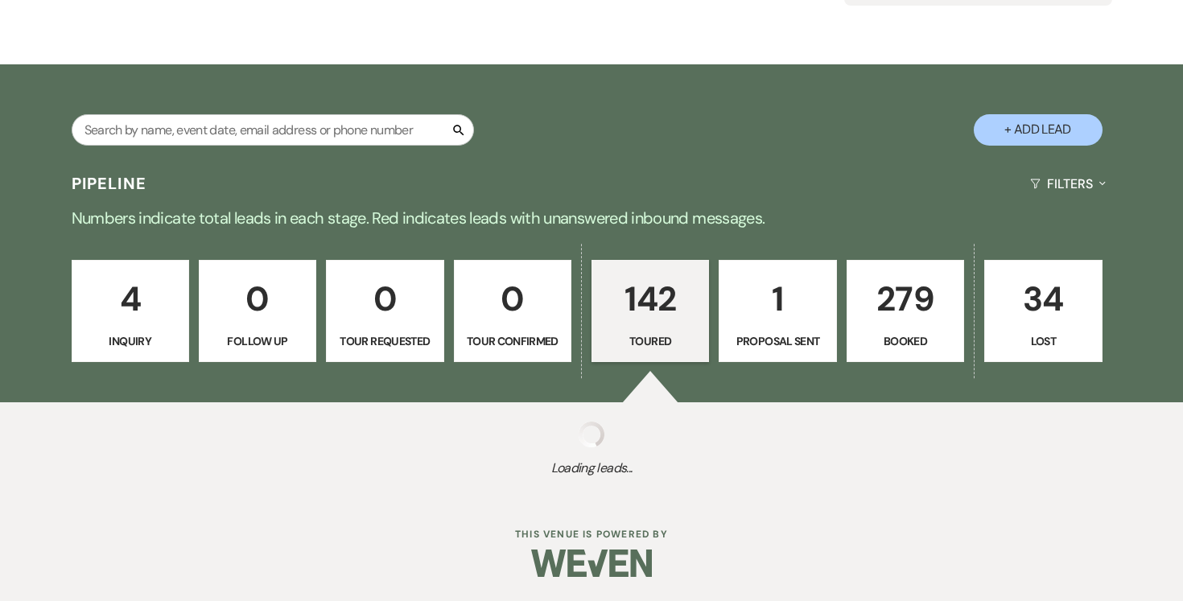
select select "5"
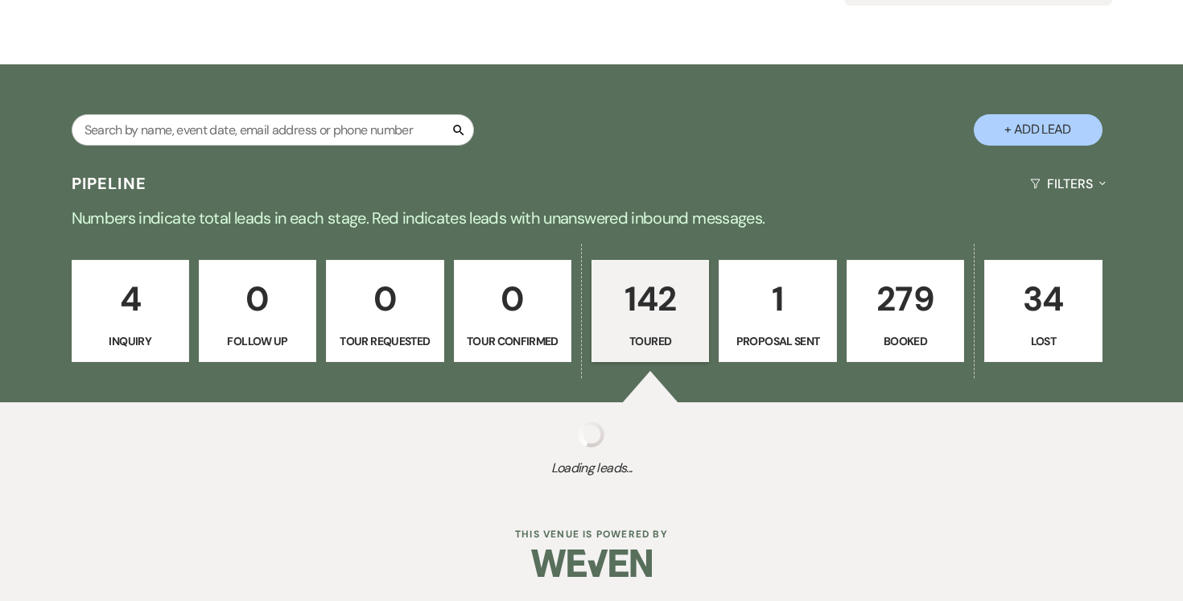
select select "5"
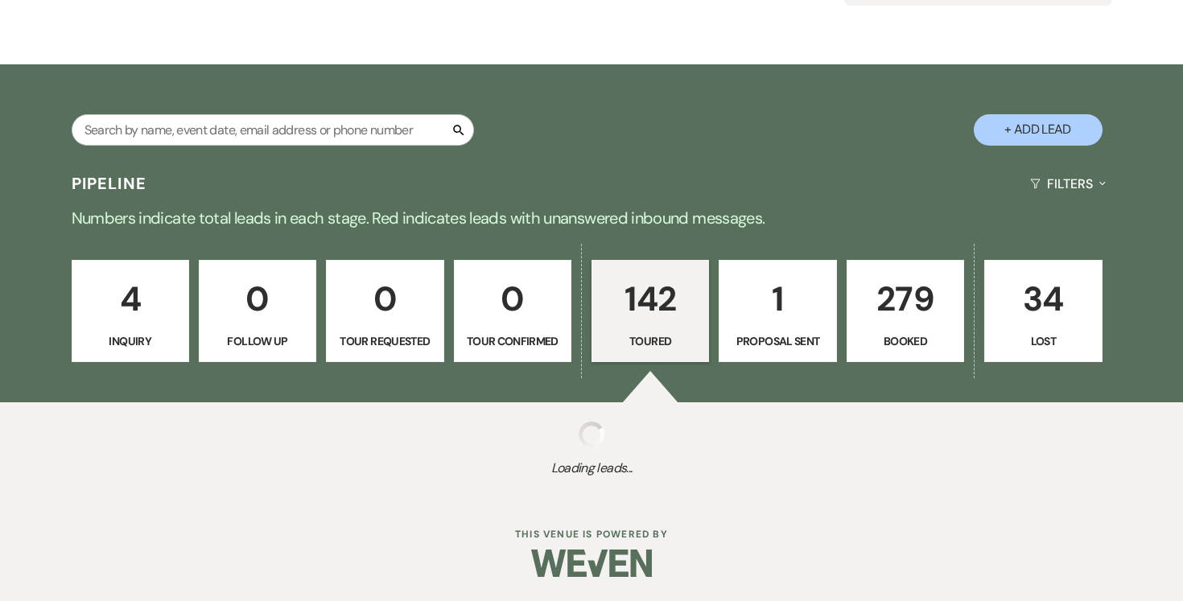
select select "5"
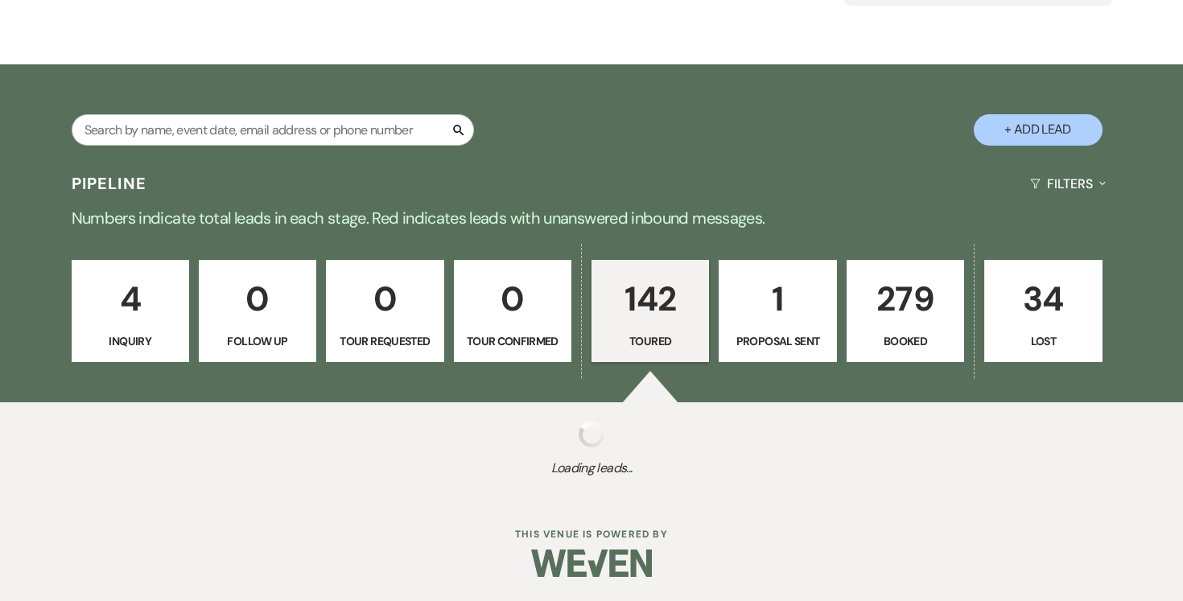
select select "5"
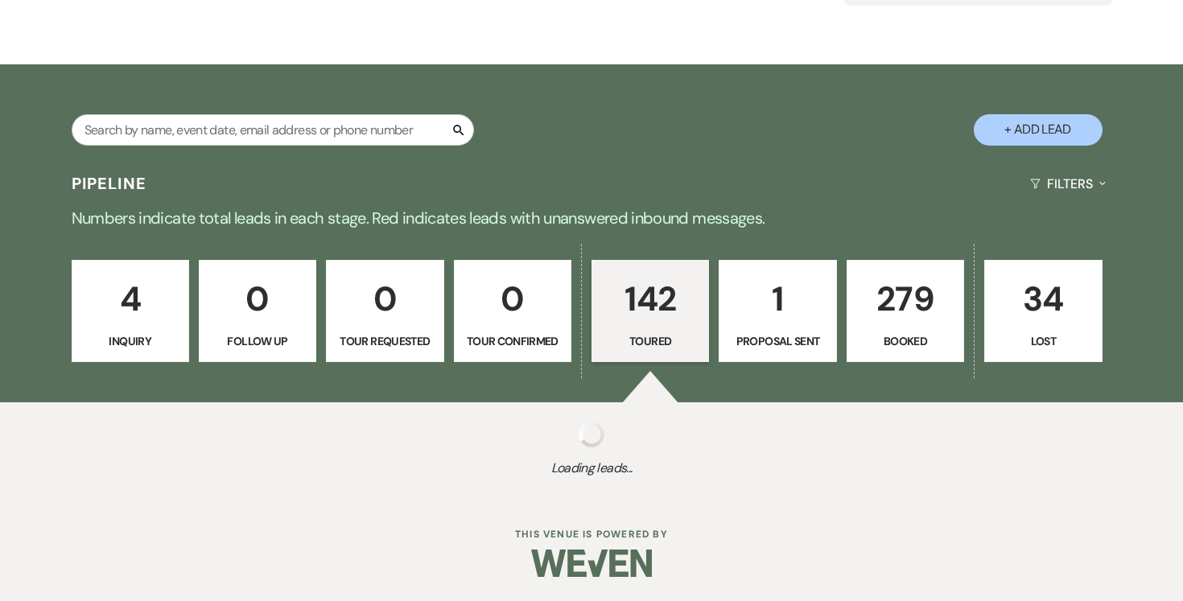
select select "5"
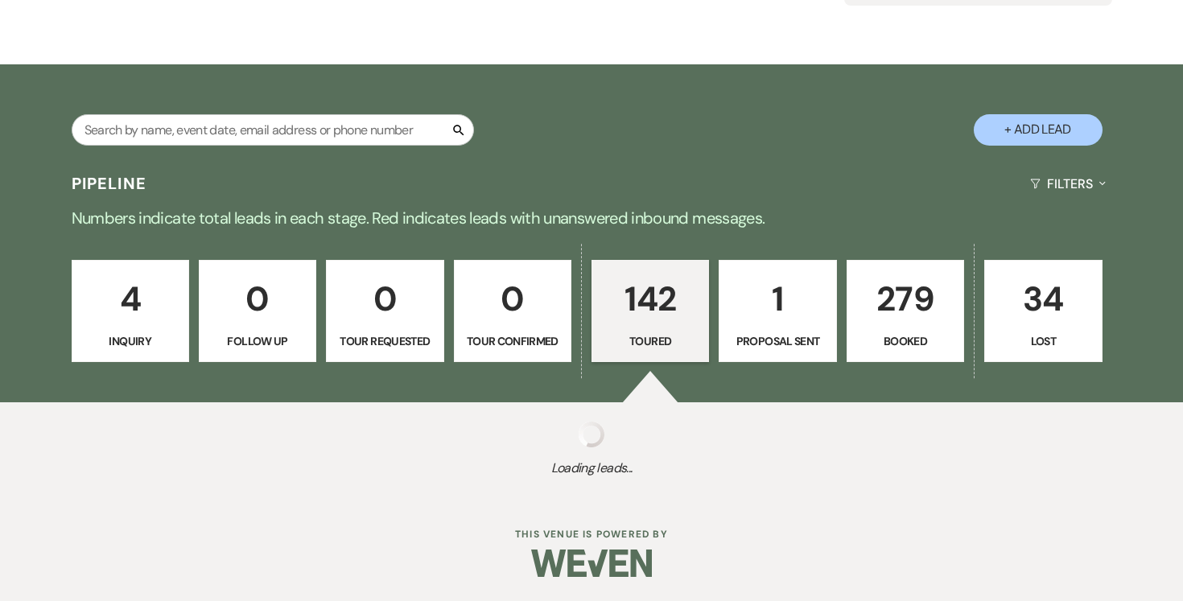
select select "5"
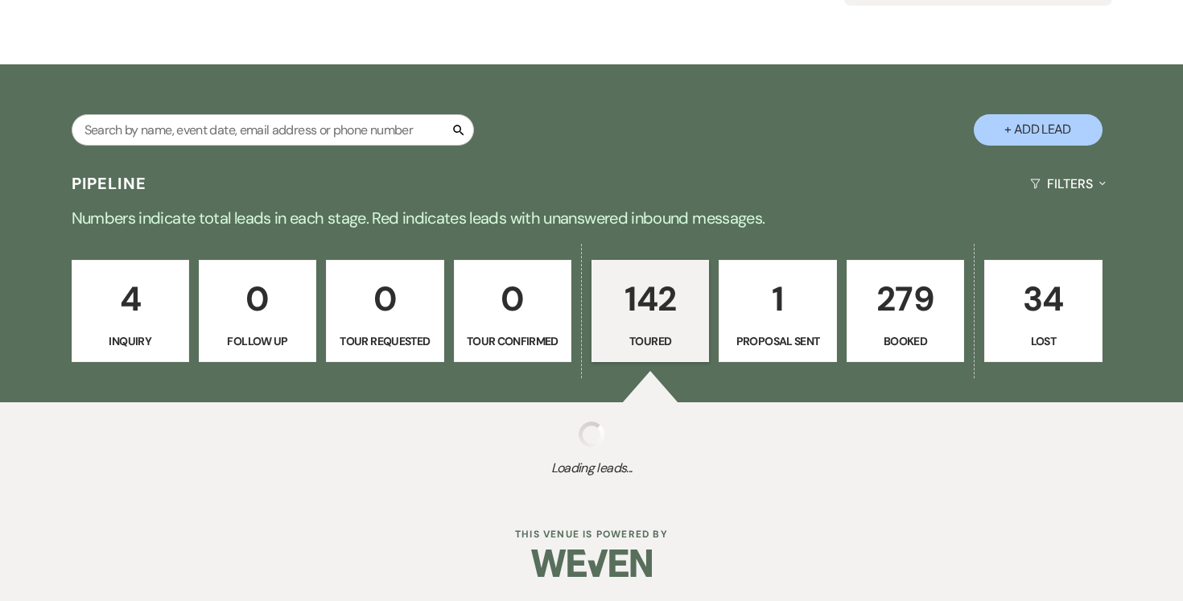
select select "5"
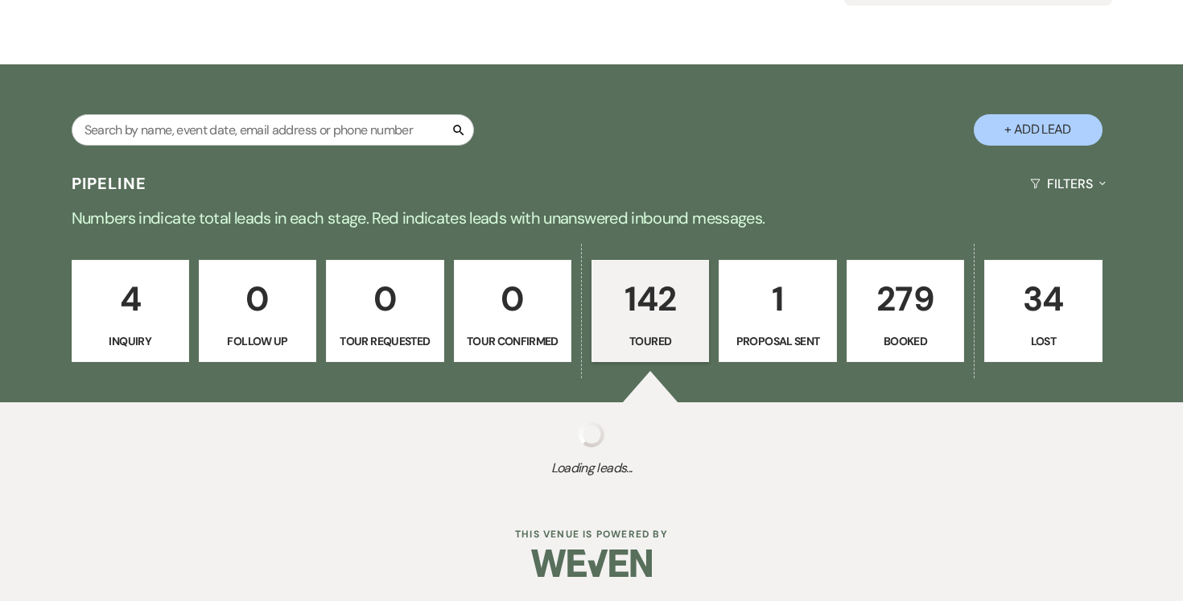
select select "5"
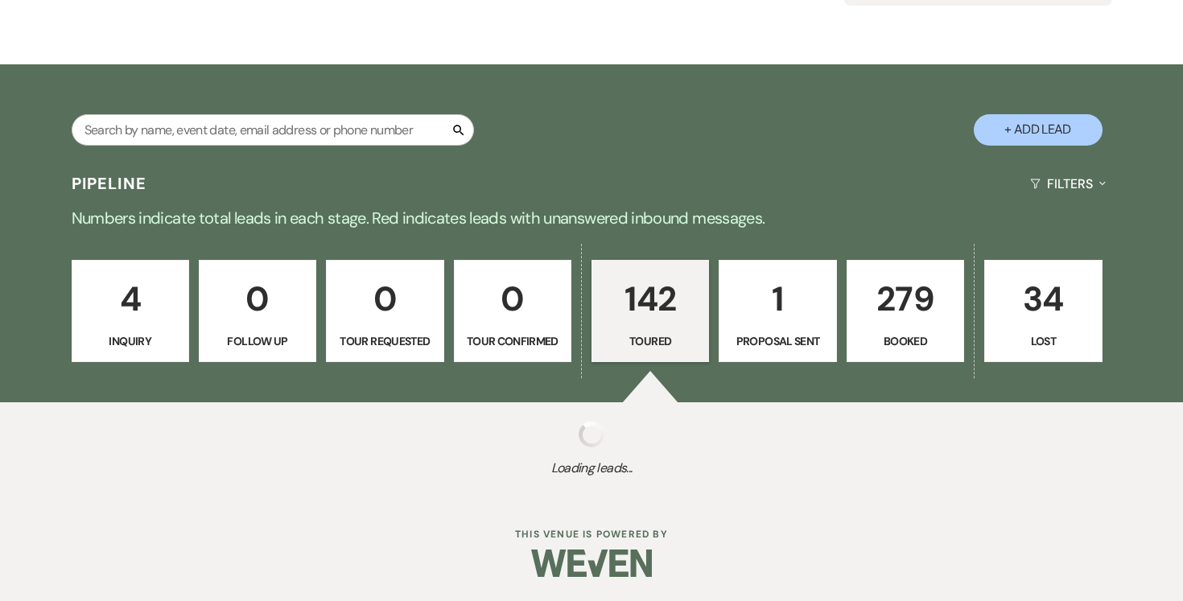
select select "5"
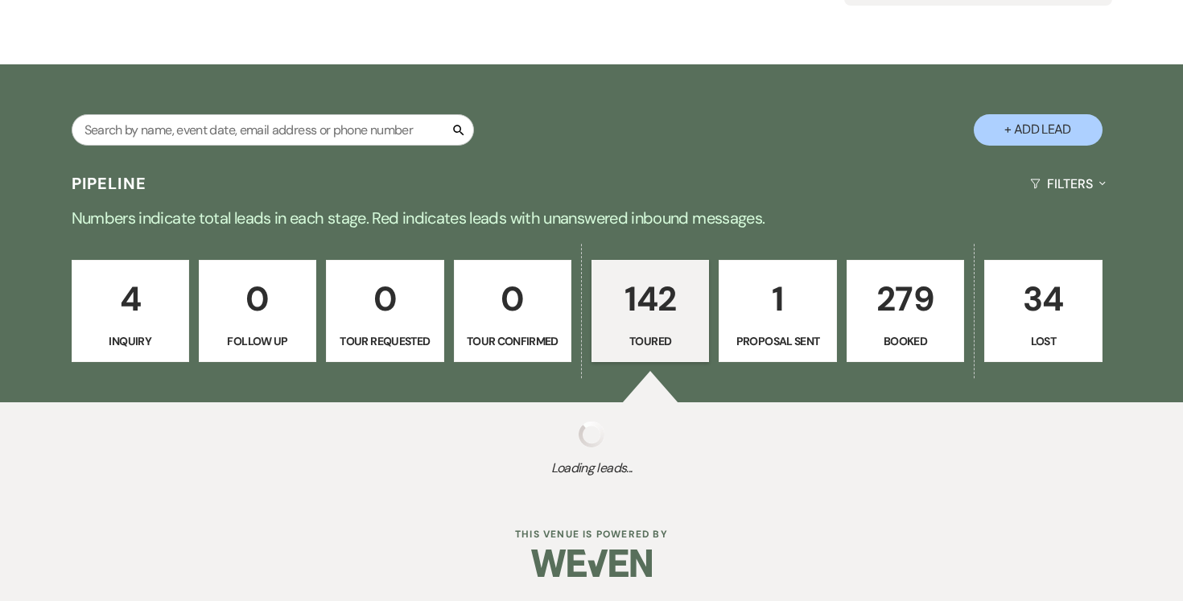
select select "5"
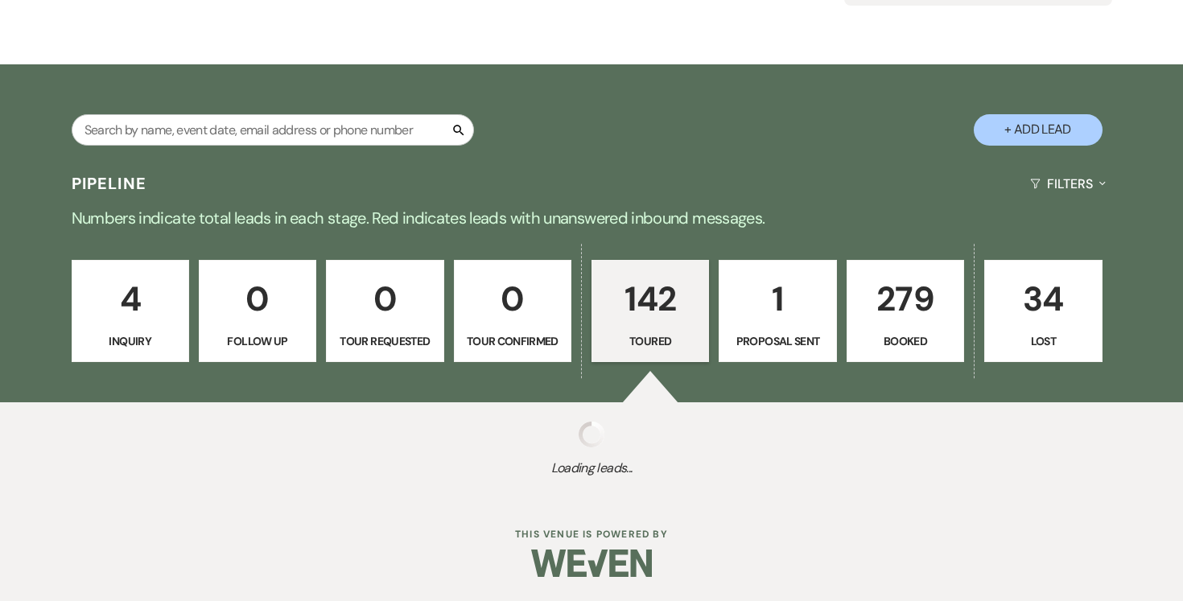
select select "5"
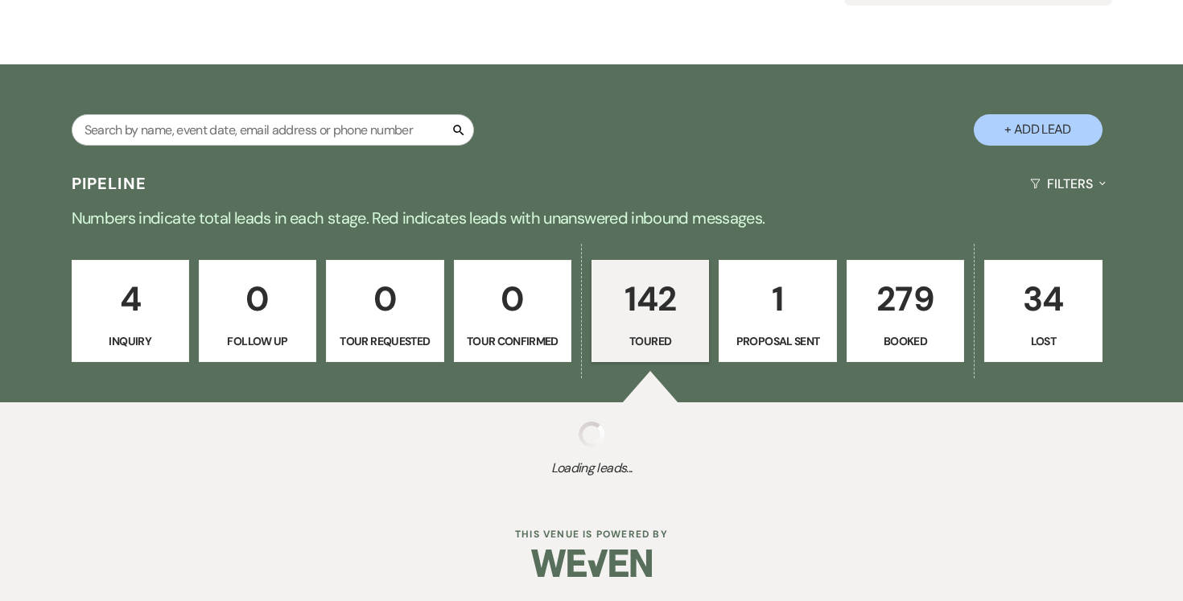
select select "5"
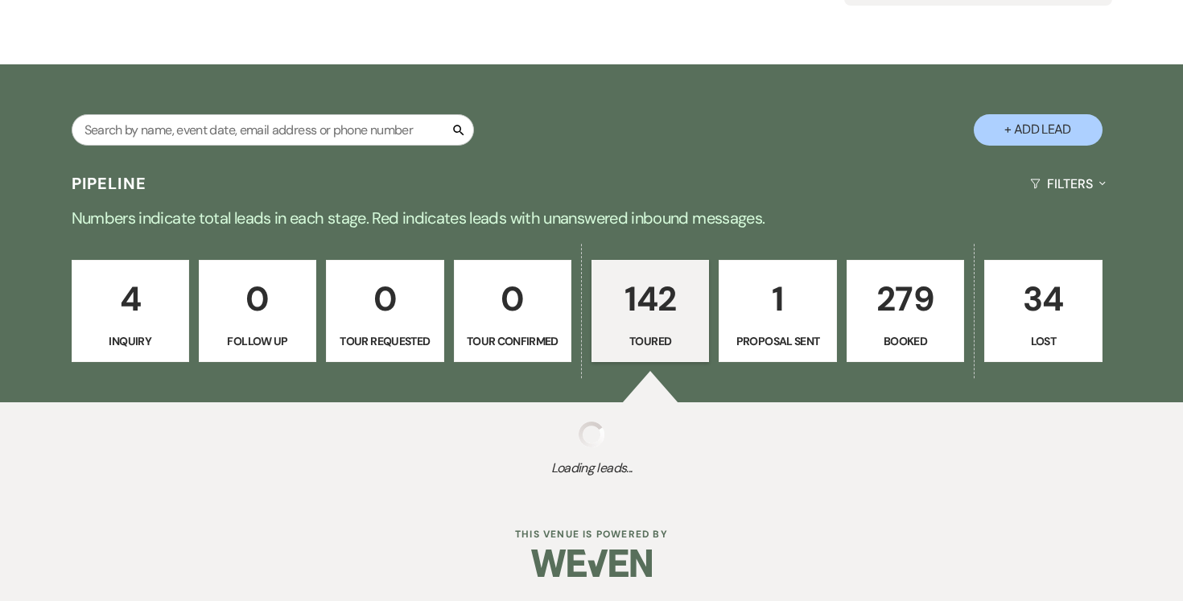
select select "5"
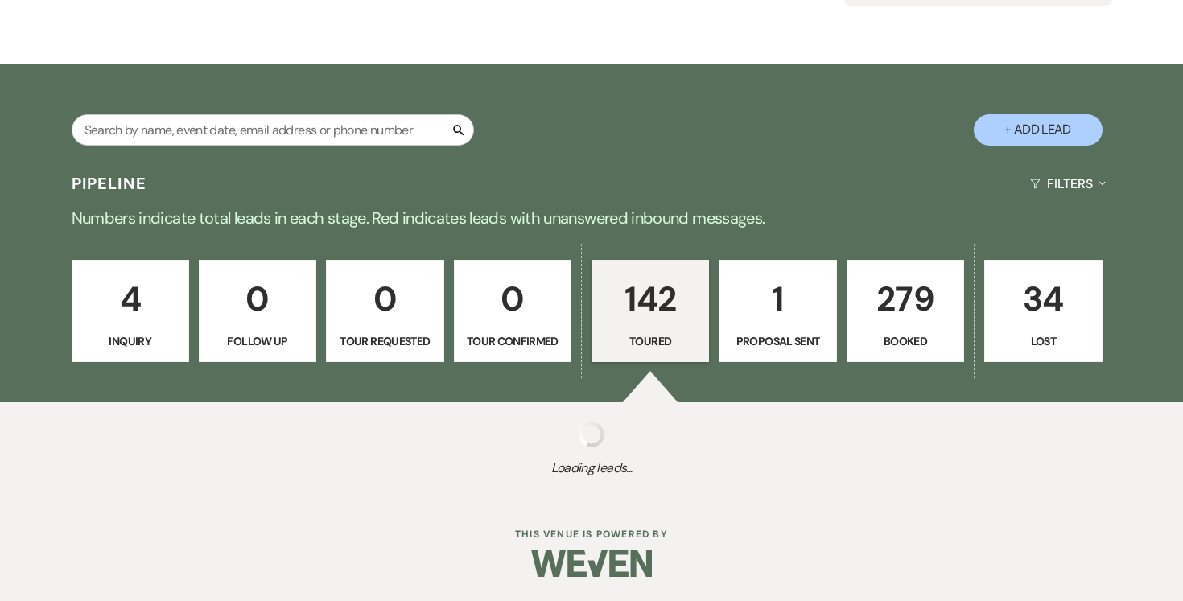
select select "5"
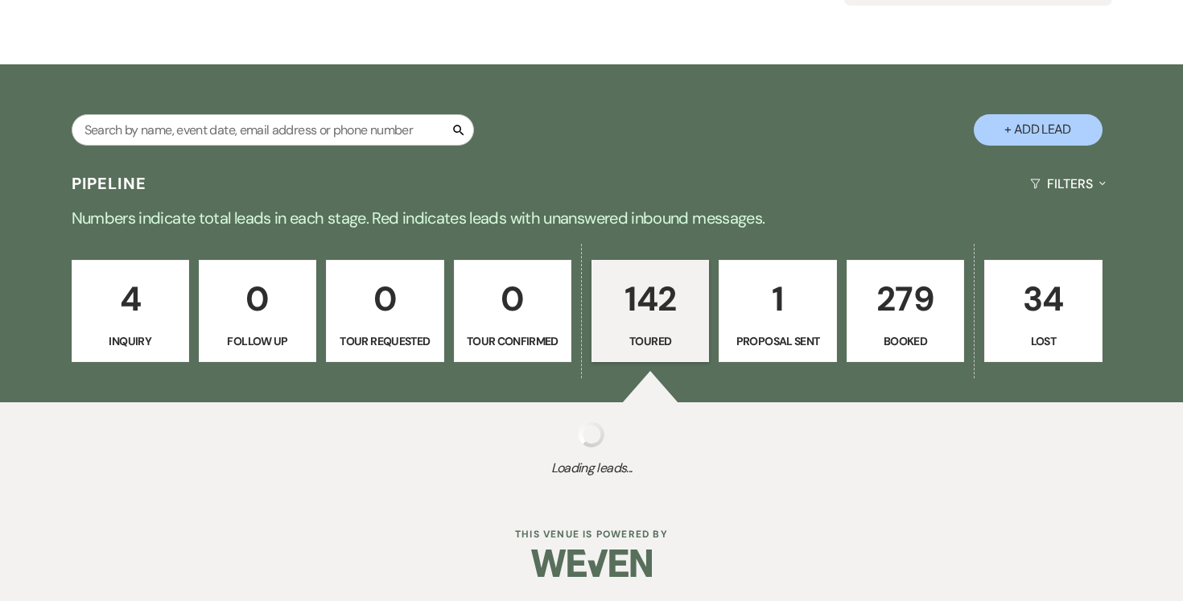
select select "5"
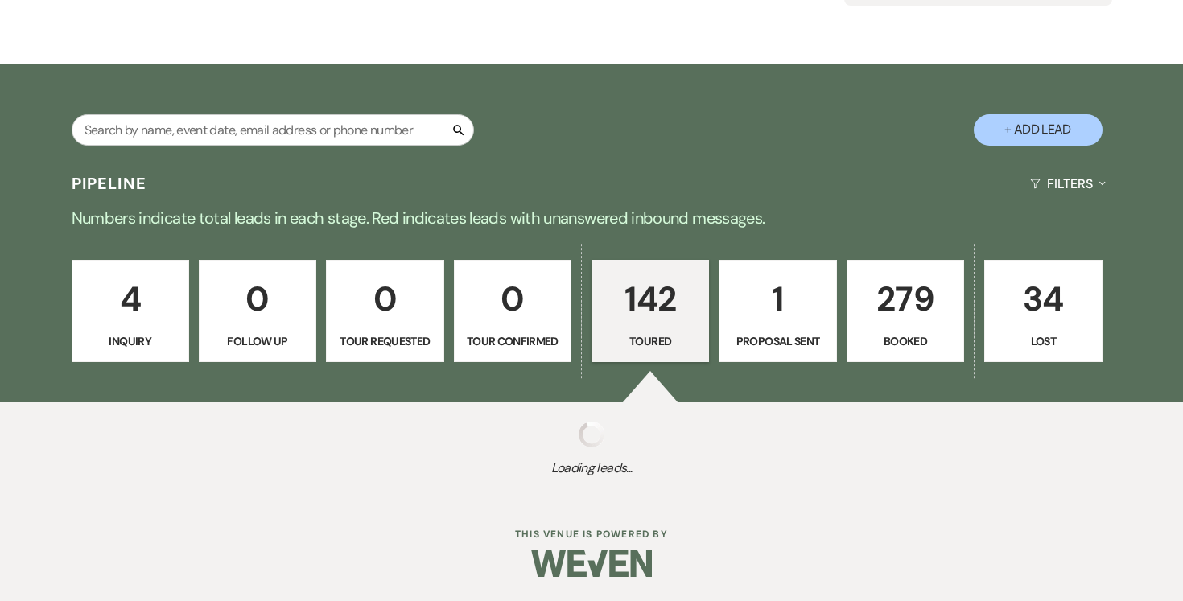
select select "5"
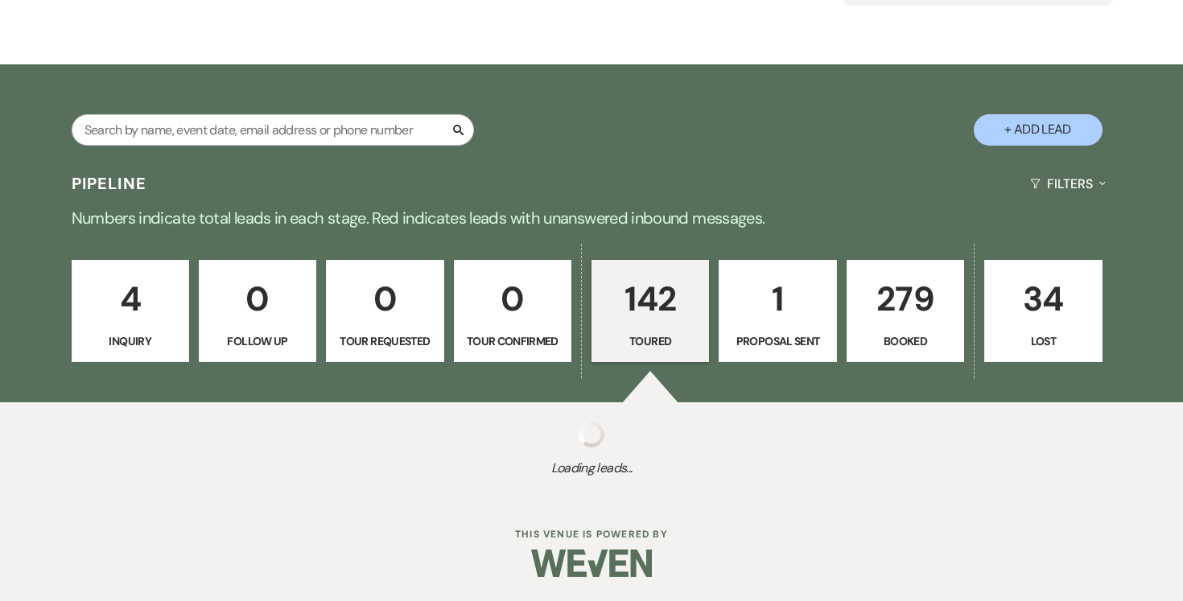
select select "5"
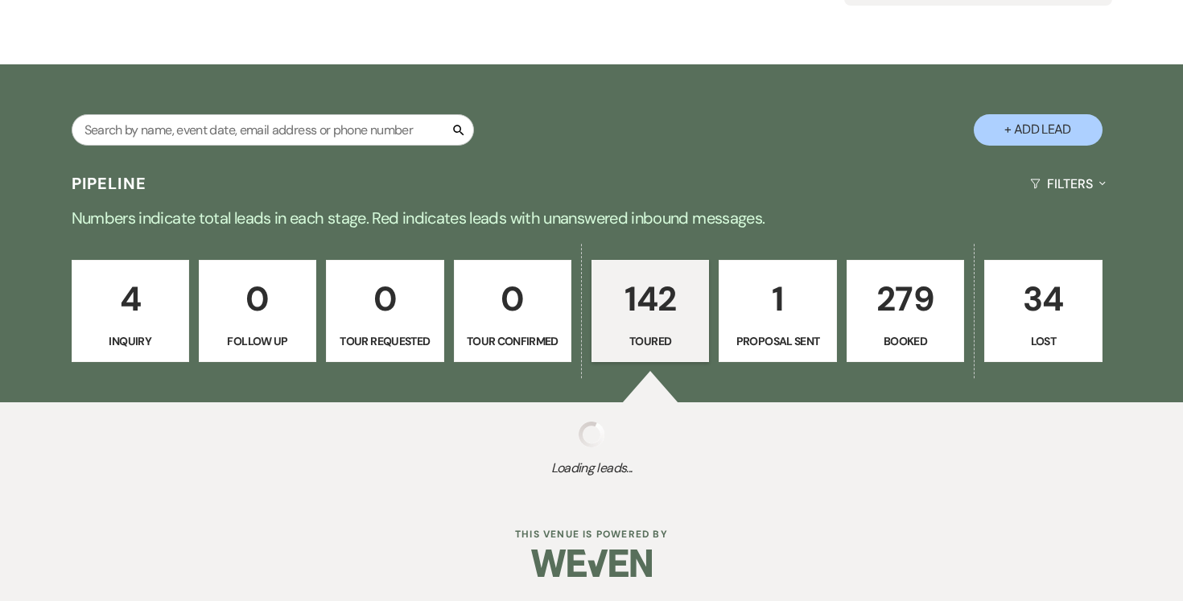
select select "5"
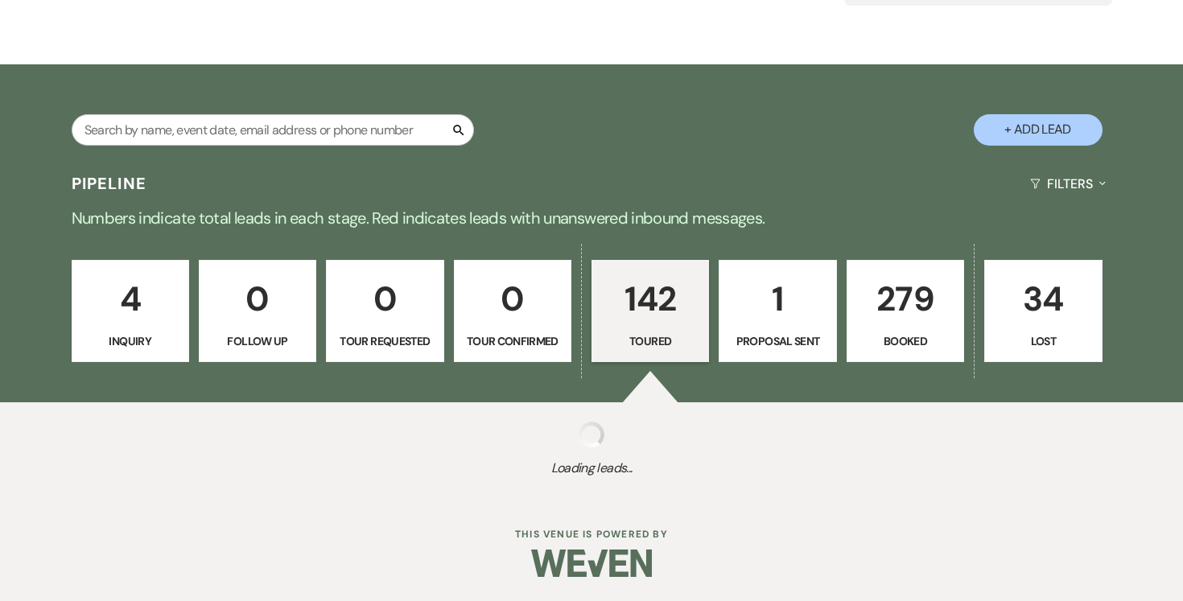
select select "5"
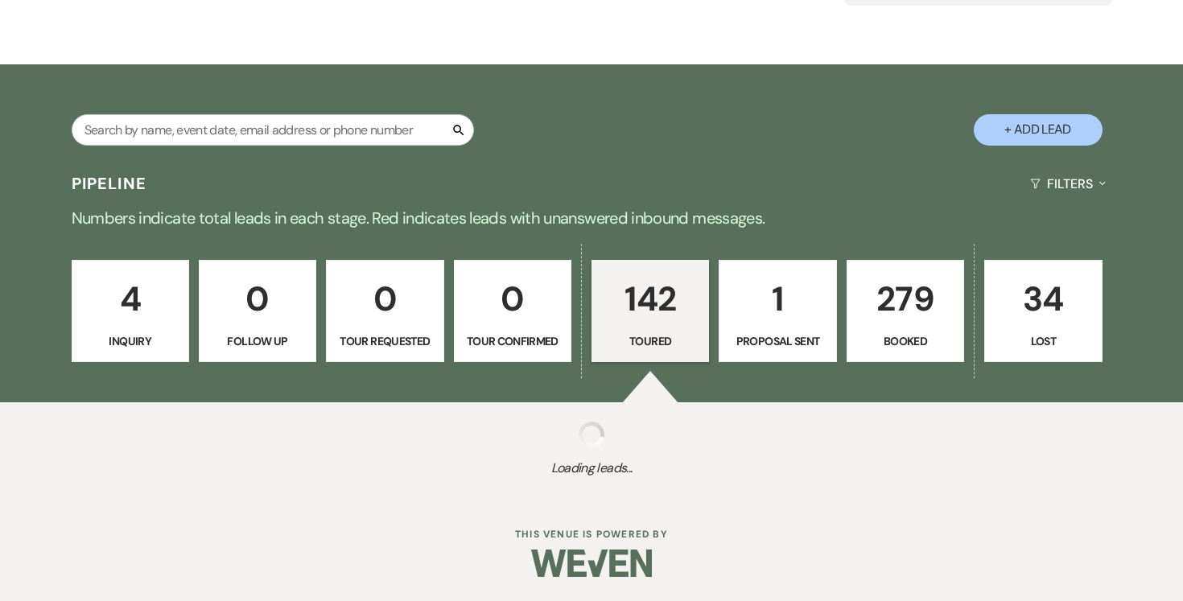
select select "5"
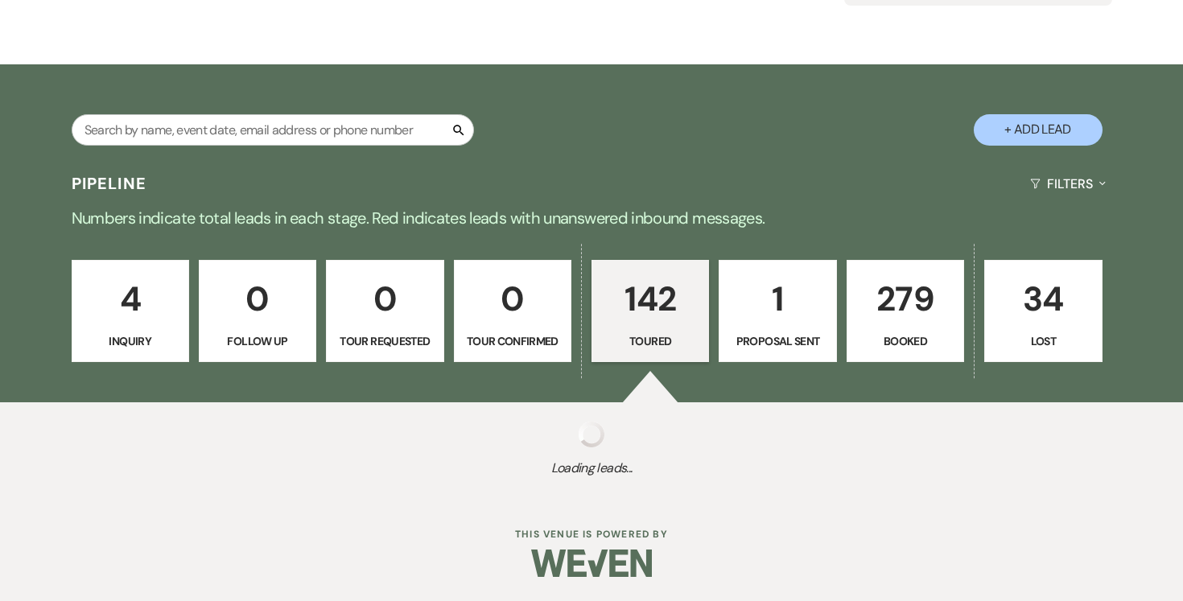
select select "5"
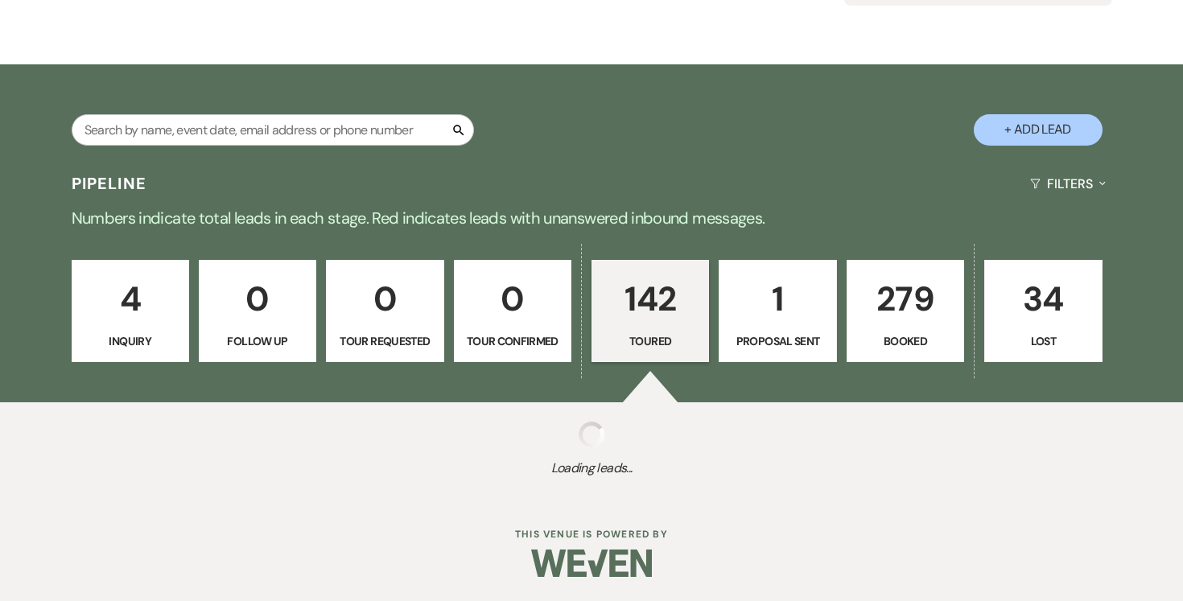
select select "5"
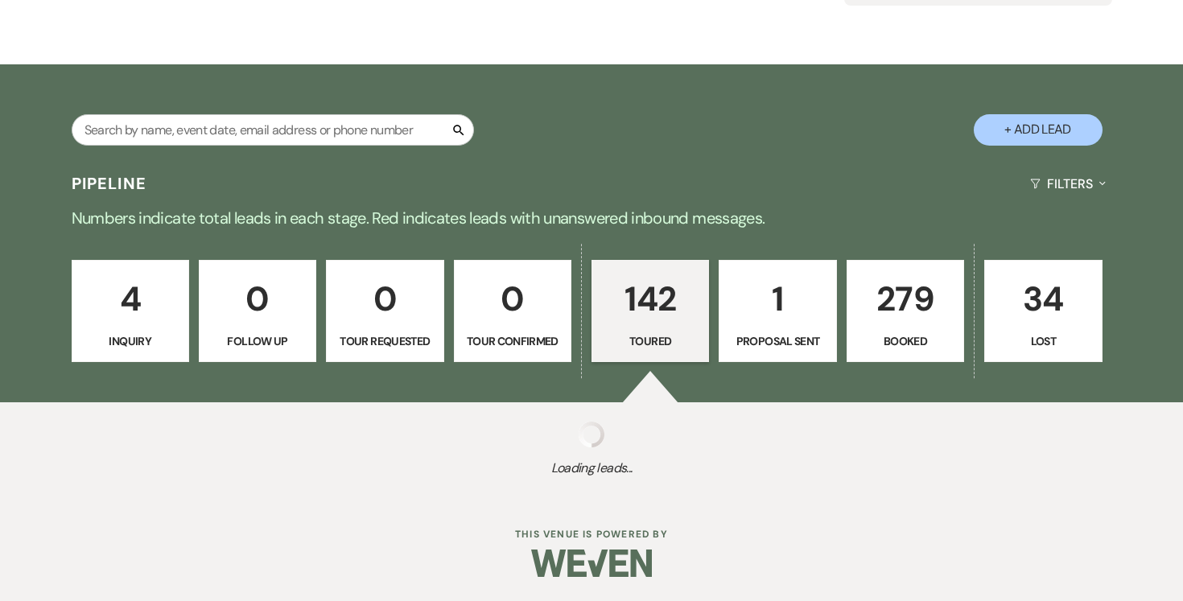
select select "5"
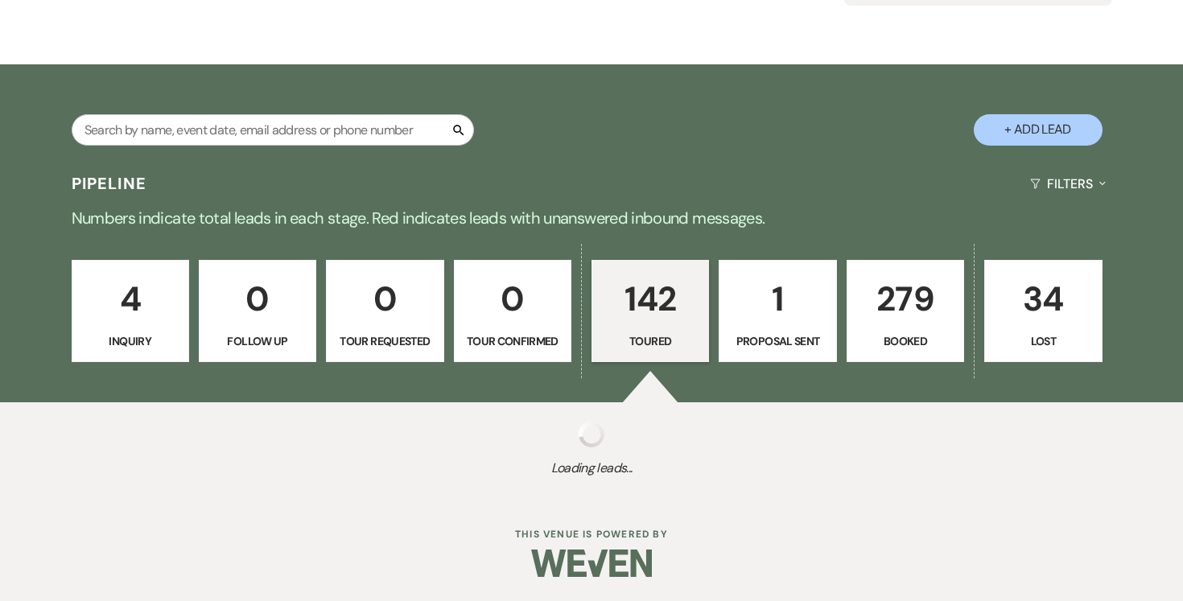
select select "5"
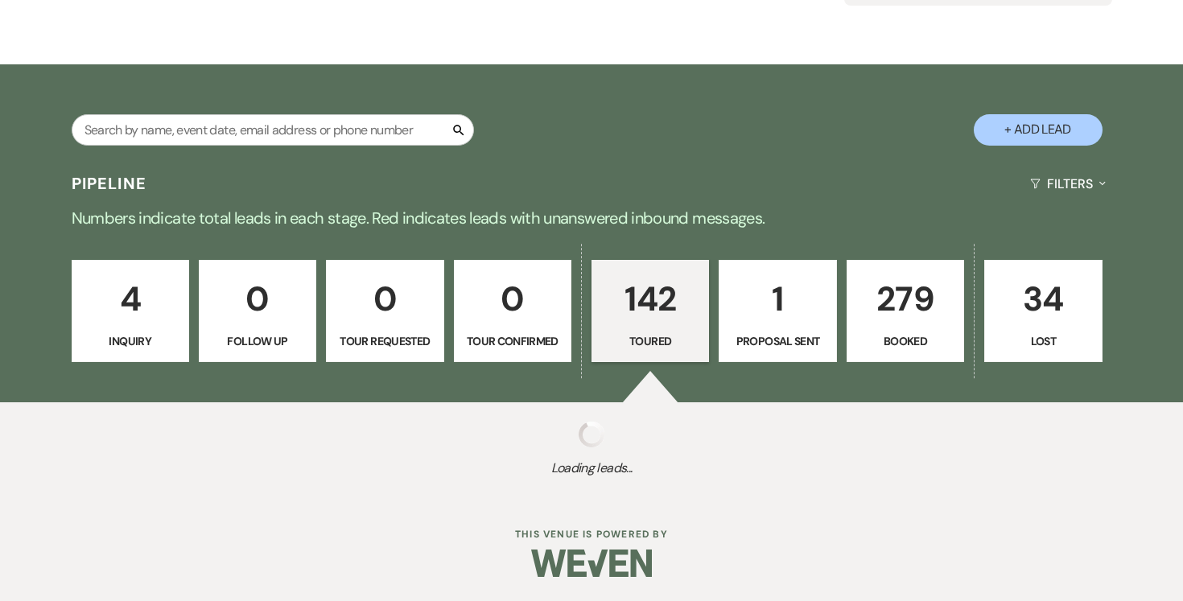
select select "5"
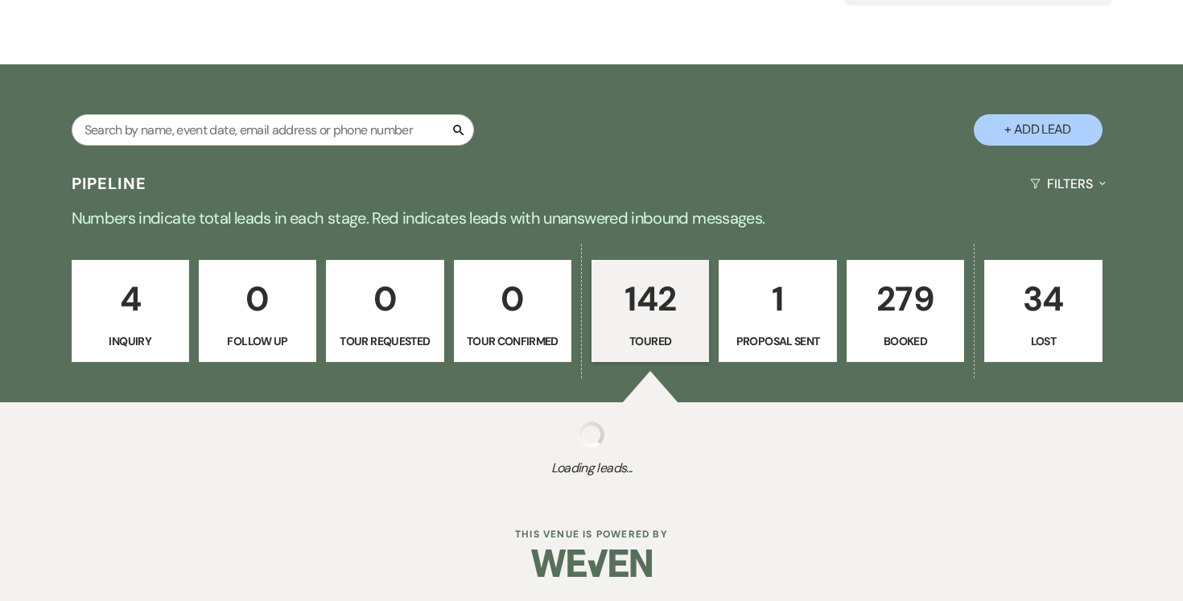
select select "5"
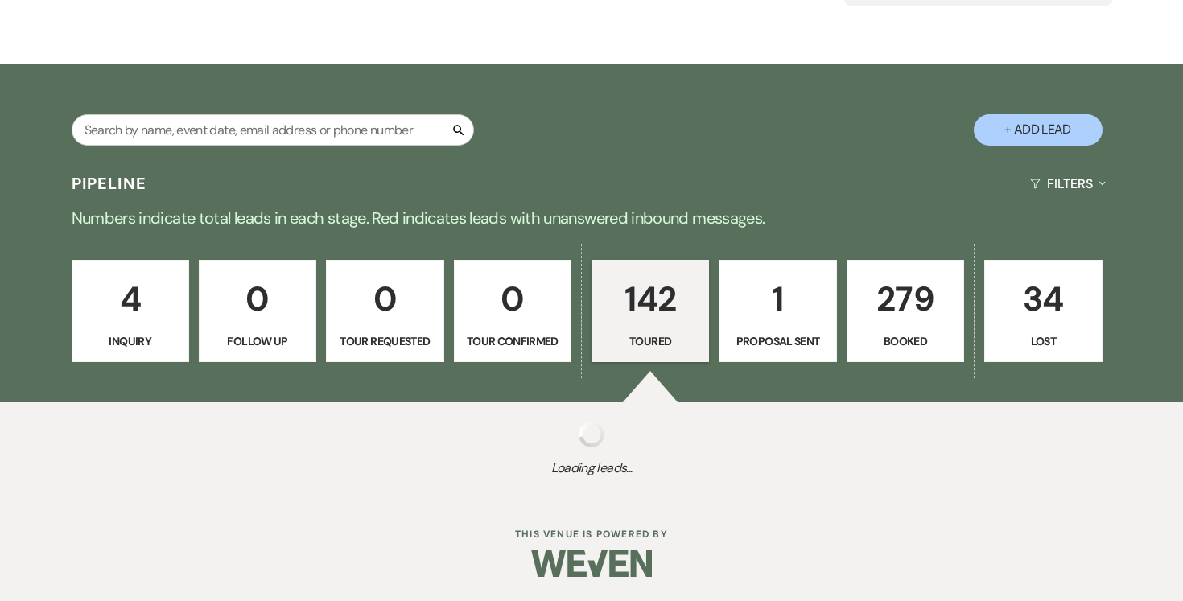
select select "5"
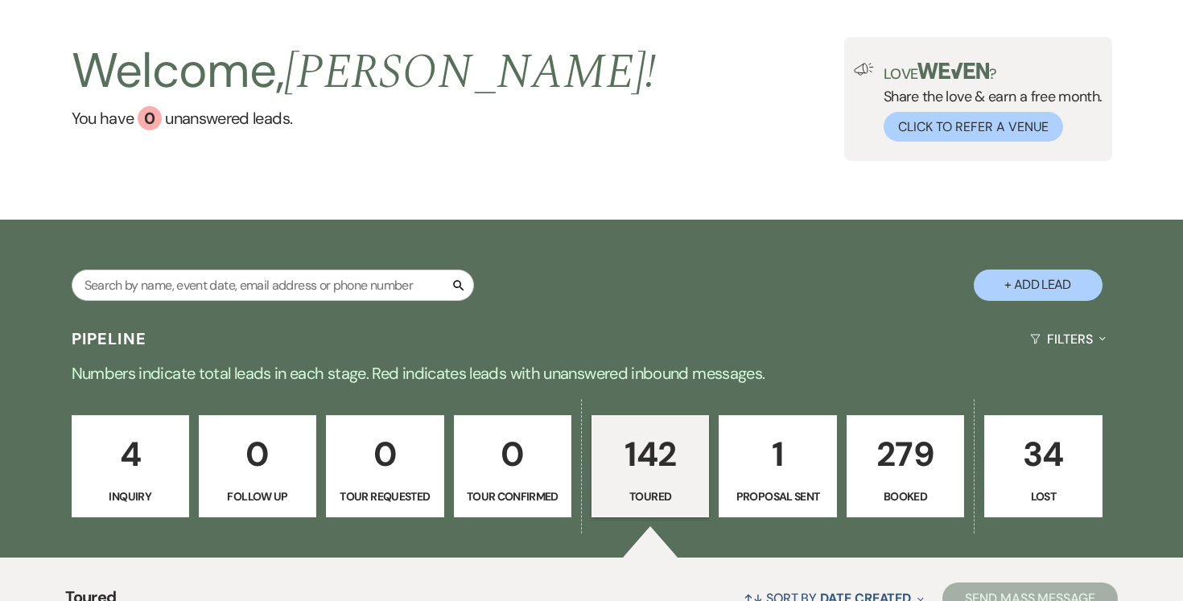
scroll to position [0, 0]
